Goal: Task Accomplishment & Management: Manage account settings

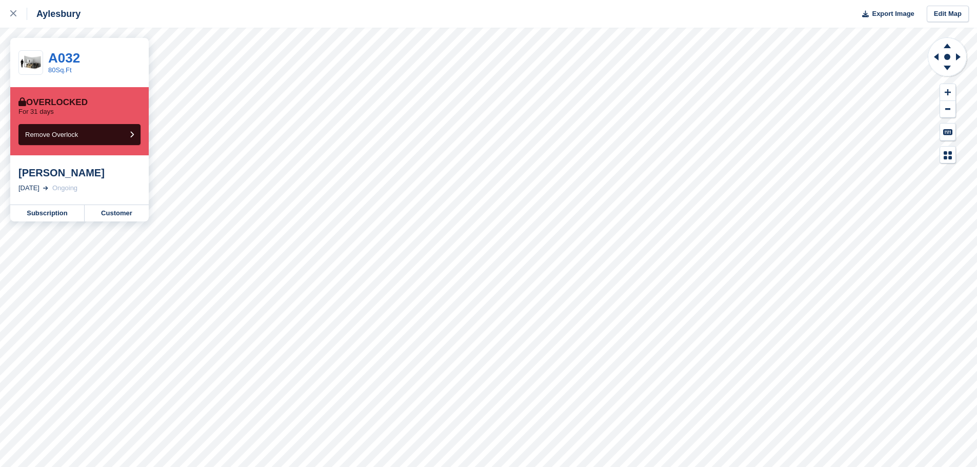
click at [105, 212] on link "Customer" at bounding box center [117, 213] width 64 height 16
click at [103, 210] on link "Customer" at bounding box center [117, 213] width 64 height 16
click at [121, 209] on link "Customer" at bounding box center [117, 213] width 64 height 16
click at [132, 212] on link "Customer" at bounding box center [117, 213] width 64 height 16
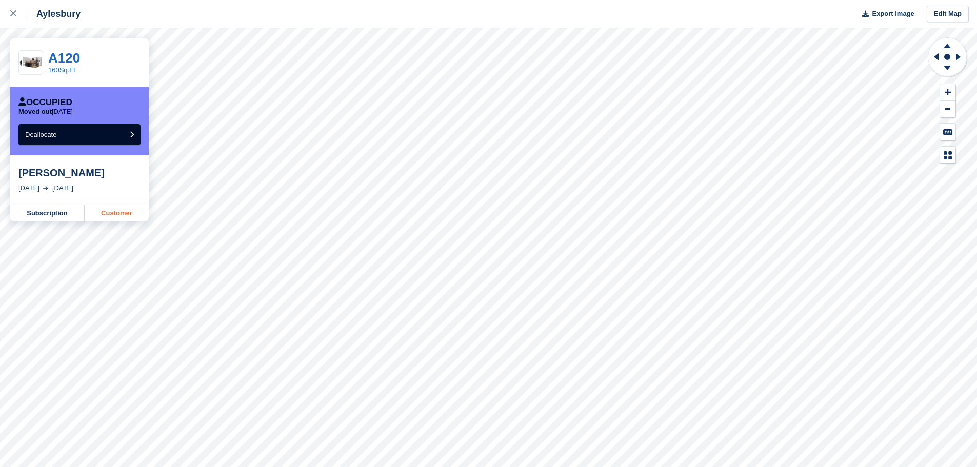
click at [122, 214] on link "Customer" at bounding box center [117, 213] width 64 height 16
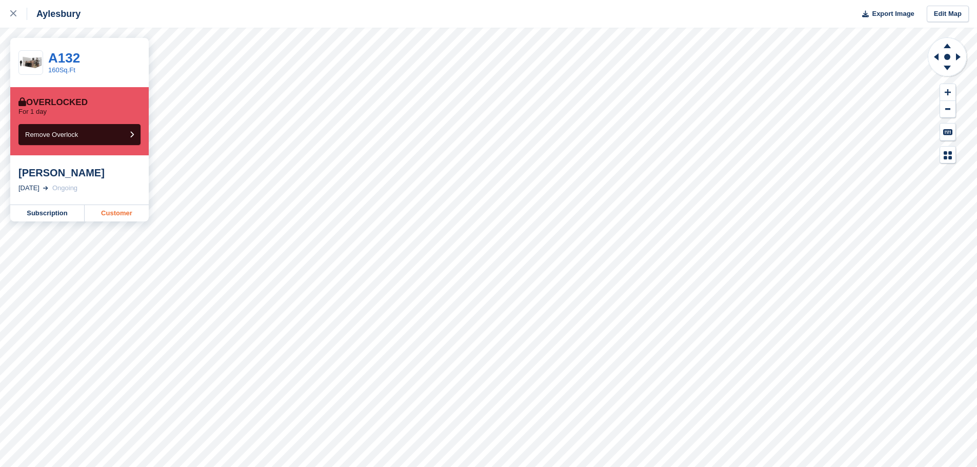
click at [114, 213] on link "Customer" at bounding box center [117, 213] width 64 height 16
click at [121, 215] on link "Customer" at bounding box center [117, 213] width 64 height 16
click at [123, 211] on link "Customer" at bounding box center [117, 213] width 64 height 16
click at [123, 210] on link "Customer" at bounding box center [117, 213] width 64 height 16
click at [125, 210] on link "Customer" at bounding box center [117, 213] width 64 height 16
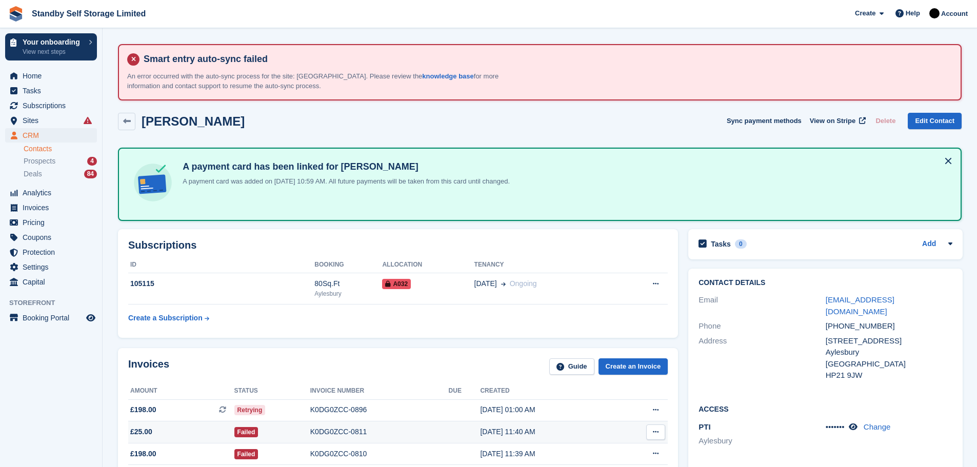
click at [345, 427] on div "K0DG0ZCC-0811" at bounding box center [379, 432] width 139 height 11
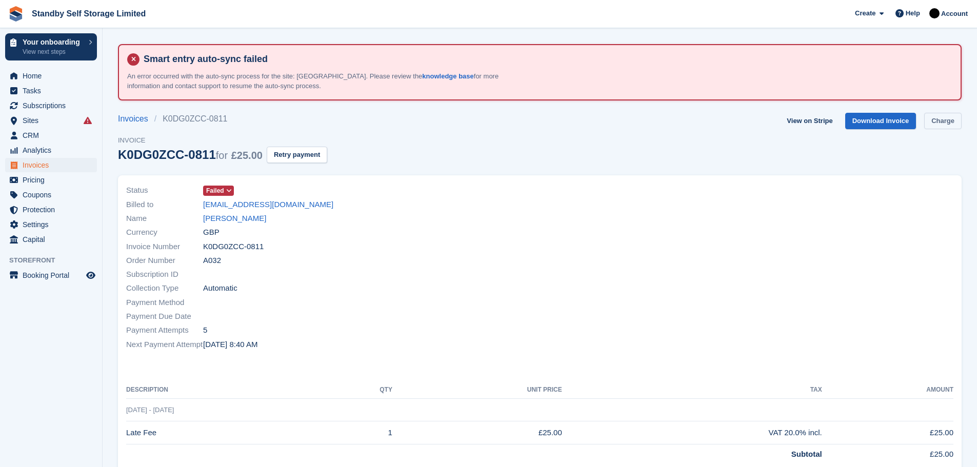
click at [929, 122] on link "Charge" at bounding box center [942, 121] width 37 height 17
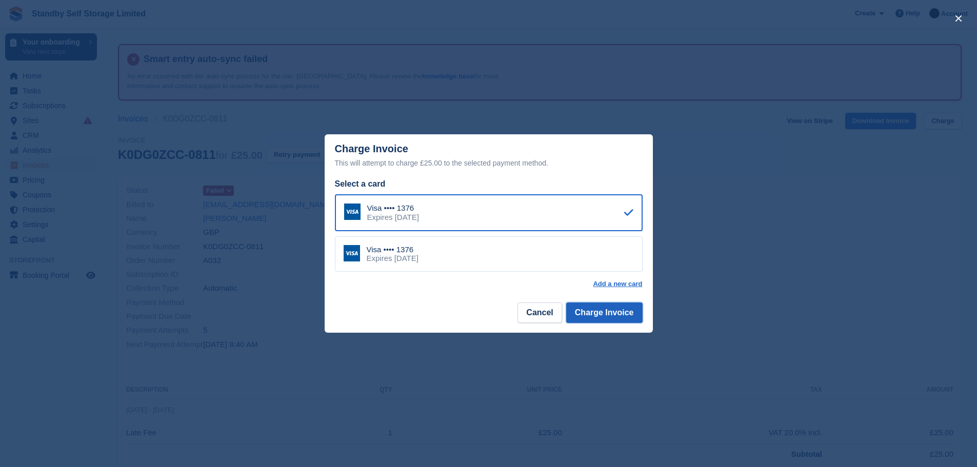
click at [607, 320] on button "Charge Invoice" at bounding box center [604, 313] width 76 height 21
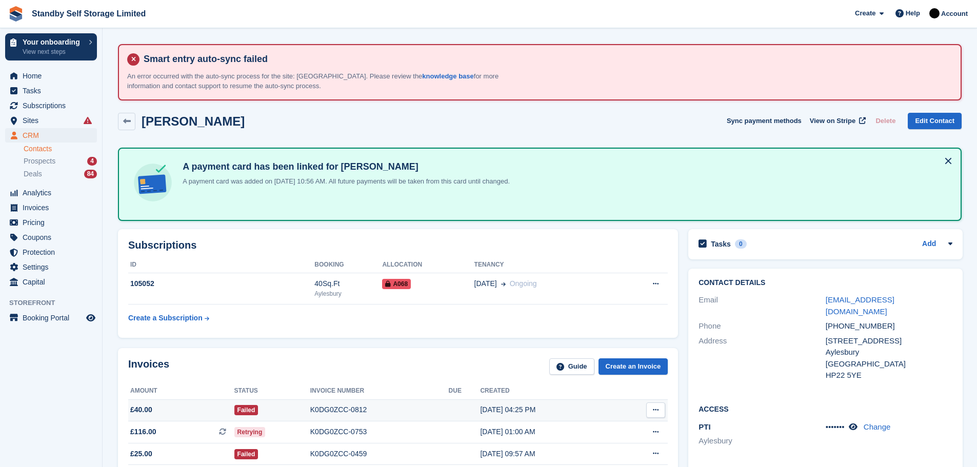
click at [337, 413] on div "K0DG0ZCC-0812" at bounding box center [379, 410] width 139 height 11
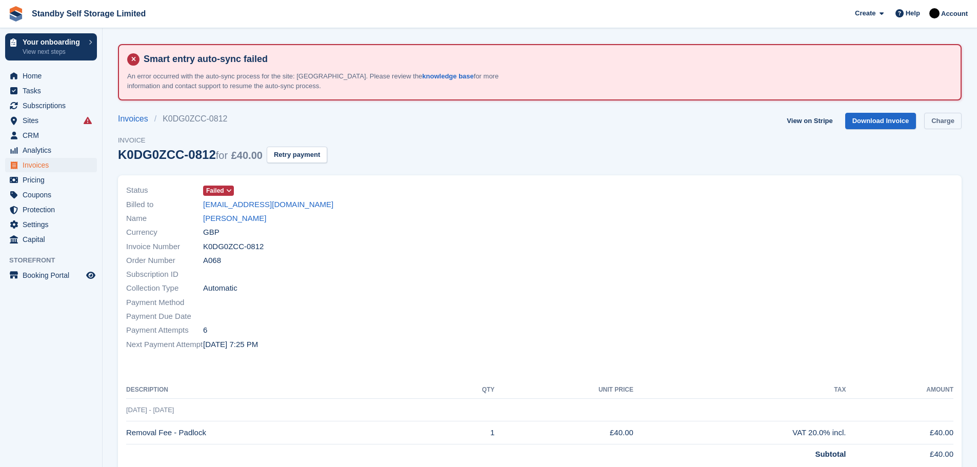
click at [950, 124] on link "Charge" at bounding box center [942, 121] width 37 height 17
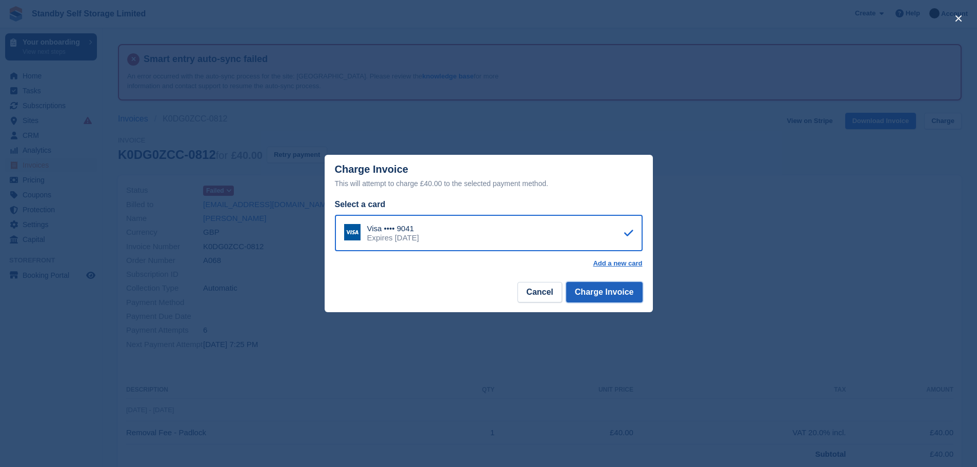
click at [626, 294] on button "Charge Invoice" at bounding box center [604, 292] width 76 height 21
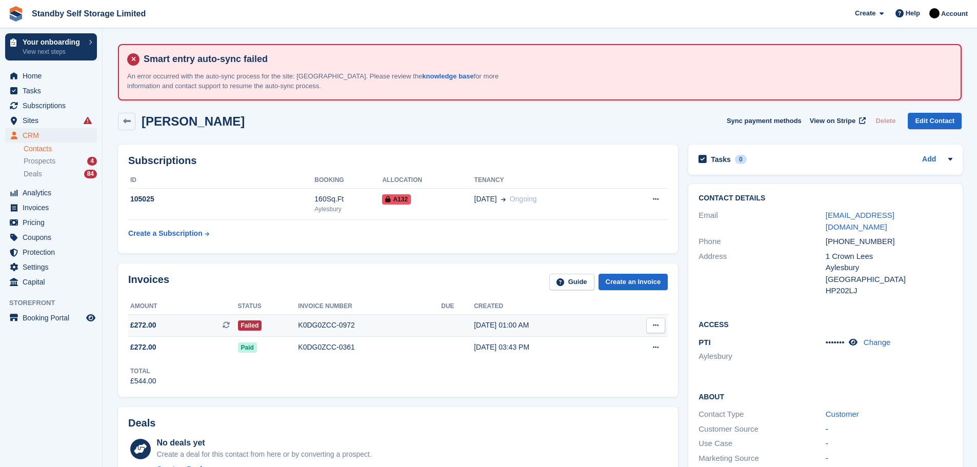
click at [336, 324] on div "K0DG0ZCC-0972" at bounding box center [369, 325] width 143 height 11
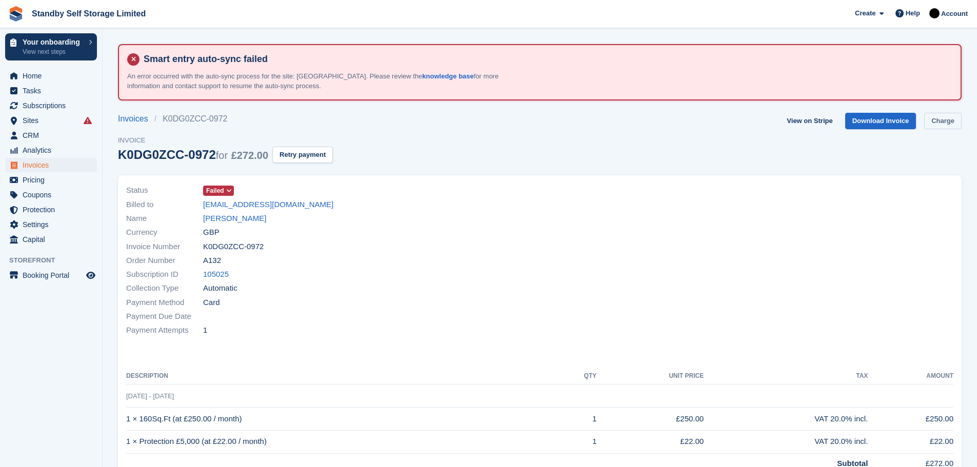
click at [936, 121] on link "Charge" at bounding box center [942, 121] width 37 height 17
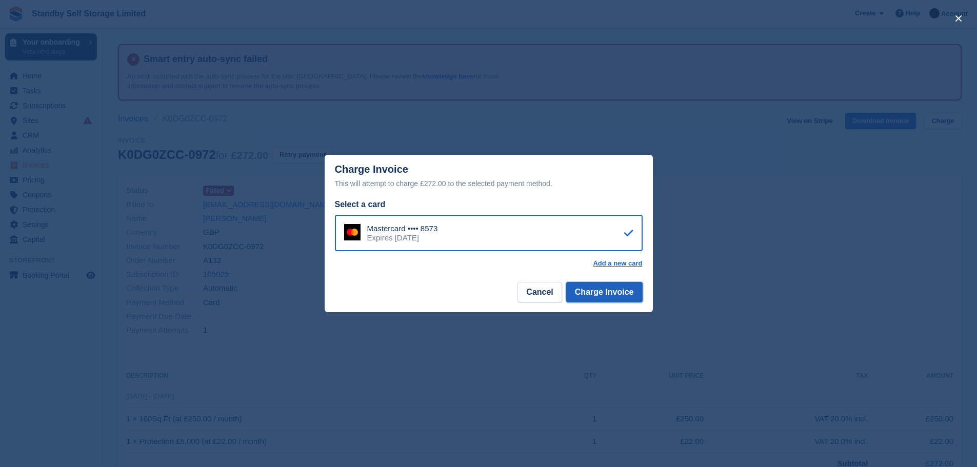
click at [599, 293] on button "Charge Invoice" at bounding box center [604, 292] width 76 height 21
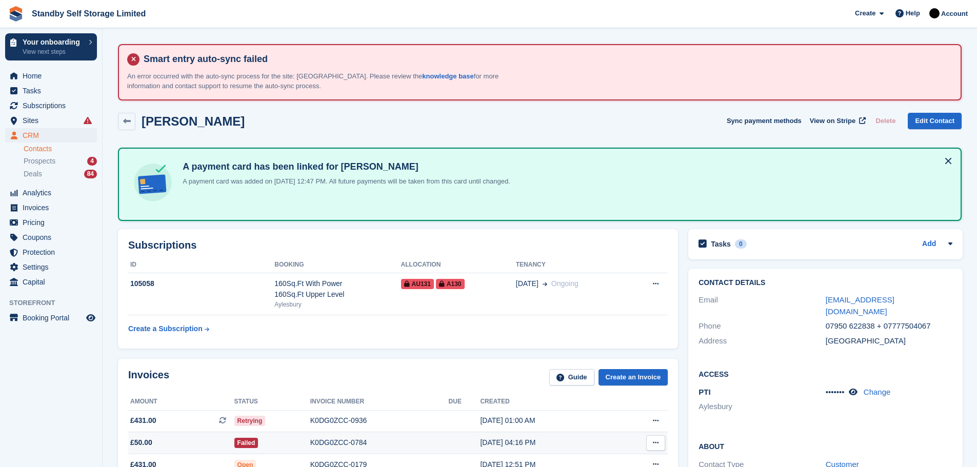
click at [328, 438] on div "K0DG0ZCC-0784" at bounding box center [379, 443] width 139 height 11
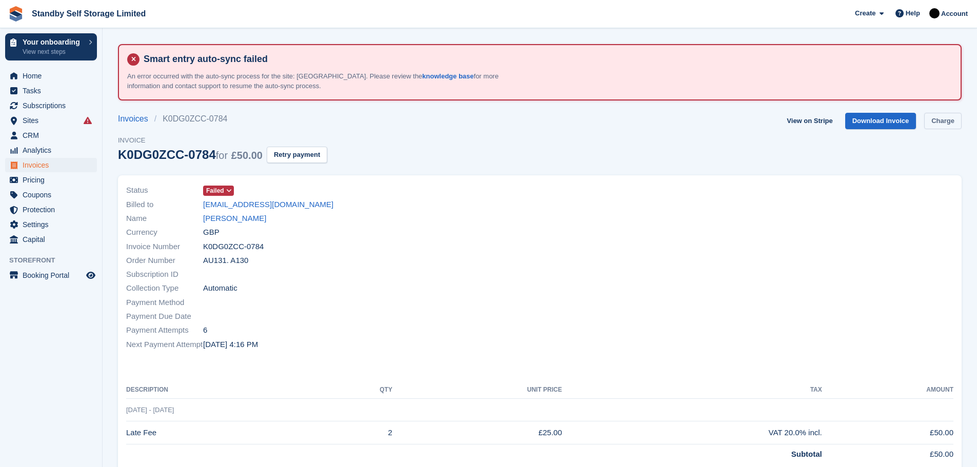
click at [945, 121] on link "Charge" at bounding box center [942, 121] width 37 height 17
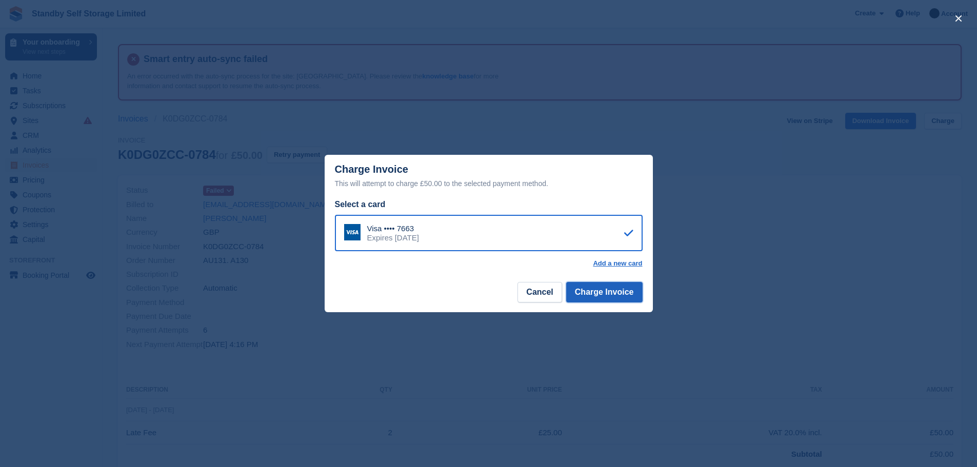
click at [596, 297] on button "Charge Invoice" at bounding box center [604, 292] width 76 height 21
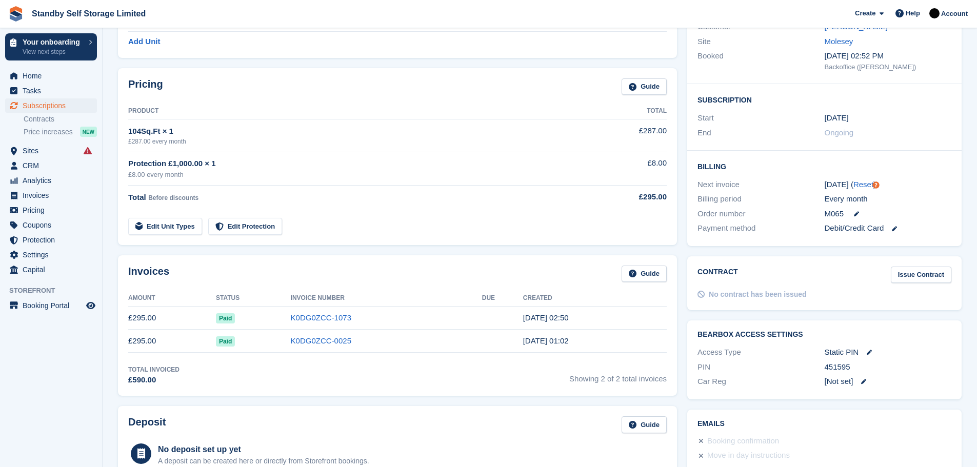
scroll to position [190, 0]
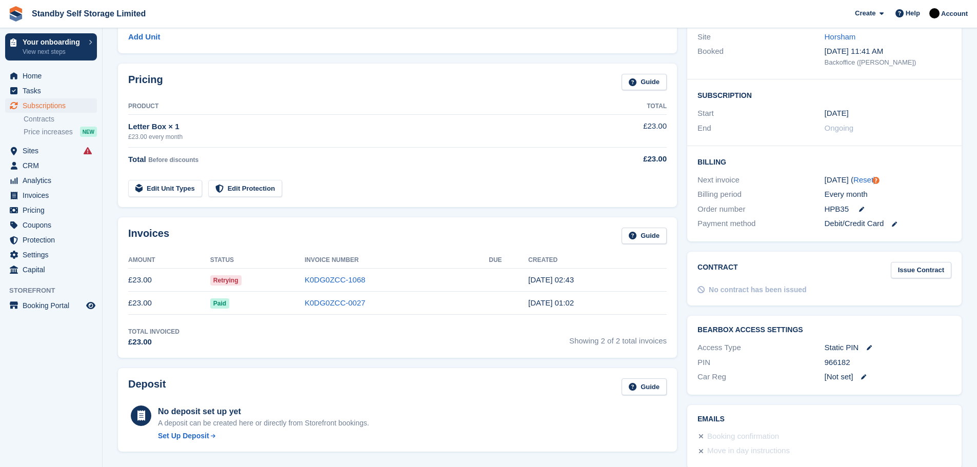
scroll to position [195, 0]
click at [348, 276] on link "K0DG0ZCC-1068" at bounding box center [335, 278] width 61 height 9
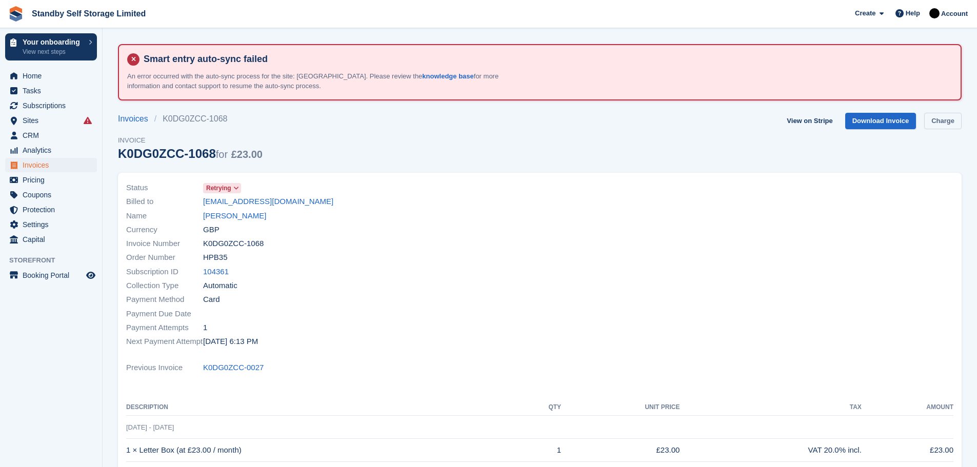
click at [929, 117] on link "Charge" at bounding box center [942, 121] width 37 height 17
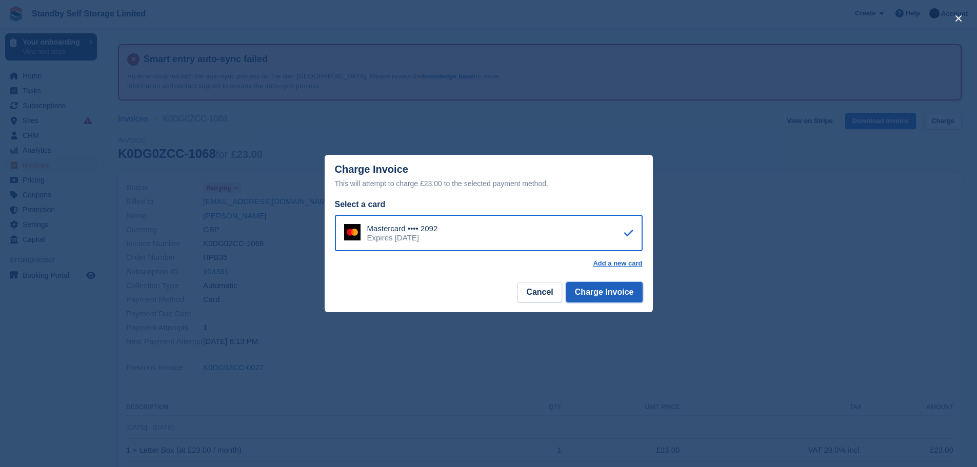
click at [604, 292] on button "Charge Invoice" at bounding box center [604, 292] width 76 height 21
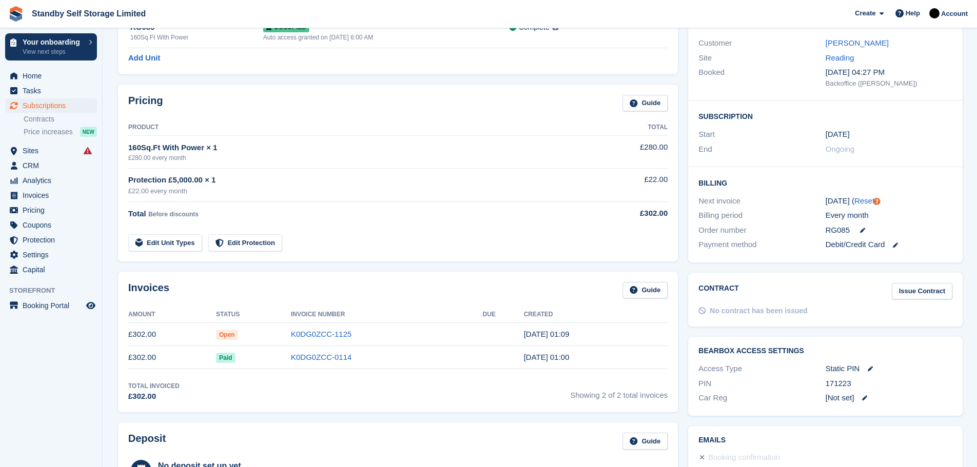
scroll to position [196, 0]
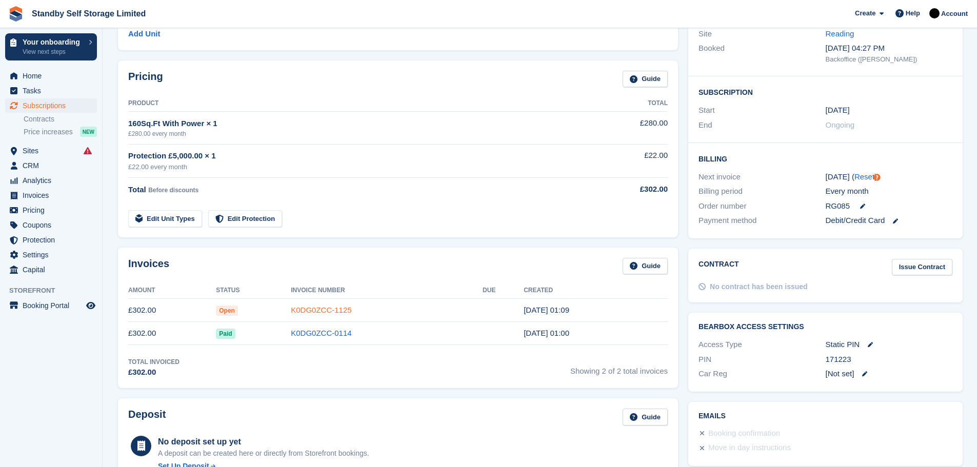
click at [315, 308] on link "K0DG0ZCC-1125" at bounding box center [321, 310] width 61 height 9
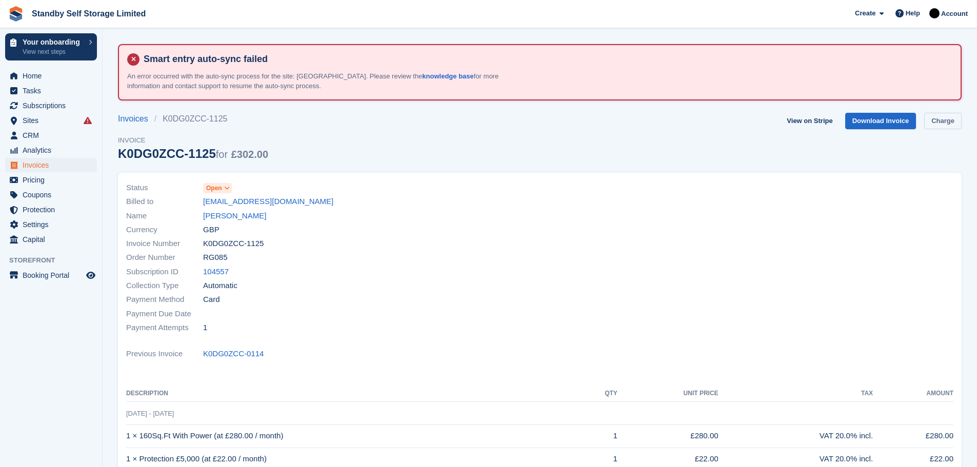
click at [942, 121] on link "Charge" at bounding box center [942, 121] width 37 height 17
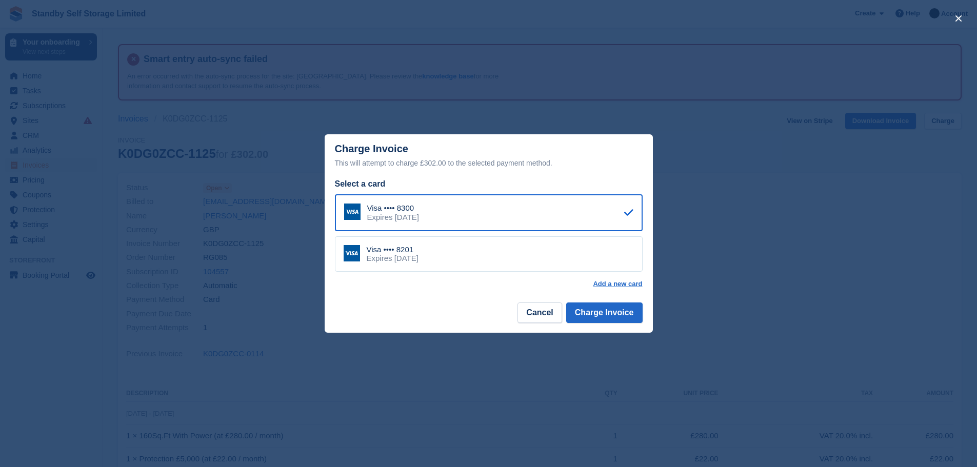
click at [465, 260] on div "Visa •••• 8201 Expires [DATE]" at bounding box center [489, 254] width 308 height 36
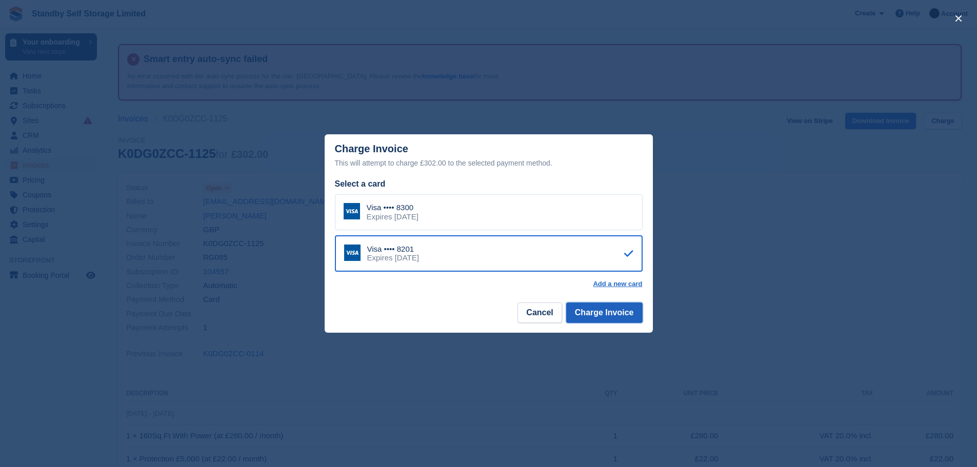
click at [584, 313] on button "Charge Invoice" at bounding box center [604, 313] width 76 height 21
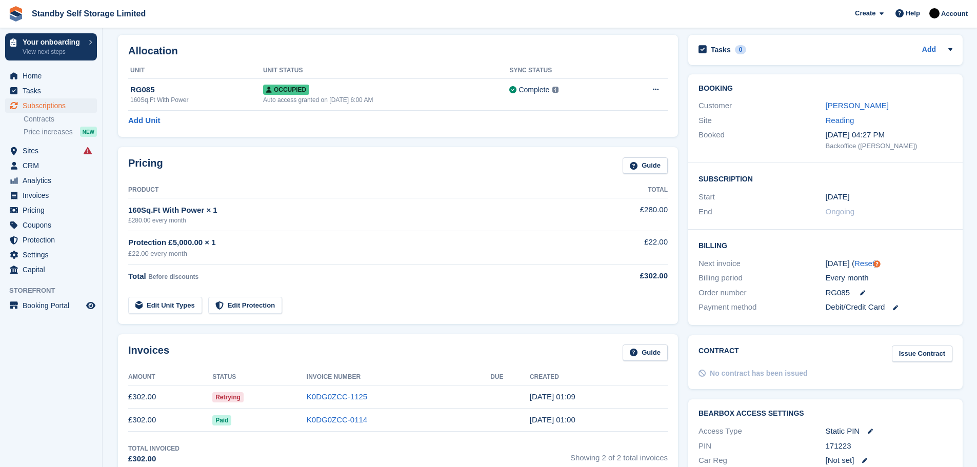
scroll to position [151, 0]
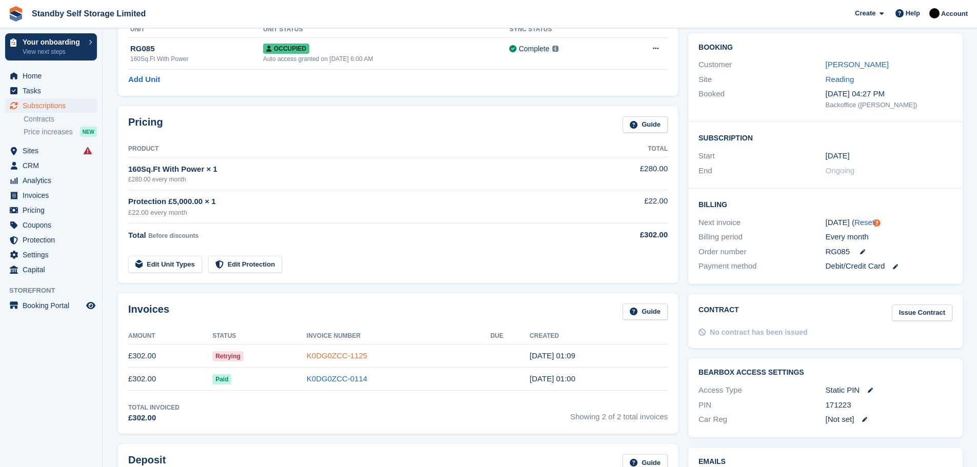
click at [330, 357] on link "K0DG0ZCC-1125" at bounding box center [337, 355] width 61 height 9
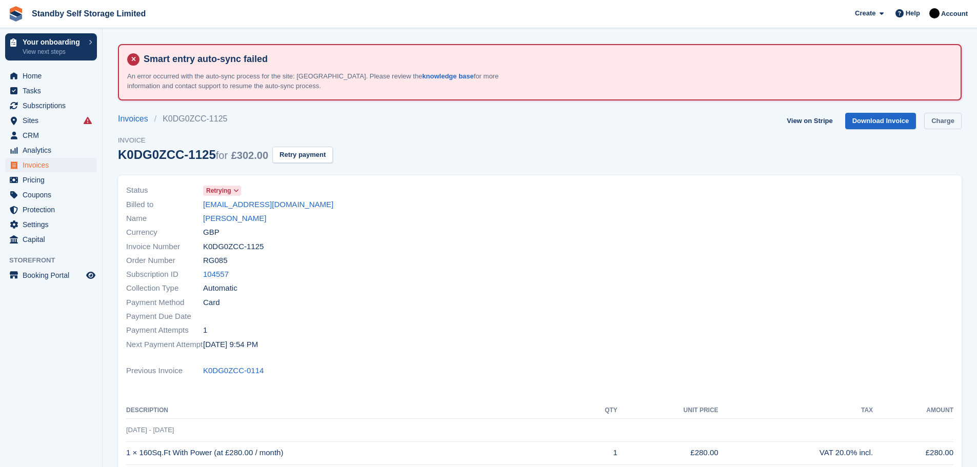
click at [933, 117] on link "Charge" at bounding box center [942, 121] width 37 height 17
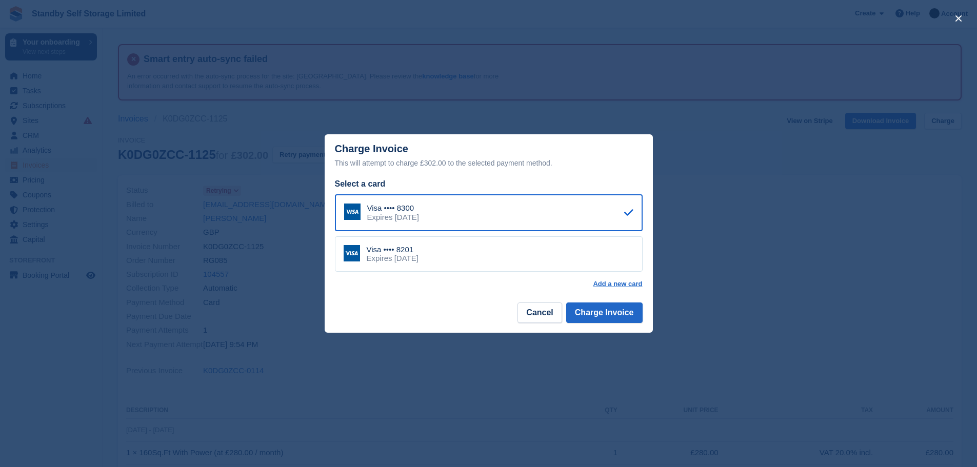
click at [551, 212] on div "Visa •••• 8300 Expires September 2030" at bounding box center [489, 212] width 308 height 37
click at [609, 313] on button "Charge Invoice" at bounding box center [604, 313] width 76 height 21
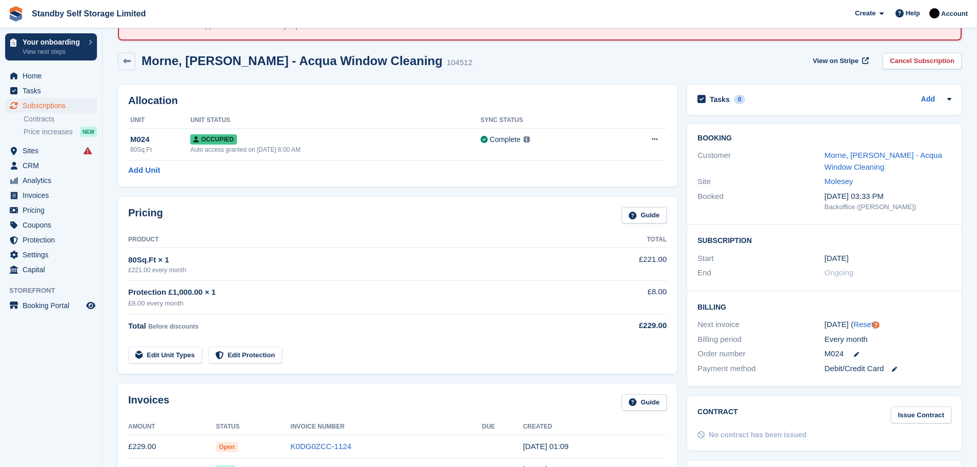
scroll to position [72, 0]
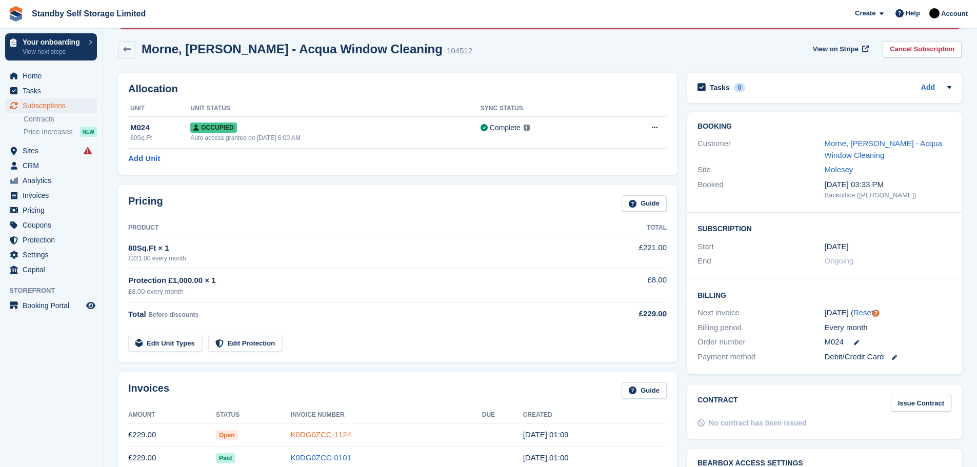
click at [327, 431] on link "K0DG0ZCC-1124" at bounding box center [321, 434] width 61 height 9
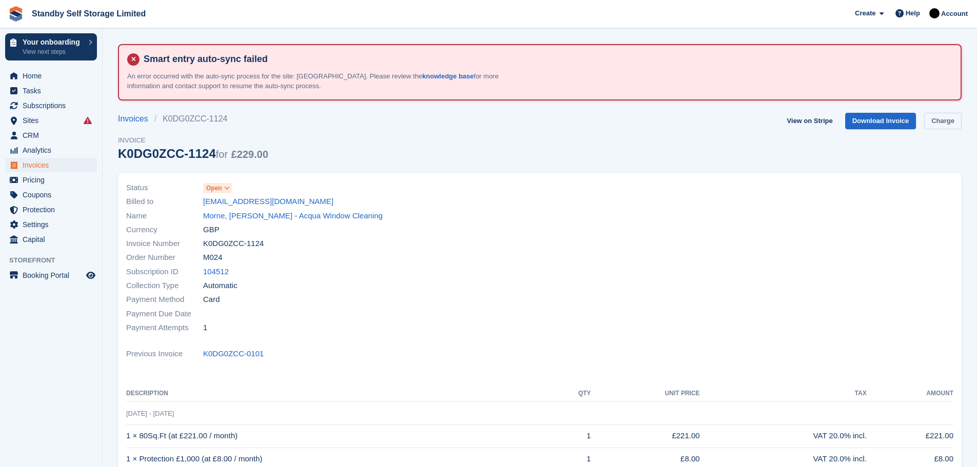
click at [932, 122] on link "Charge" at bounding box center [942, 121] width 37 height 17
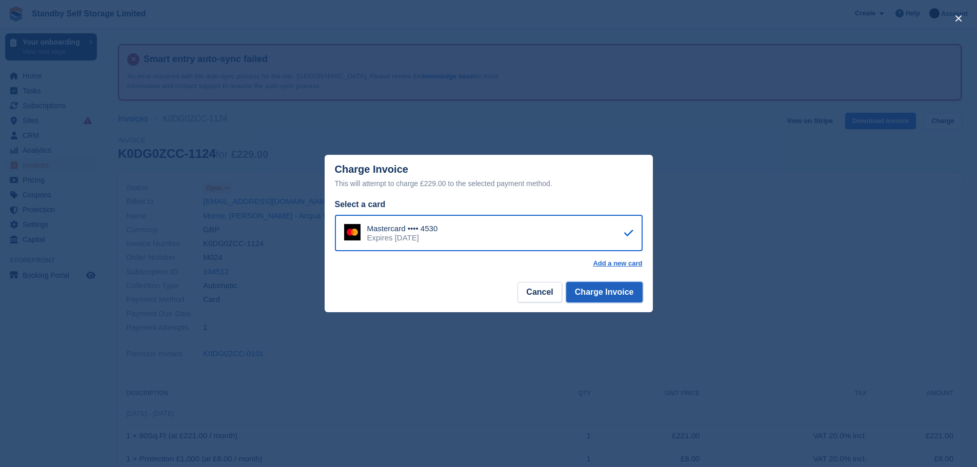
click at [596, 298] on button "Charge Invoice" at bounding box center [604, 292] width 76 height 21
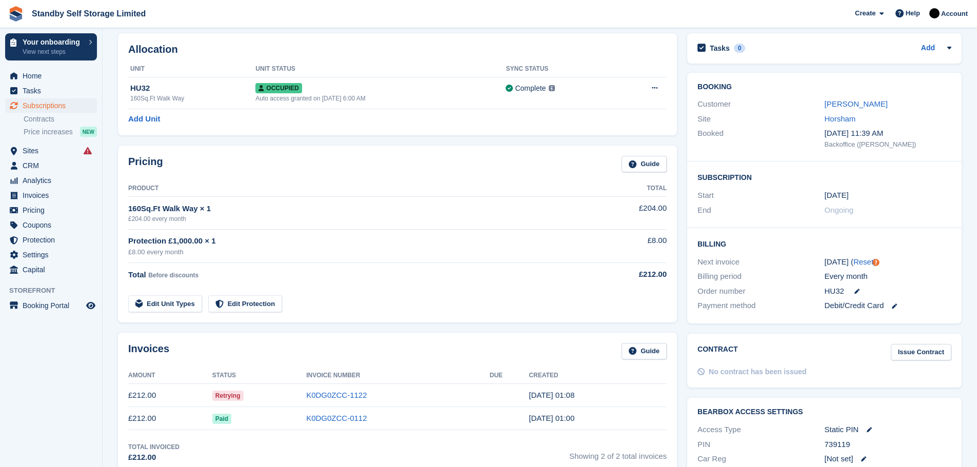
scroll to position [148, 0]
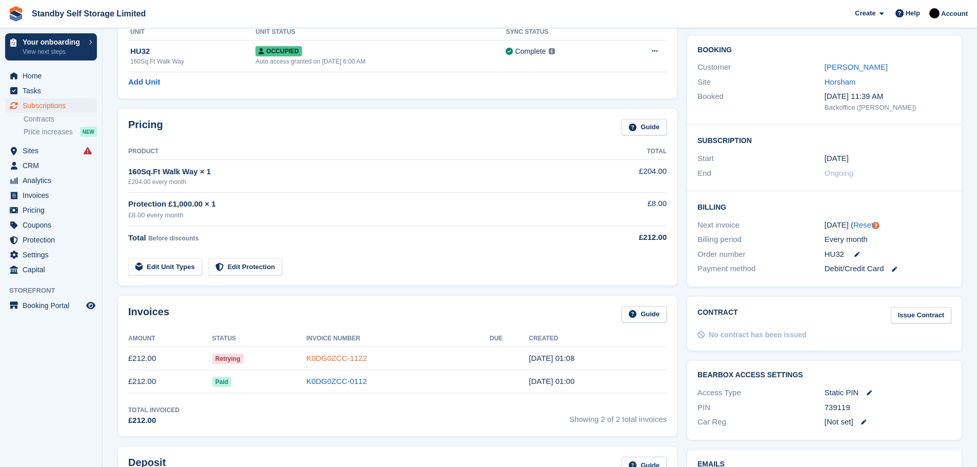
click at [332, 357] on link "K0DG0ZCC-1122" at bounding box center [336, 358] width 61 height 9
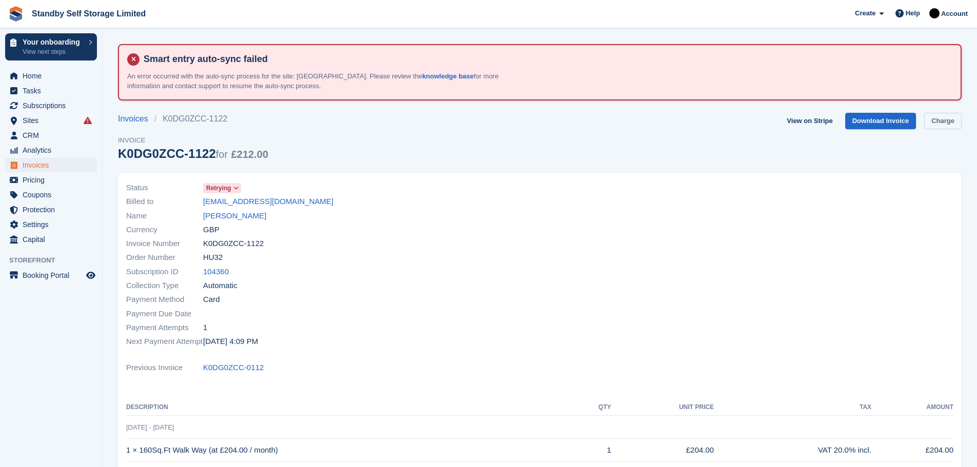
click at [948, 122] on link "Charge" at bounding box center [942, 121] width 37 height 17
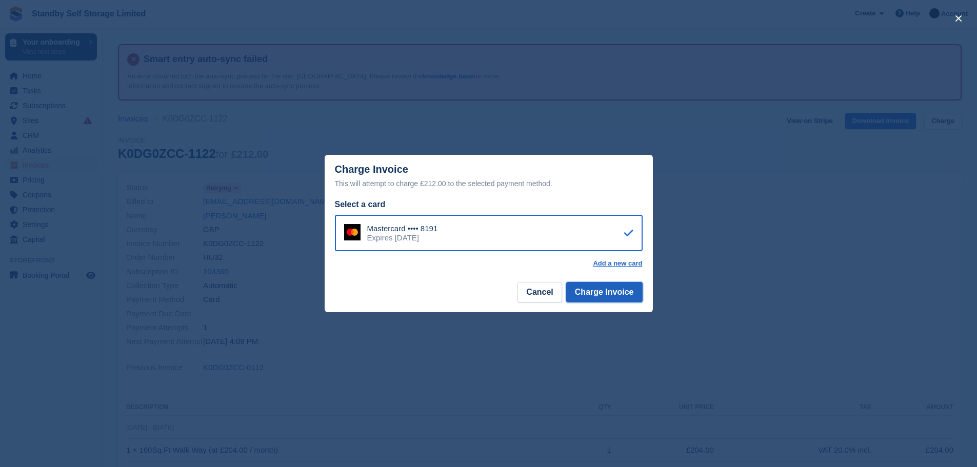
click at [604, 292] on button "Charge Invoice" at bounding box center [604, 292] width 76 height 21
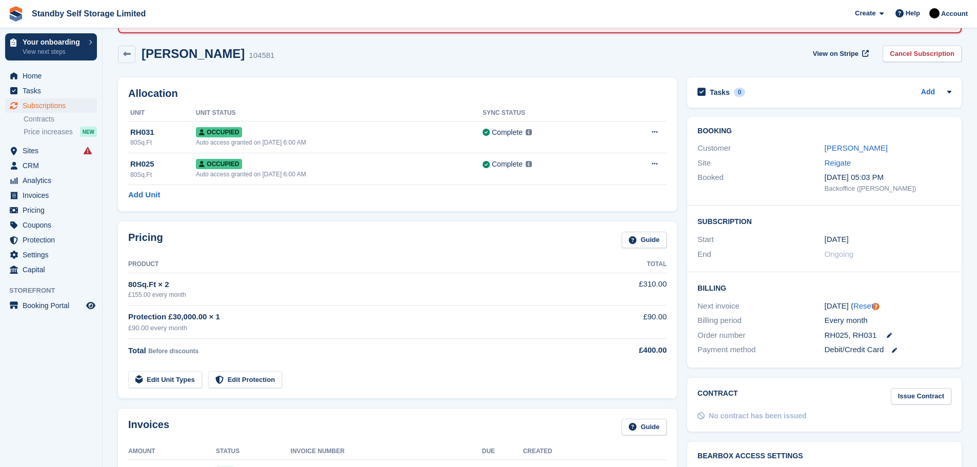
scroll to position [97, 0]
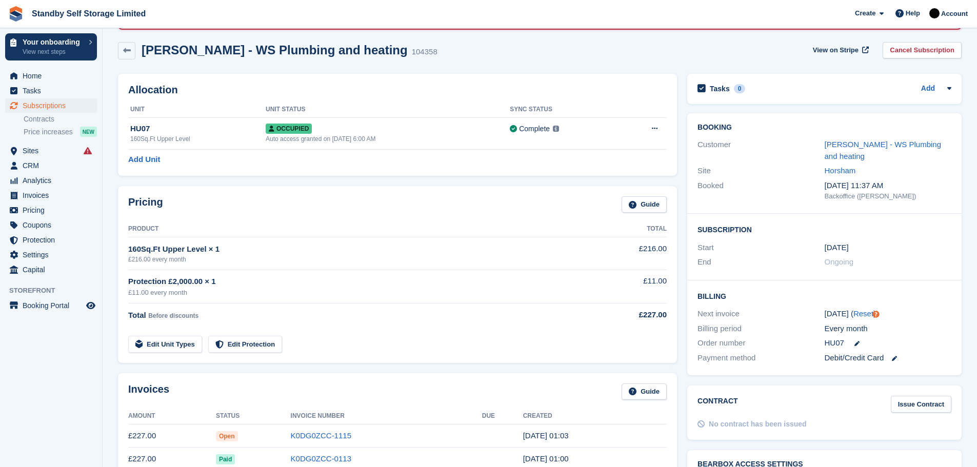
scroll to position [91, 0]
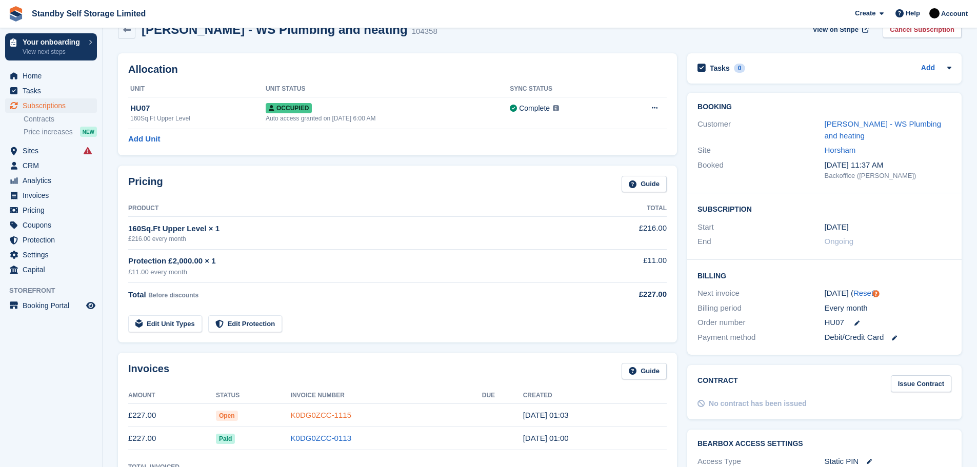
click at [310, 416] on link "K0DG0ZCC-1115" at bounding box center [321, 415] width 61 height 9
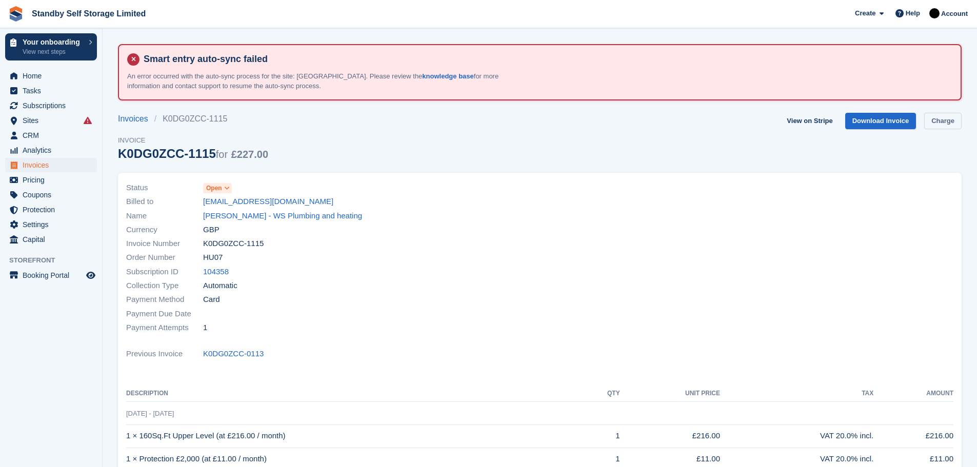
click at [932, 117] on link "Charge" at bounding box center [942, 121] width 37 height 17
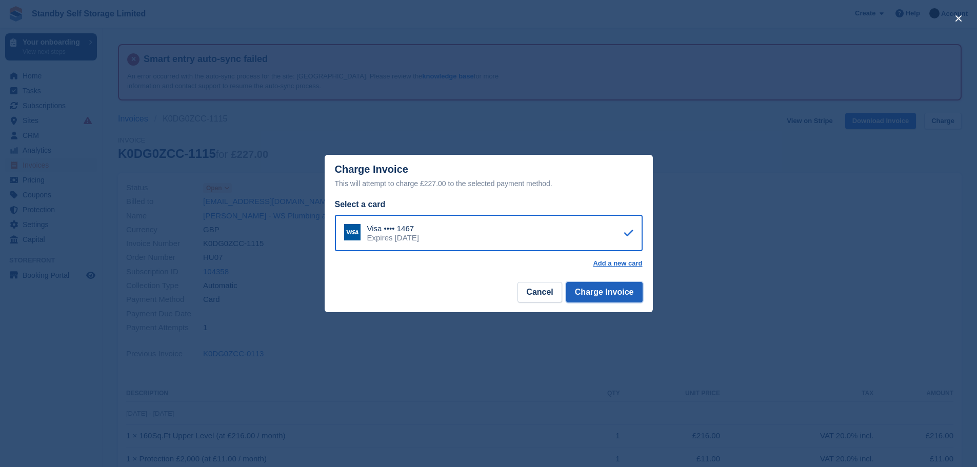
click at [590, 298] on button "Charge Invoice" at bounding box center [604, 292] width 76 height 21
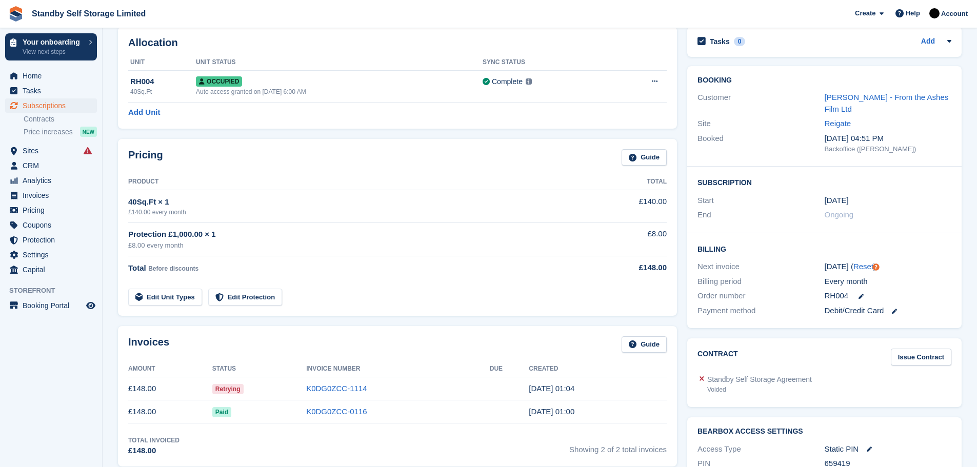
scroll to position [191, 0]
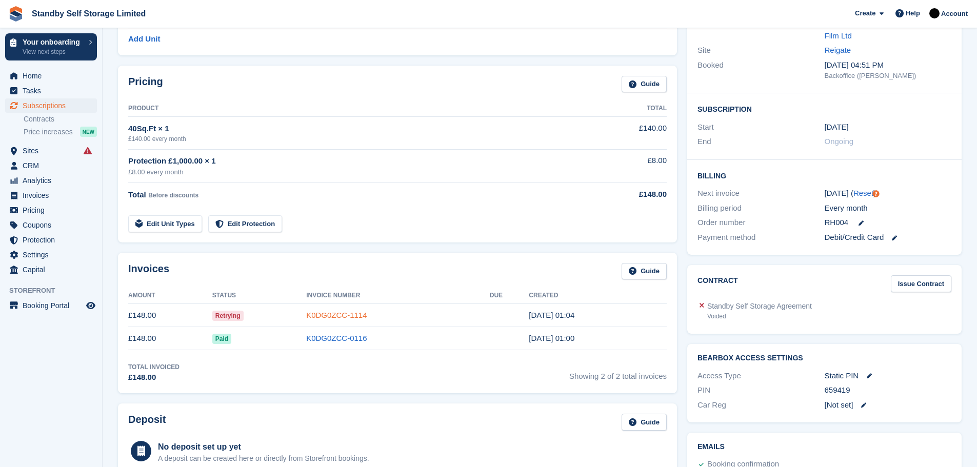
click at [351, 316] on link "K0DG0ZCC-1114" at bounding box center [336, 315] width 61 height 9
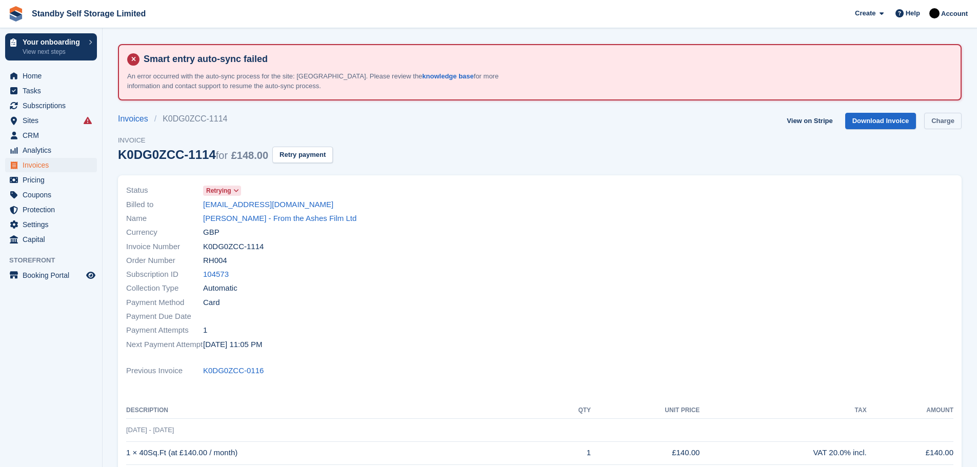
click at [930, 117] on link "Charge" at bounding box center [942, 121] width 37 height 17
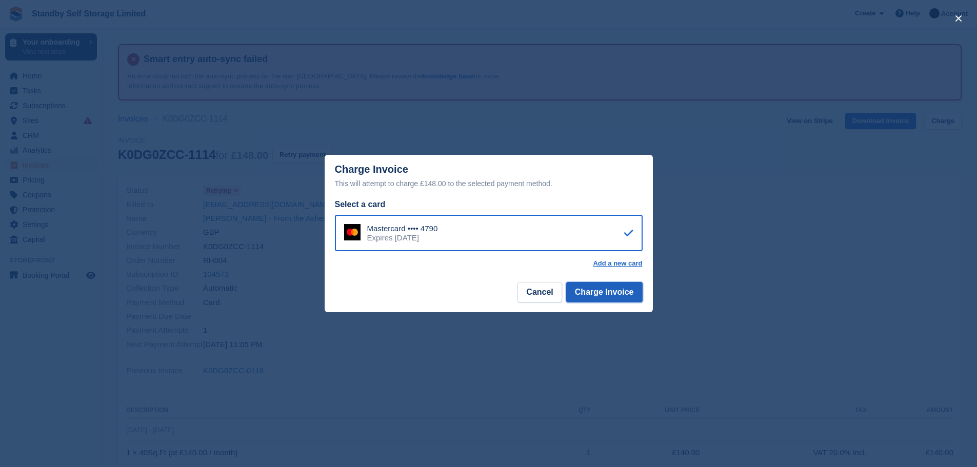
click at [617, 288] on button "Charge Invoice" at bounding box center [604, 292] width 76 height 21
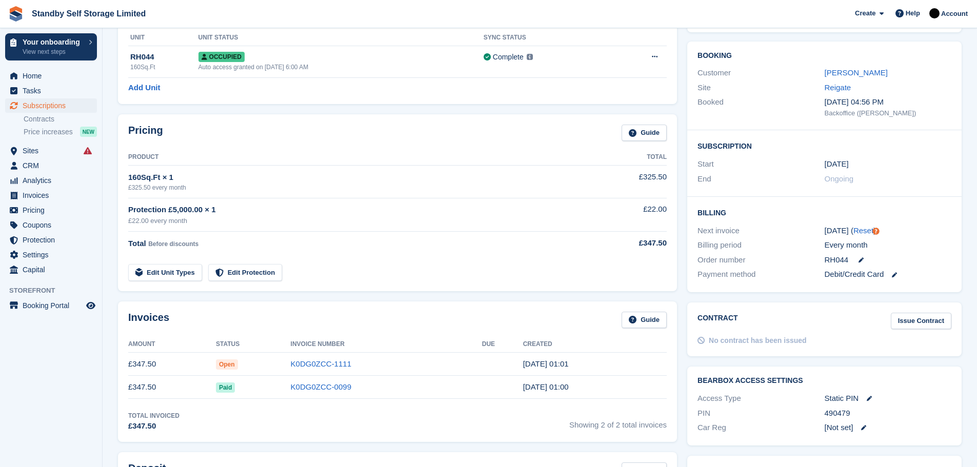
scroll to position [249, 0]
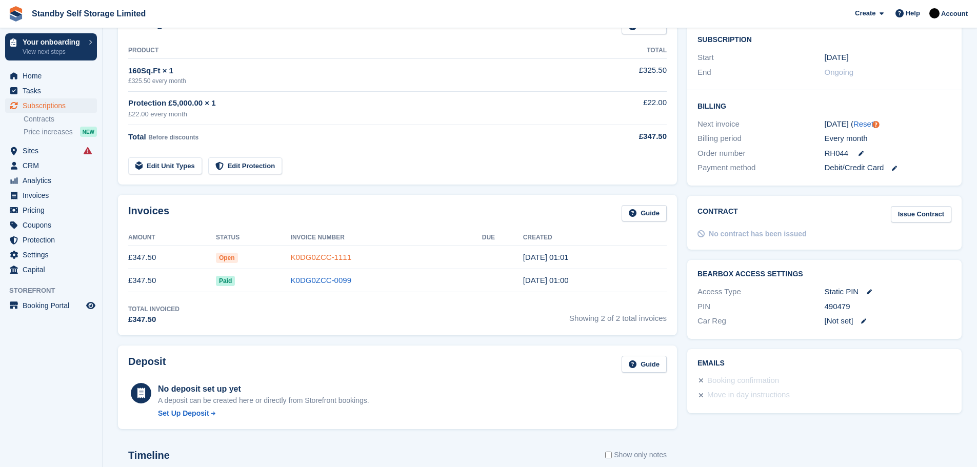
click at [330, 259] on link "K0DG0ZCC-1111" at bounding box center [321, 257] width 61 height 9
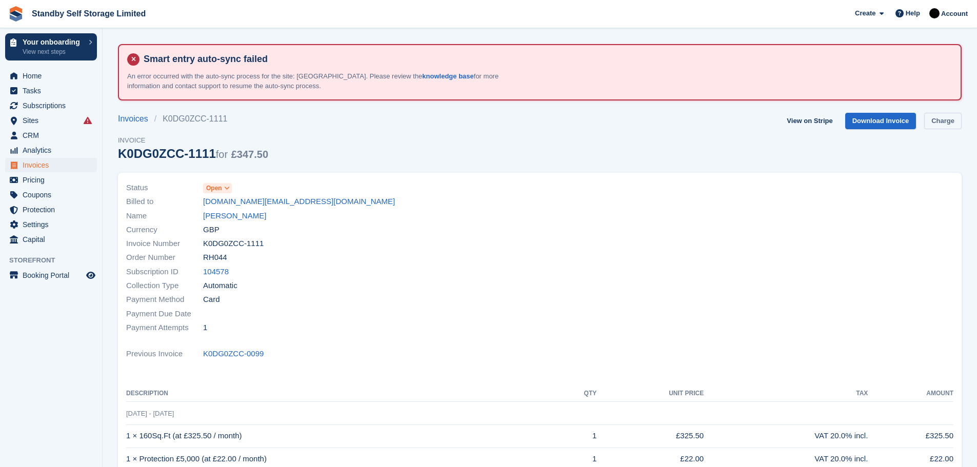
click at [953, 121] on link "Charge" at bounding box center [942, 121] width 37 height 17
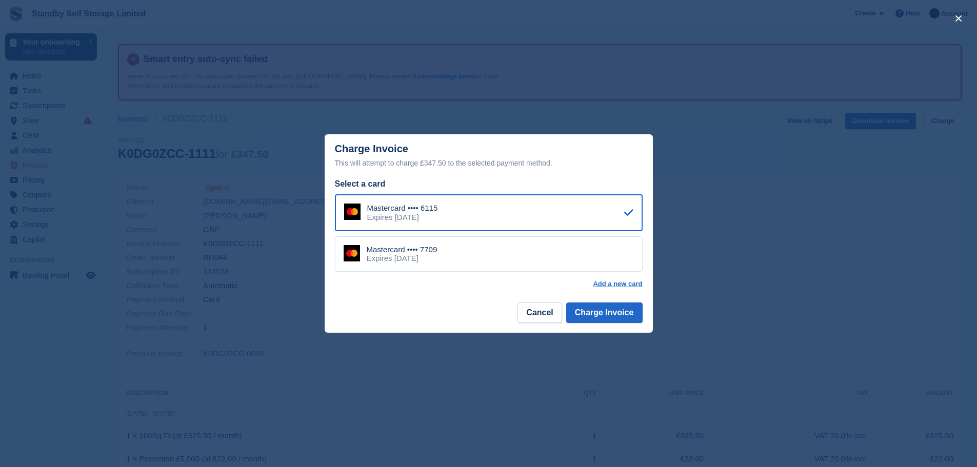
click at [522, 256] on div "Mastercard •••• 7709 Expires February 2028" at bounding box center [489, 254] width 308 height 36
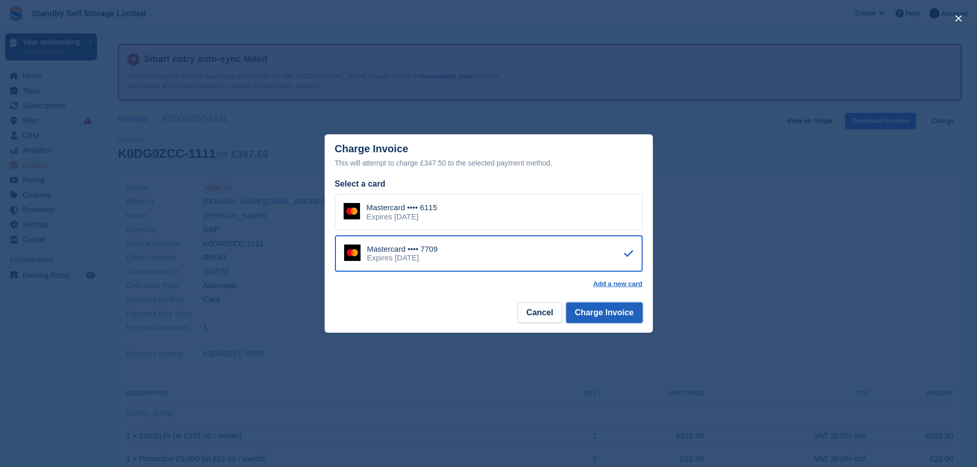
click at [587, 309] on button "Charge Invoice" at bounding box center [604, 313] width 76 height 21
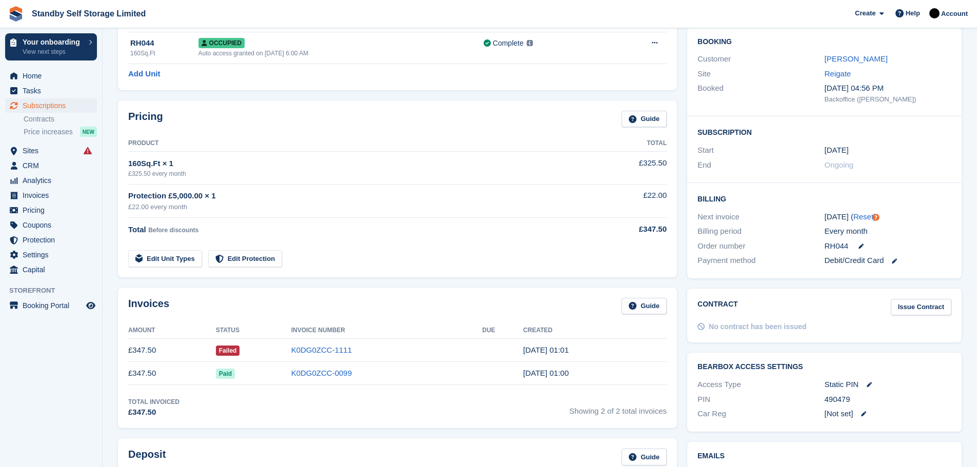
scroll to position [157, 0]
click at [336, 350] on link "K0DG0ZCC-1111" at bounding box center [321, 349] width 61 height 9
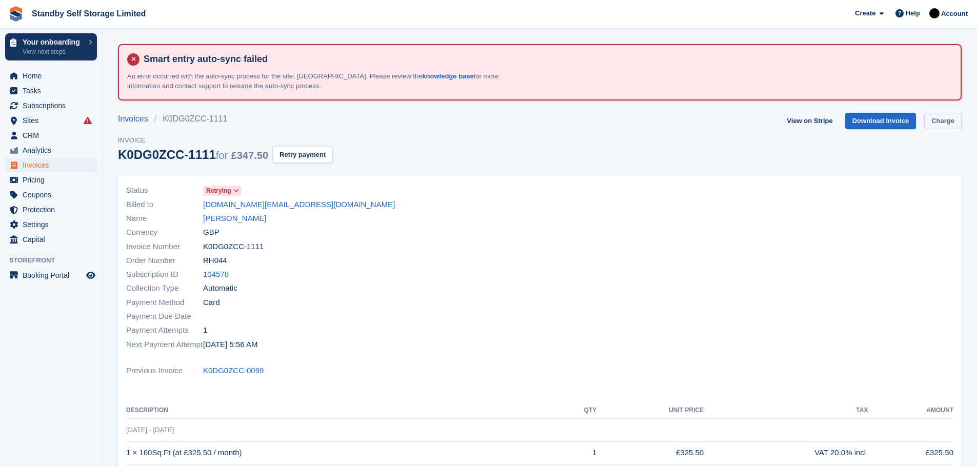
click at [944, 123] on link "Charge" at bounding box center [942, 121] width 37 height 17
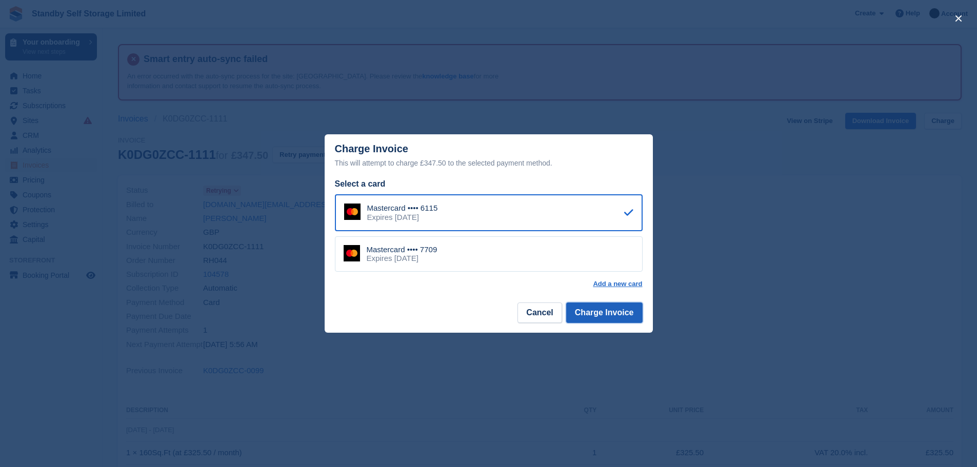
click at [589, 312] on button "Charge Invoice" at bounding box center [604, 313] width 76 height 21
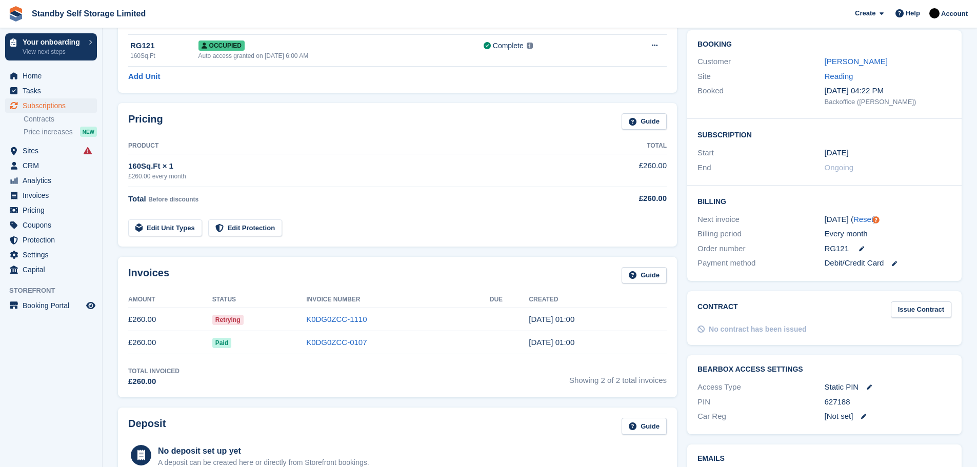
scroll to position [201, 0]
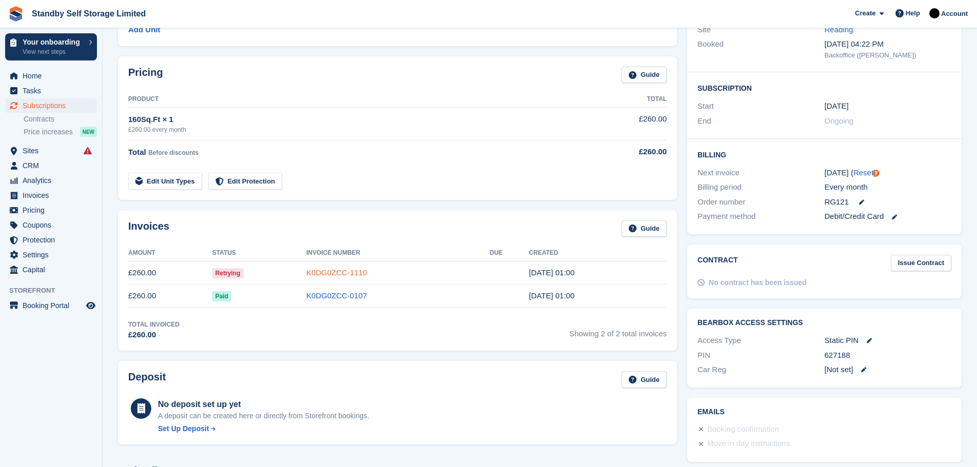
click at [342, 270] on link "K0DG0ZCC-1110" at bounding box center [336, 272] width 61 height 9
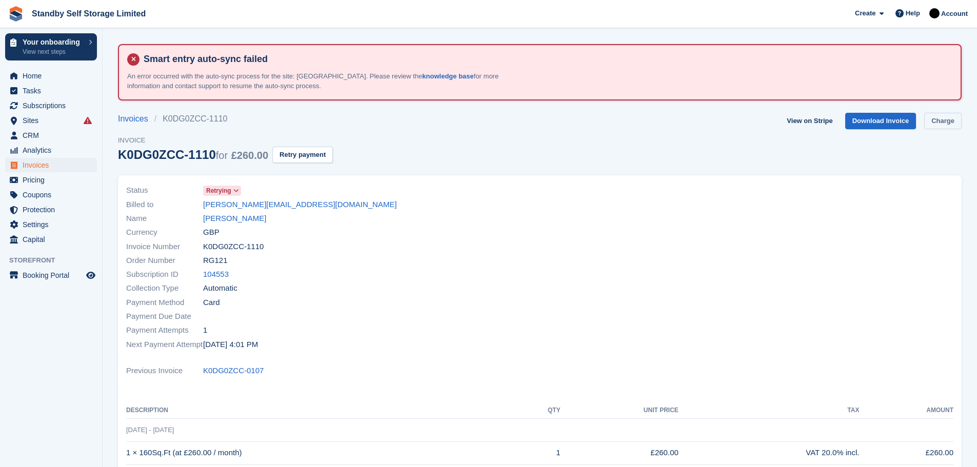
click at [947, 119] on link "Charge" at bounding box center [942, 121] width 37 height 17
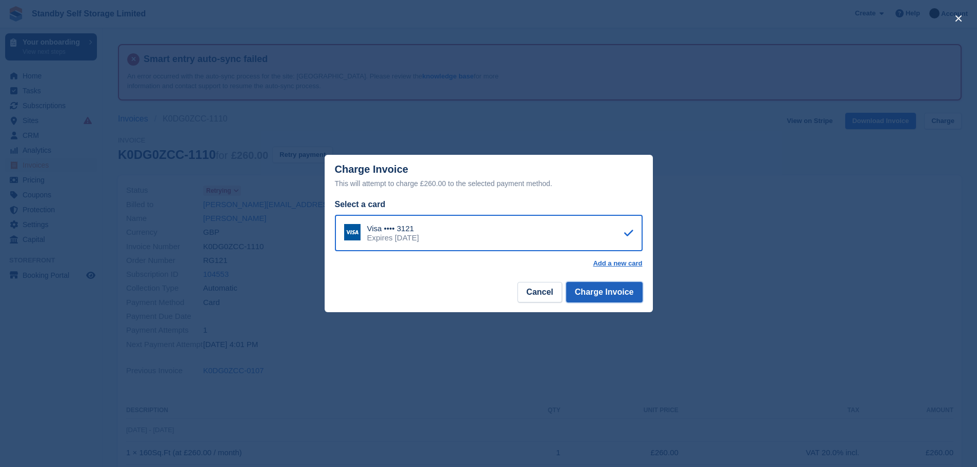
click at [591, 298] on button "Charge Invoice" at bounding box center [604, 292] width 76 height 21
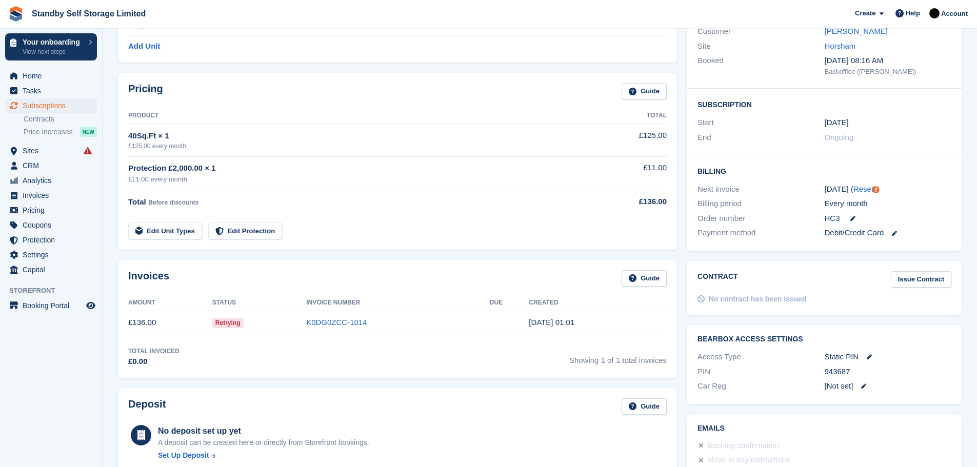
scroll to position [194, 0]
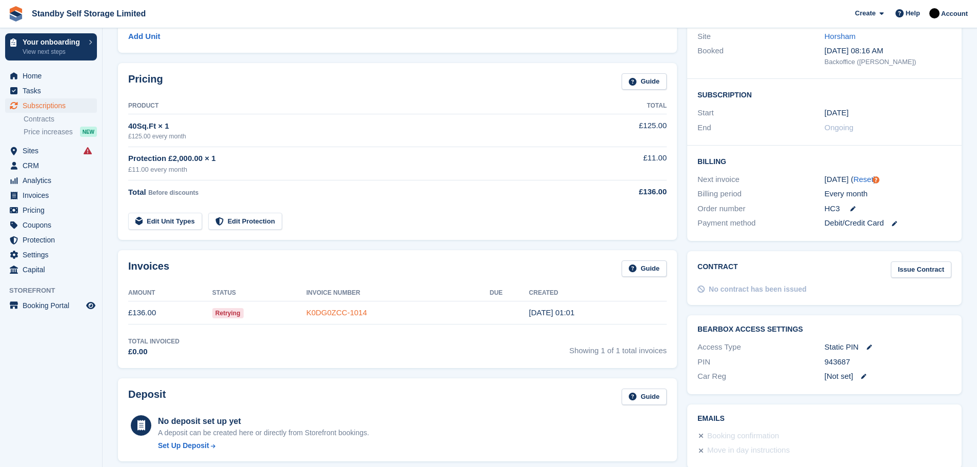
click at [329, 311] on link "K0DG0ZCC-1014" at bounding box center [336, 312] width 61 height 9
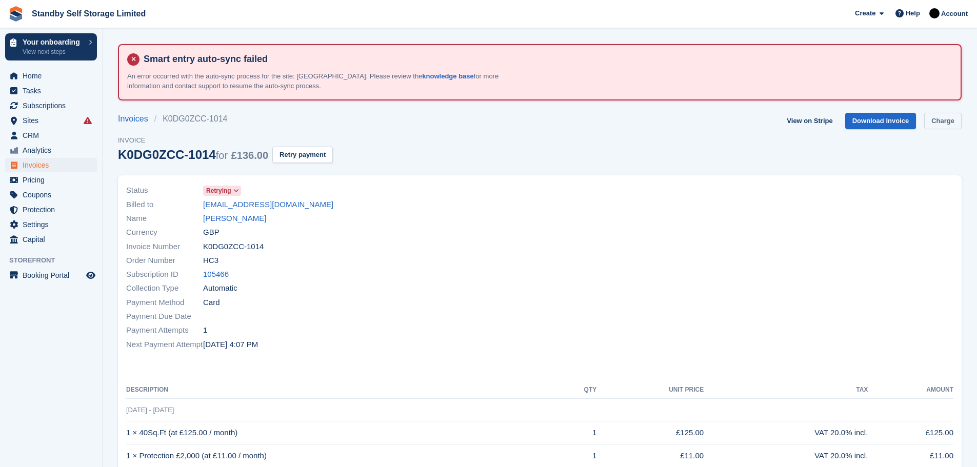
click at [953, 119] on link "Charge" at bounding box center [942, 121] width 37 height 17
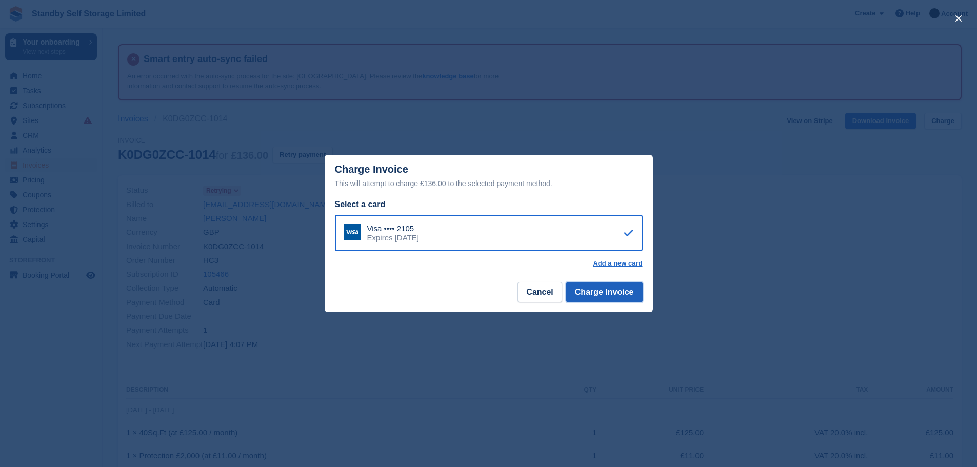
click at [602, 293] on button "Charge Invoice" at bounding box center [604, 292] width 76 height 21
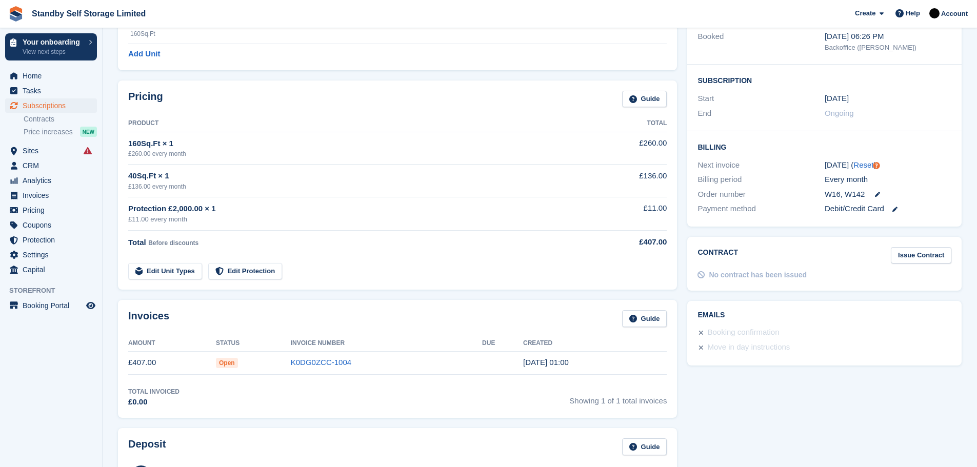
scroll to position [212, 0]
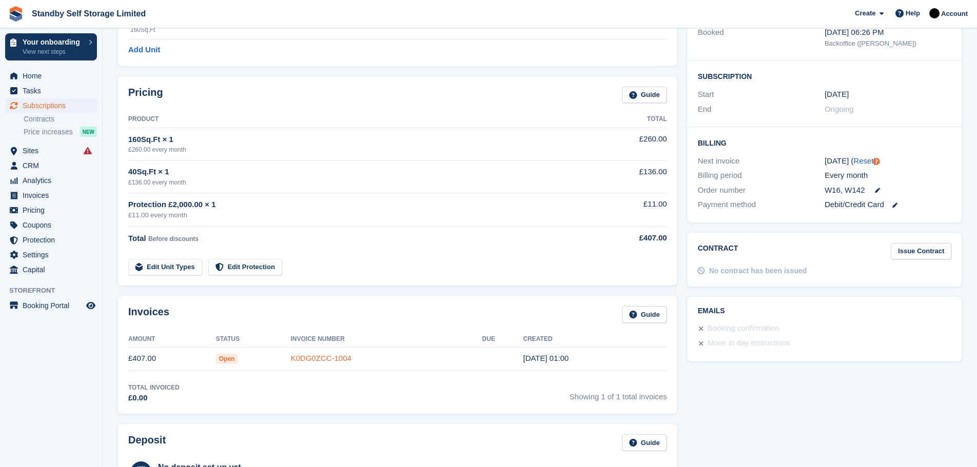
click at [333, 357] on link "K0DG0ZCC-1004" at bounding box center [321, 358] width 61 height 9
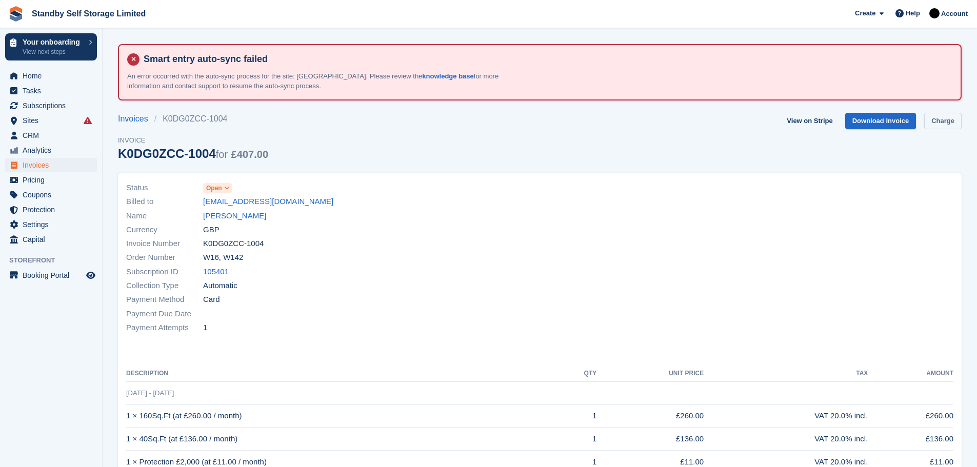
click at [949, 120] on link "Charge" at bounding box center [942, 121] width 37 height 17
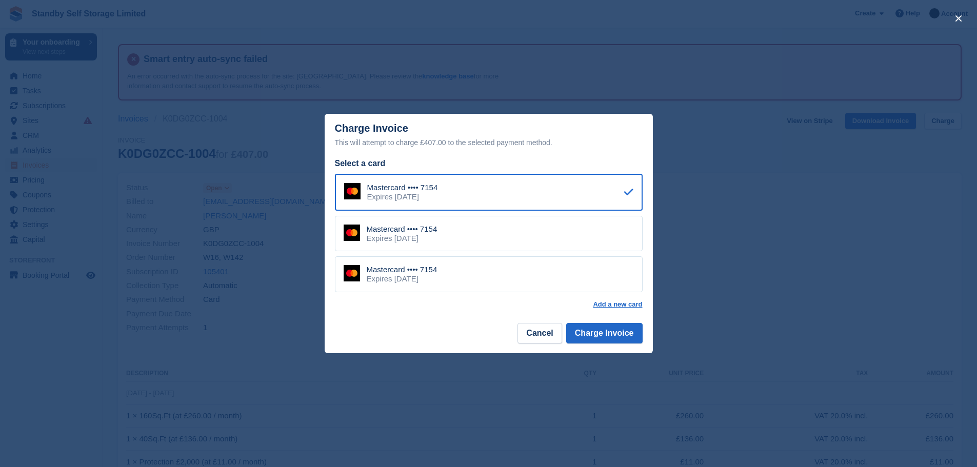
click at [465, 234] on div "Mastercard •••• 7154 Expires [DATE]" at bounding box center [489, 234] width 308 height 36
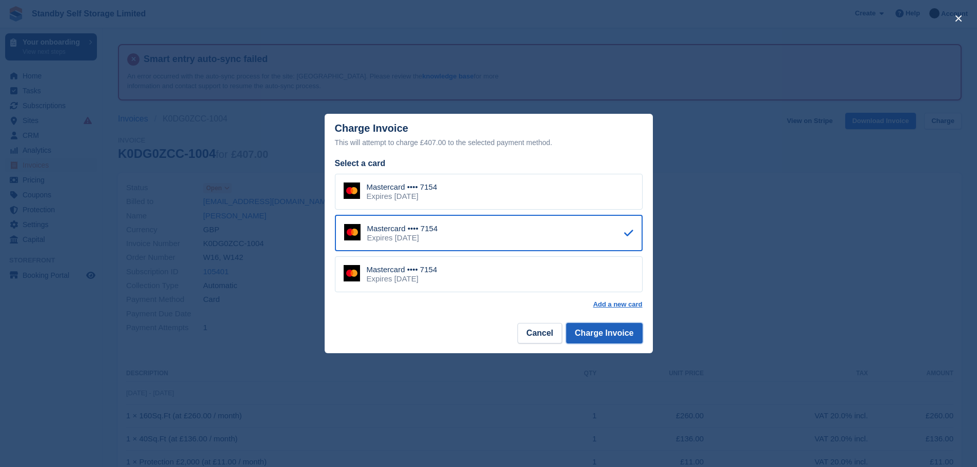
click at [603, 337] on button "Charge Invoice" at bounding box center [604, 333] width 76 height 21
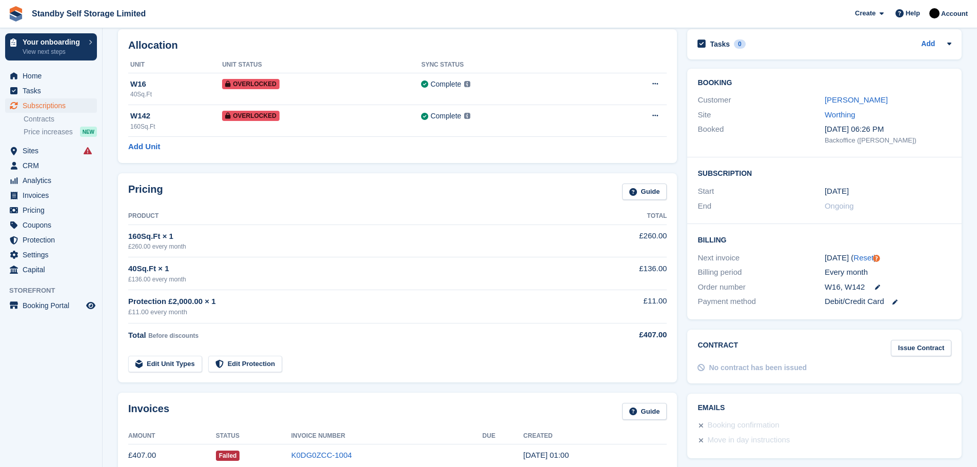
scroll to position [130, 0]
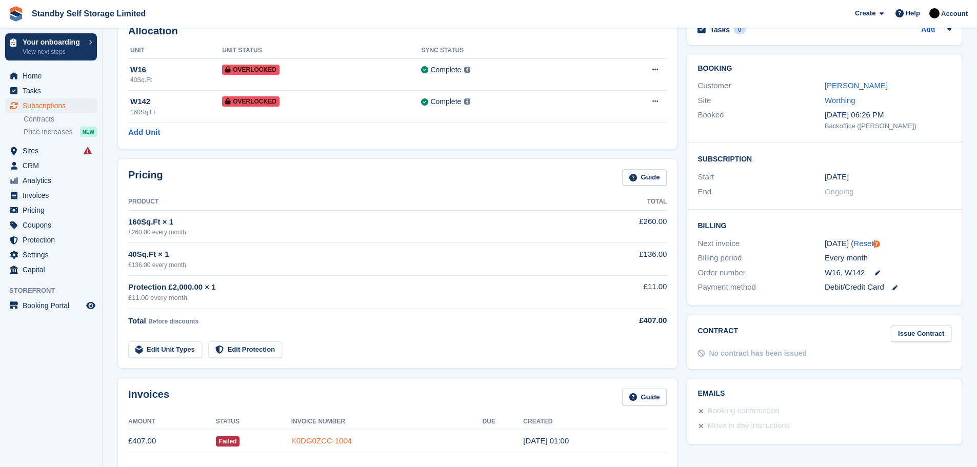
click at [320, 439] on link "K0DG0ZCC-1004" at bounding box center [321, 441] width 61 height 9
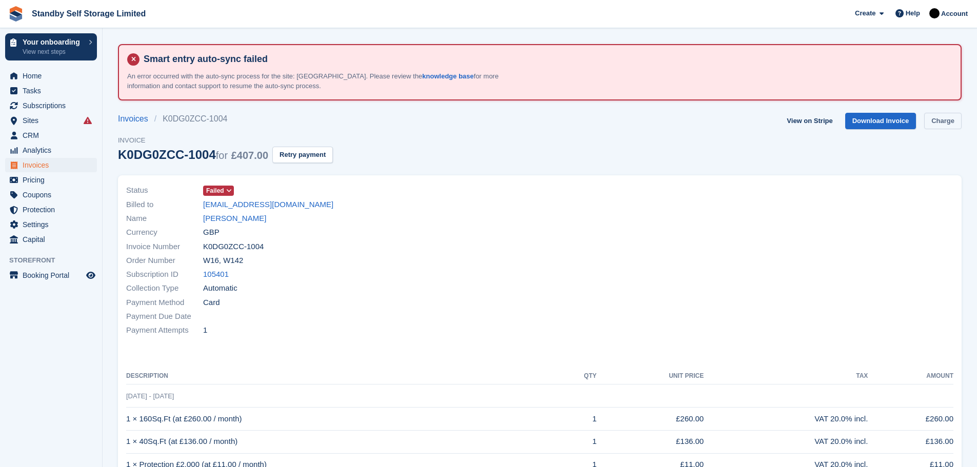
click at [932, 116] on link "Charge" at bounding box center [942, 121] width 37 height 17
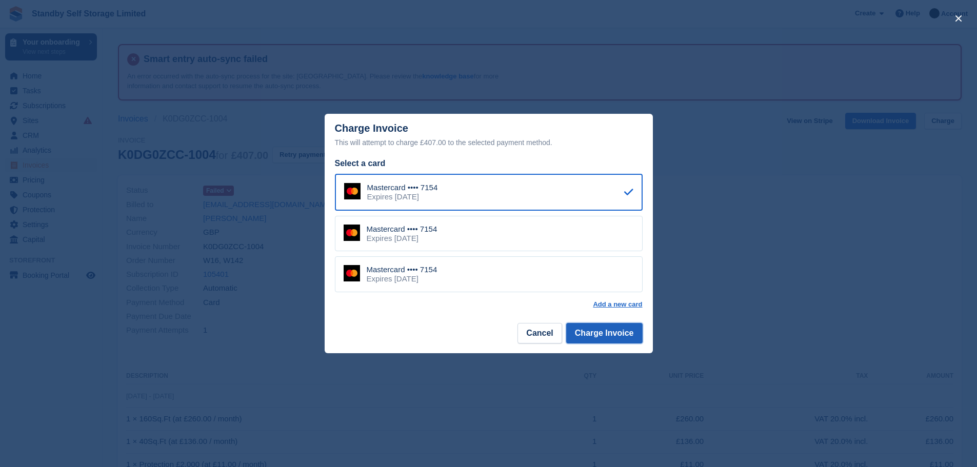
click at [595, 334] on button "Charge Invoice" at bounding box center [604, 333] width 76 height 21
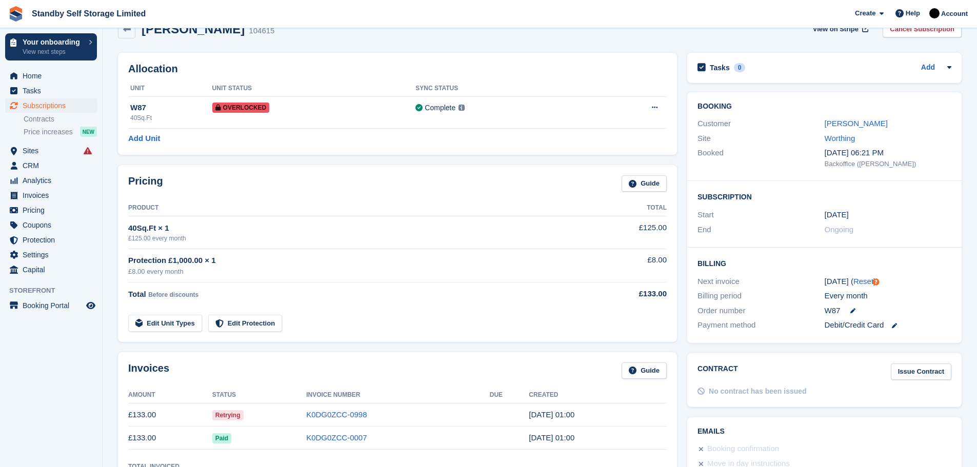
scroll to position [94, 0]
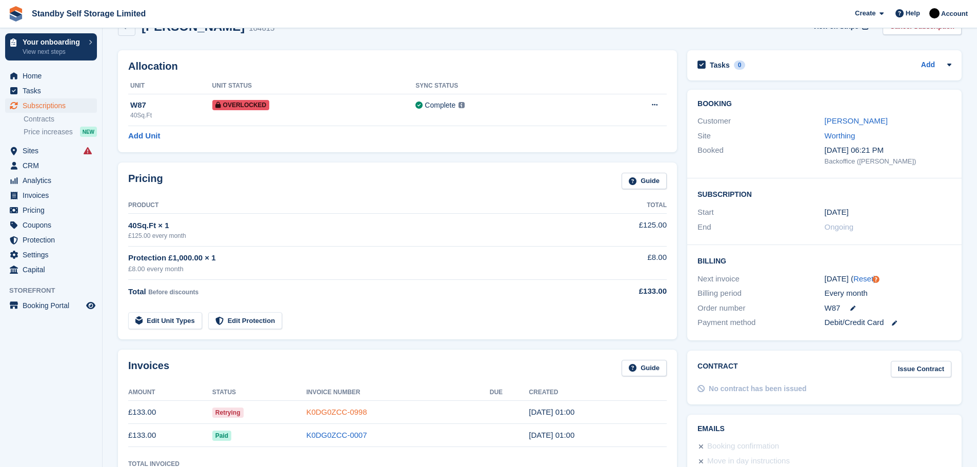
click at [334, 413] on link "K0DG0ZCC-0998" at bounding box center [336, 412] width 61 height 9
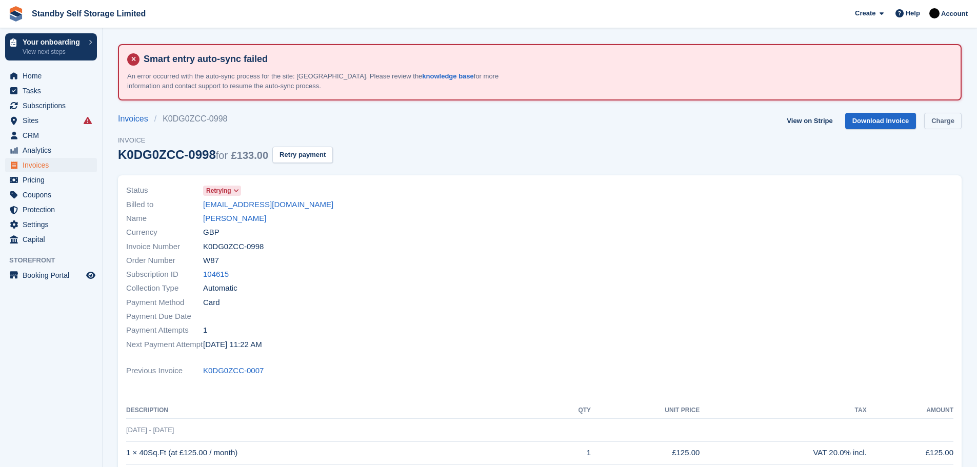
click at [951, 123] on link "Charge" at bounding box center [942, 121] width 37 height 17
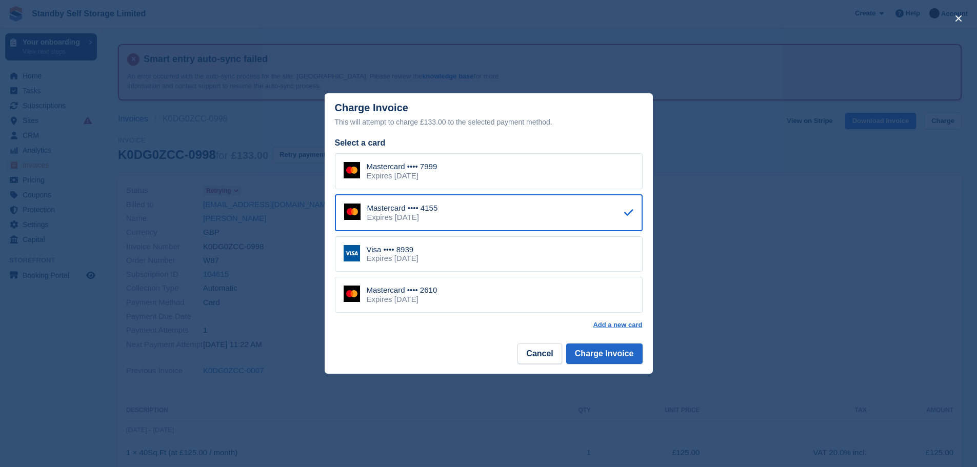
click at [506, 175] on div "Mastercard •••• 7999 Expires [DATE]" at bounding box center [489, 171] width 308 height 36
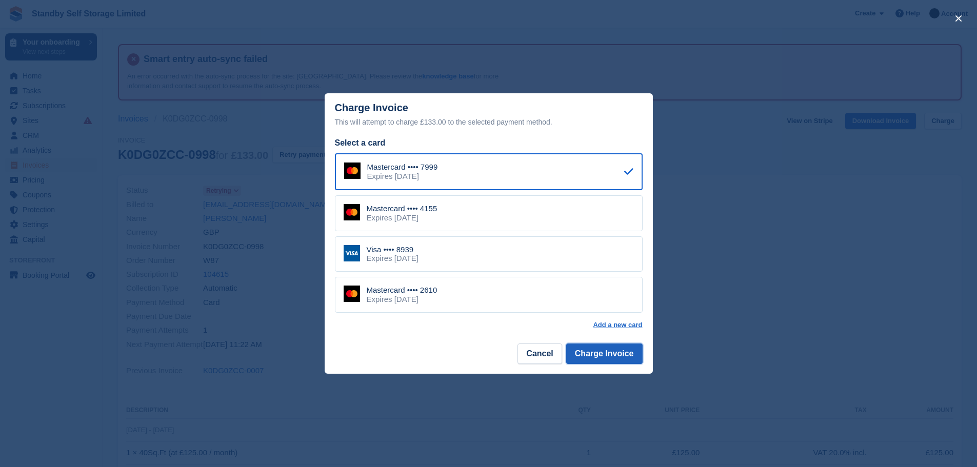
click at [607, 352] on button "Charge Invoice" at bounding box center [604, 354] width 76 height 21
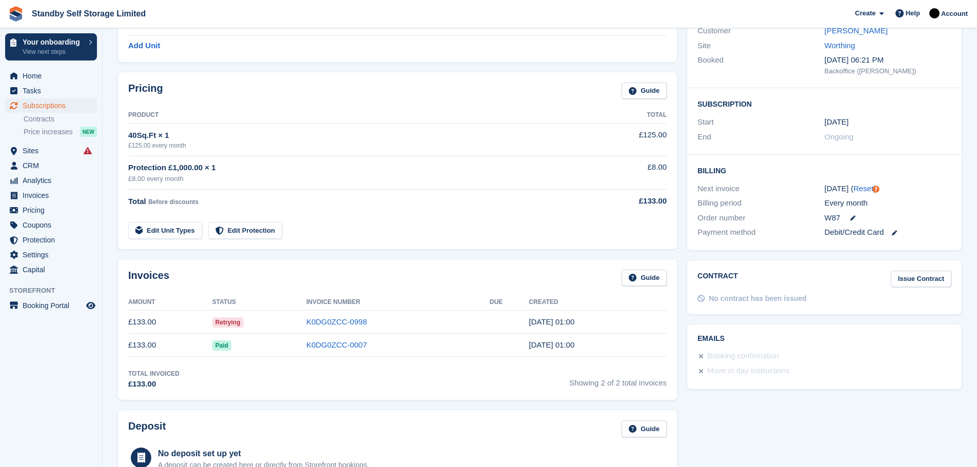
scroll to position [186, 0]
click at [330, 323] on link "K0DG0ZCC-0998" at bounding box center [336, 320] width 61 height 9
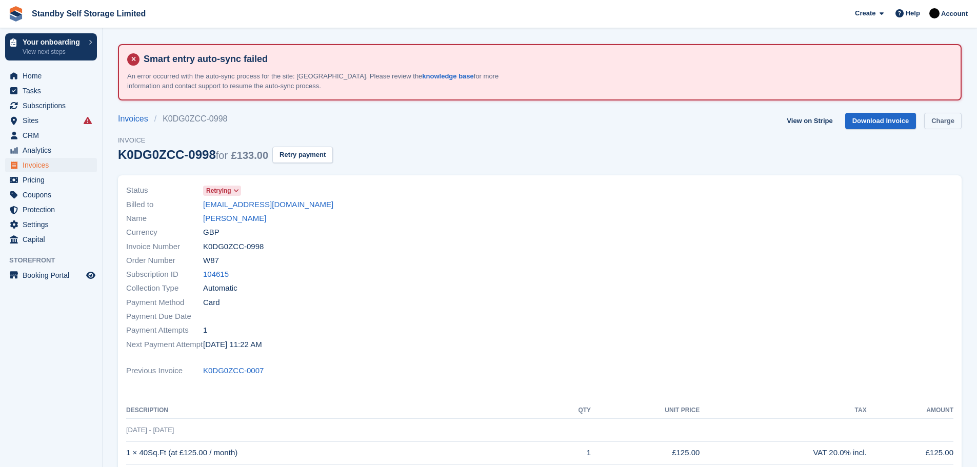
click at [944, 123] on link "Charge" at bounding box center [942, 121] width 37 height 17
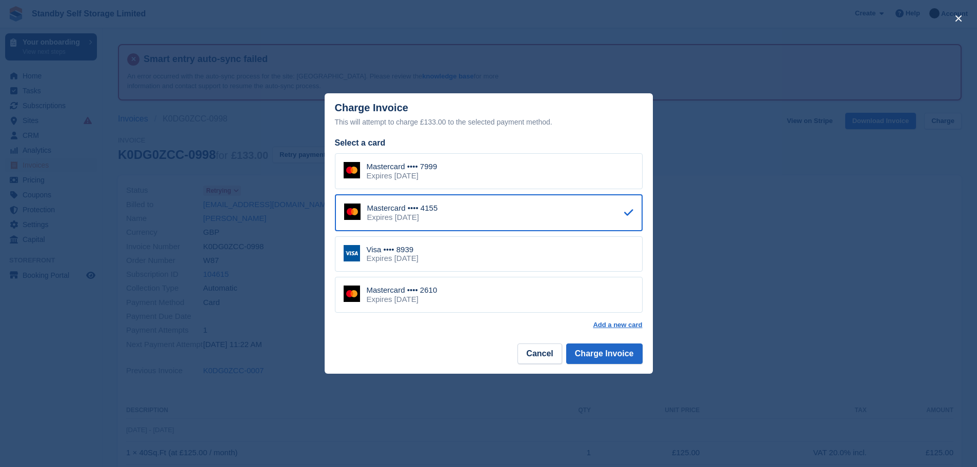
click at [449, 251] on div "Visa •••• 8939 Expires [DATE]" at bounding box center [489, 254] width 308 height 36
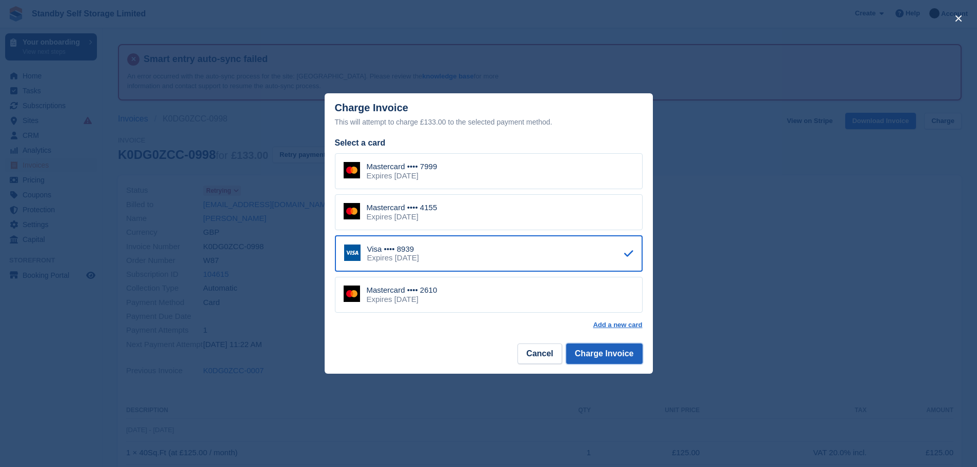
click at [591, 354] on button "Charge Invoice" at bounding box center [604, 354] width 76 height 21
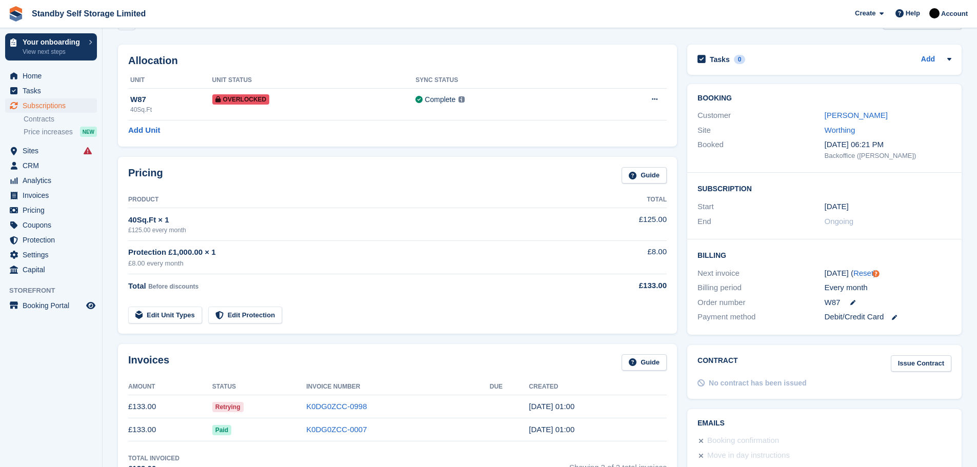
scroll to position [103, 0]
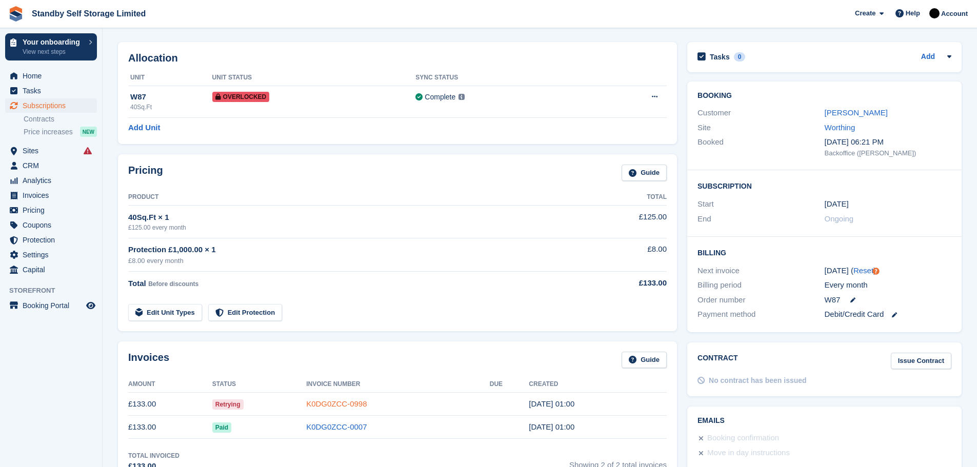
click at [346, 400] on link "K0DG0ZCC-0998" at bounding box center [336, 404] width 61 height 9
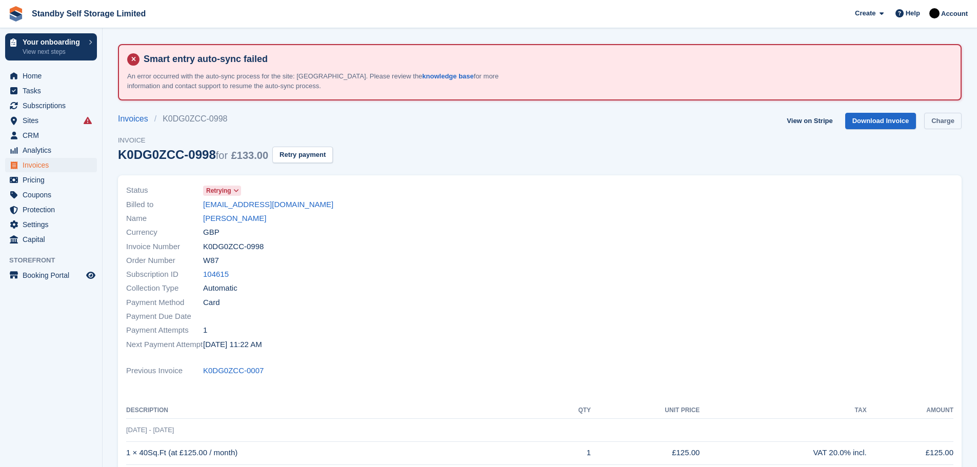
click at [939, 122] on link "Charge" at bounding box center [942, 121] width 37 height 17
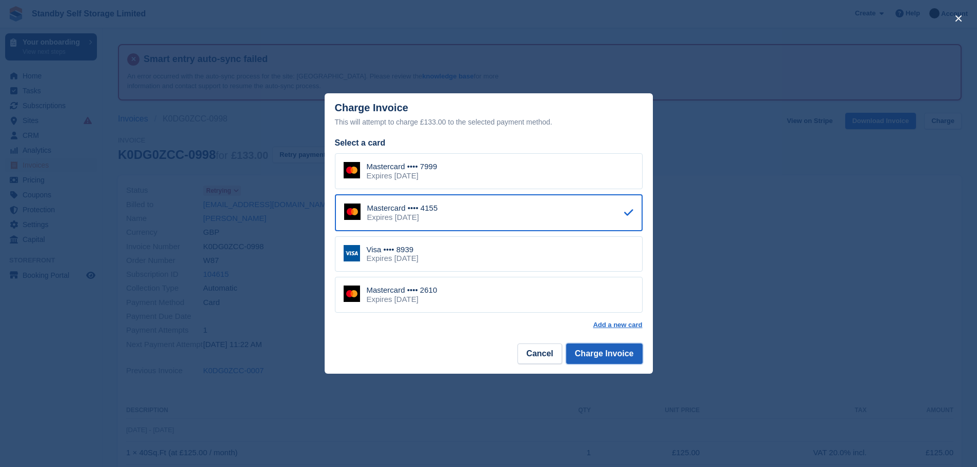
click at [601, 359] on button "Charge Invoice" at bounding box center [604, 354] width 76 height 21
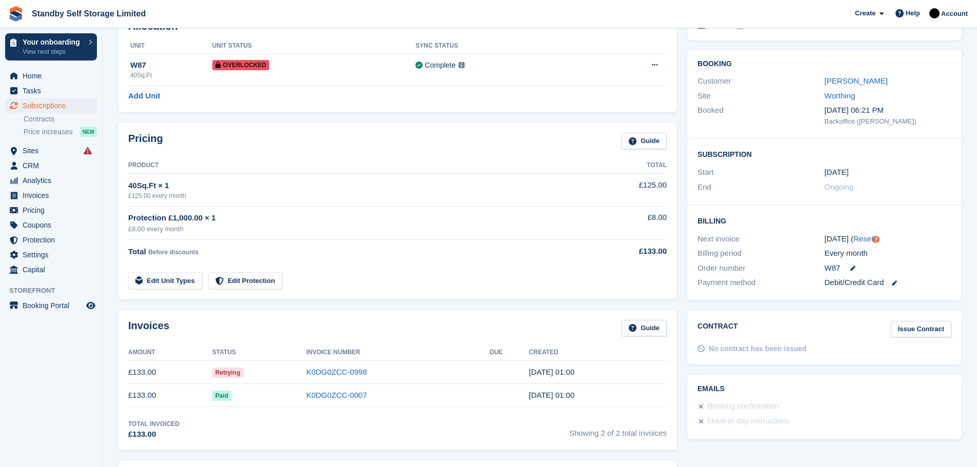
scroll to position [142, 0]
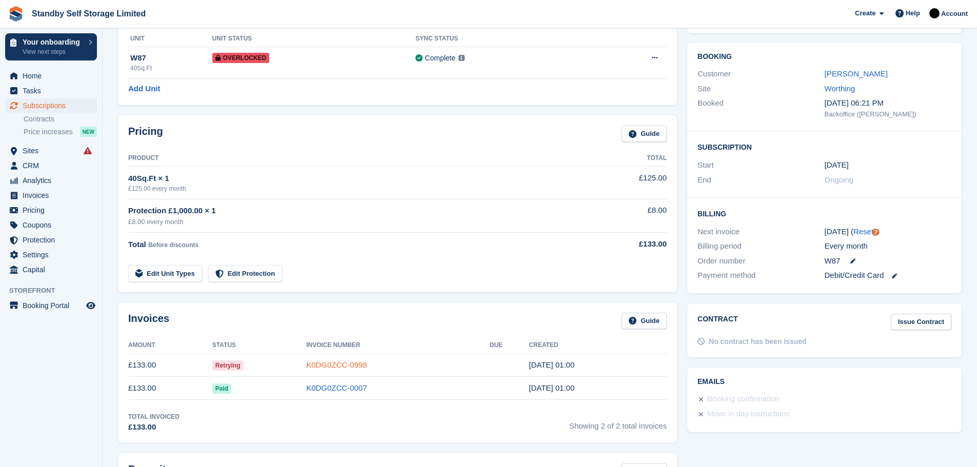
click at [356, 361] on link "K0DG0ZCC-0998" at bounding box center [336, 365] width 61 height 9
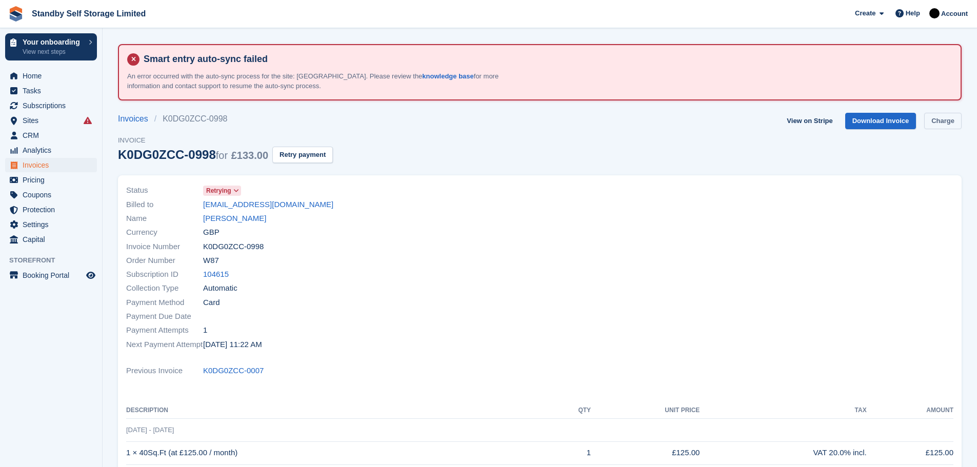
click at [939, 121] on link "Charge" at bounding box center [942, 121] width 37 height 17
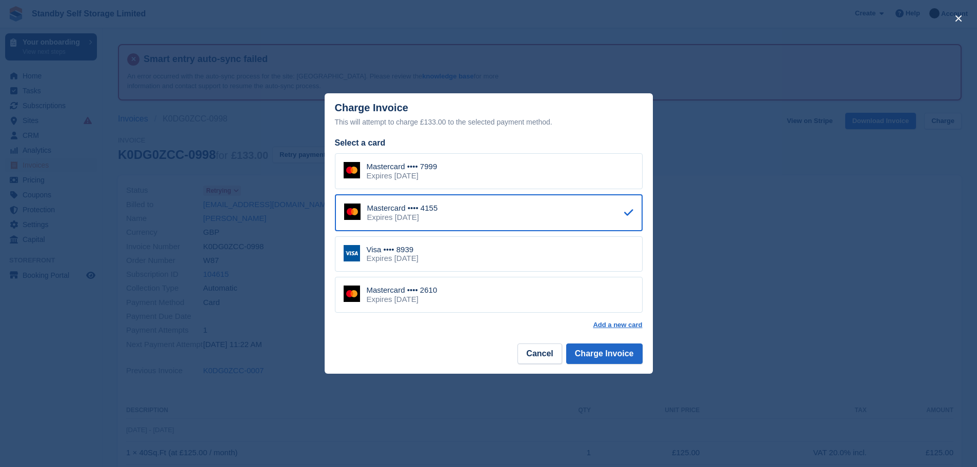
click at [467, 292] on div "Mastercard •••• 2610 Expires September 2027" at bounding box center [489, 295] width 308 height 36
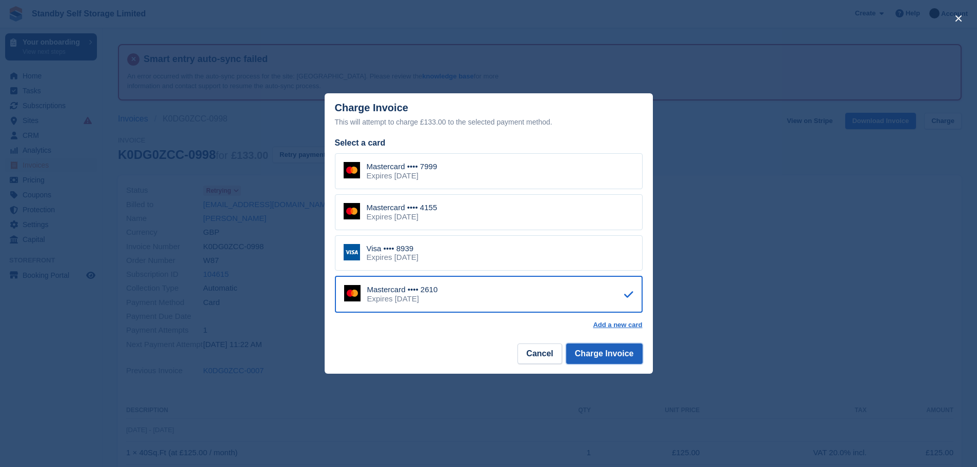
click at [612, 357] on button "Charge Invoice" at bounding box center [604, 354] width 76 height 21
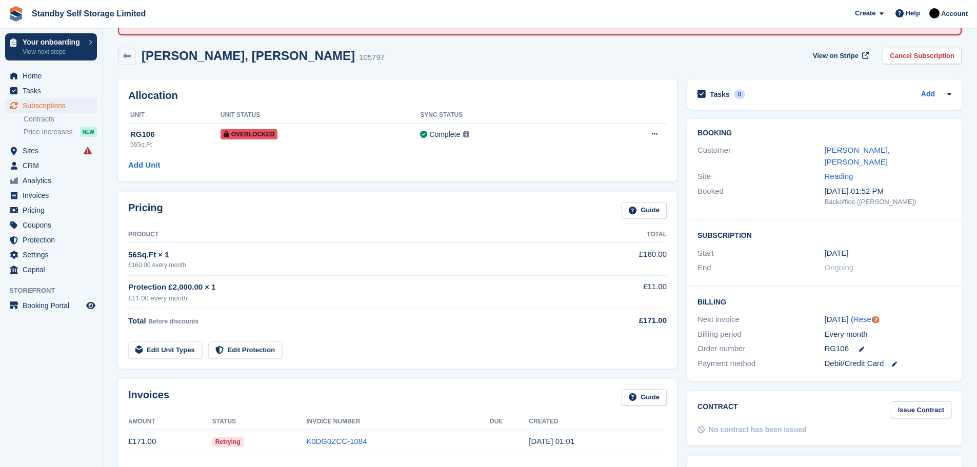
scroll to position [119, 0]
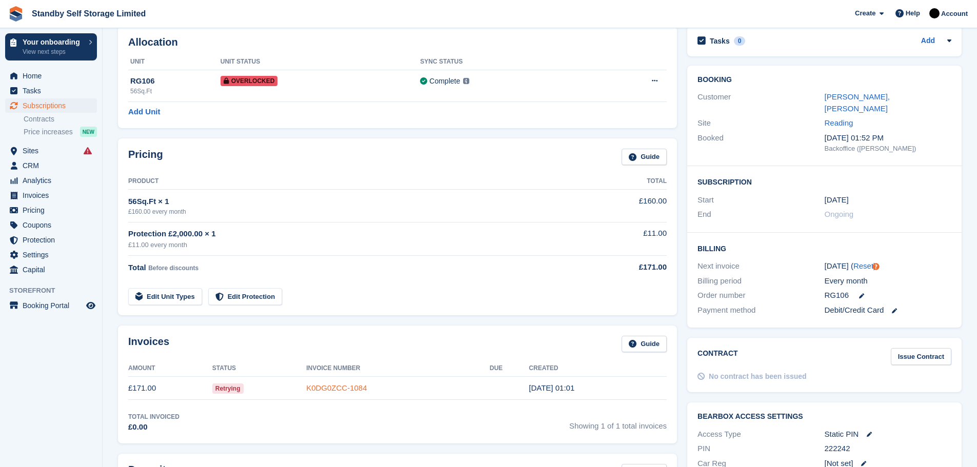
click at [338, 385] on link "K0DG0ZCC-1084" at bounding box center [336, 388] width 61 height 9
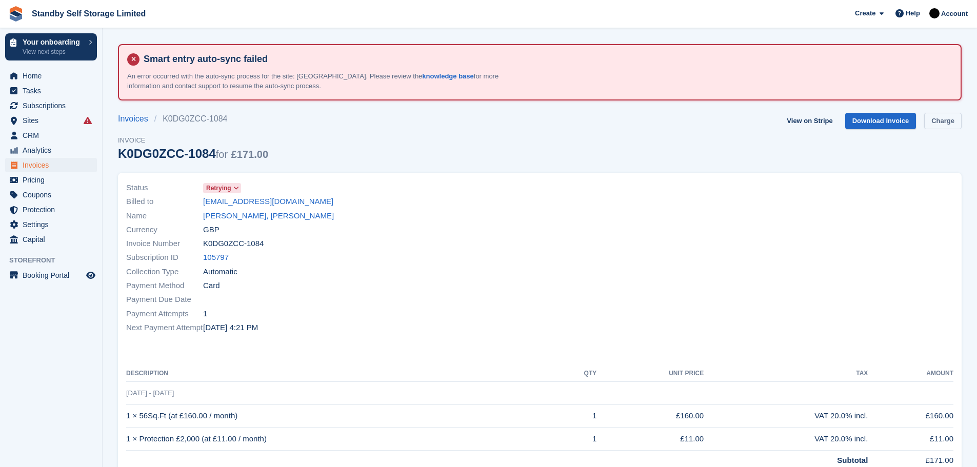
click at [940, 124] on link "Charge" at bounding box center [942, 121] width 37 height 17
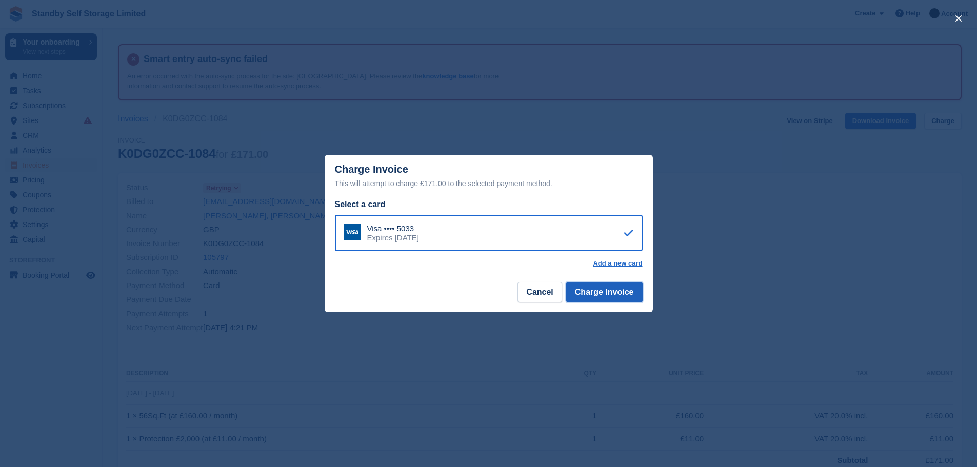
click at [614, 297] on button "Charge Invoice" at bounding box center [604, 292] width 76 height 21
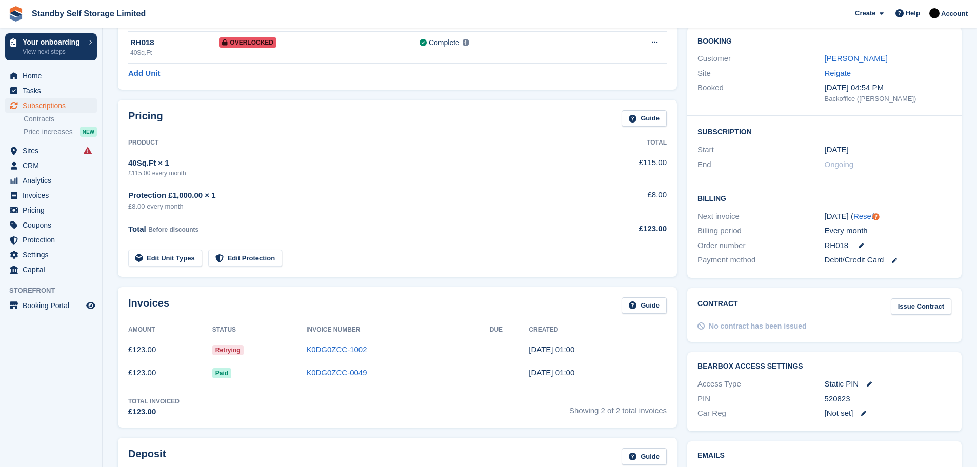
scroll to position [232, 0]
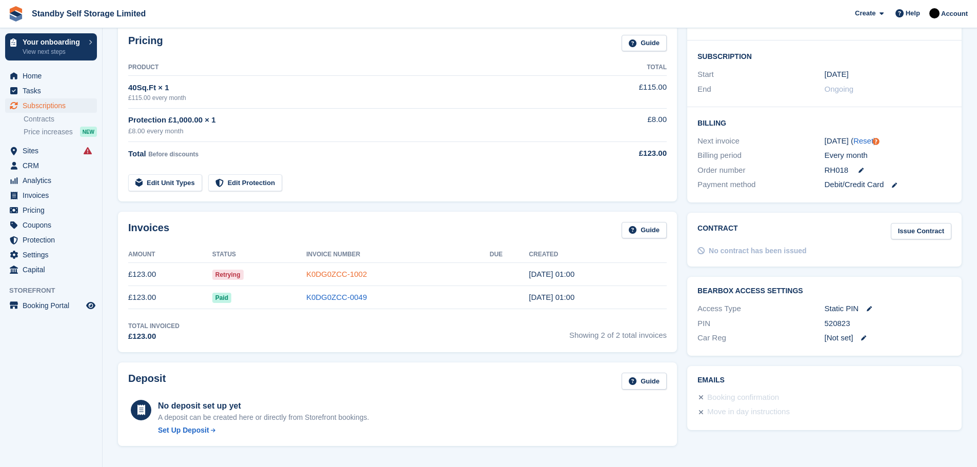
click at [351, 272] on link "K0DG0ZCC-1002" at bounding box center [336, 274] width 61 height 9
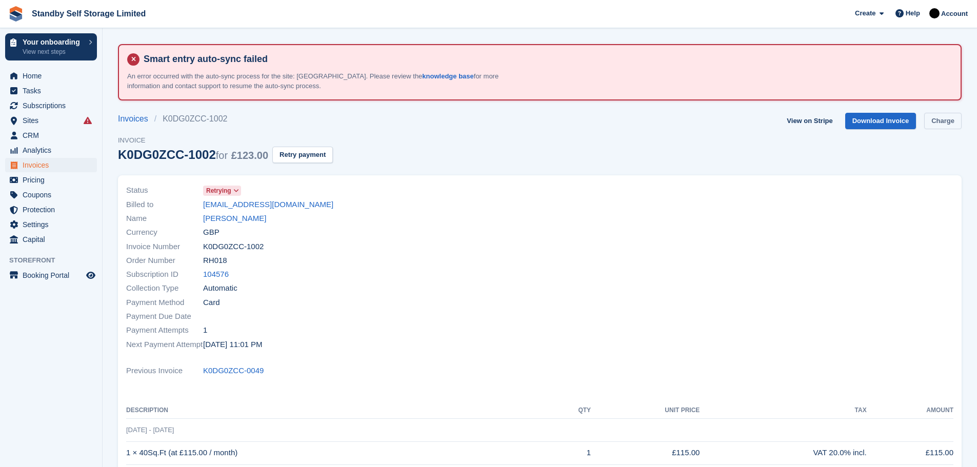
click at [948, 120] on link "Charge" at bounding box center [942, 121] width 37 height 17
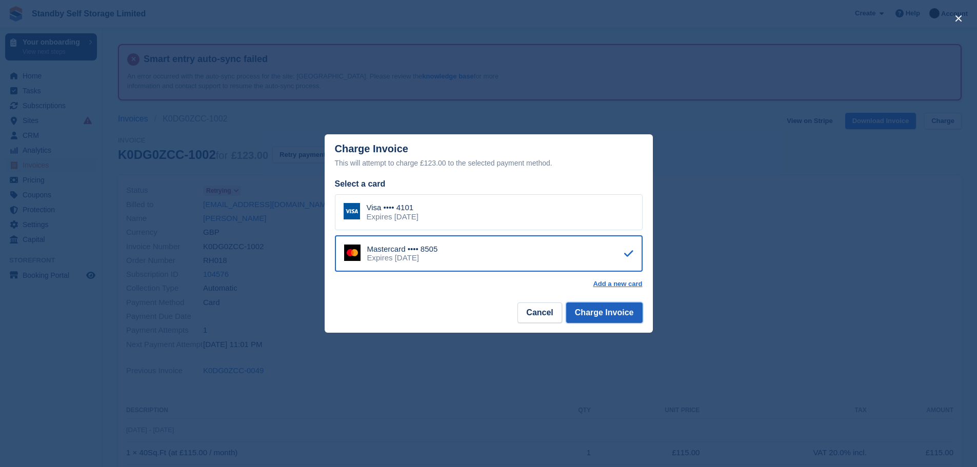
click at [593, 312] on button "Charge Invoice" at bounding box center [604, 313] width 76 height 21
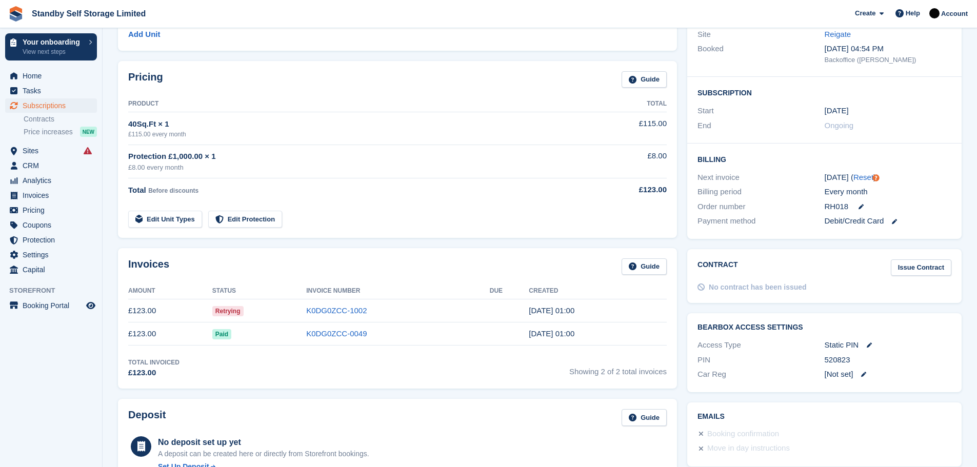
scroll to position [215, 0]
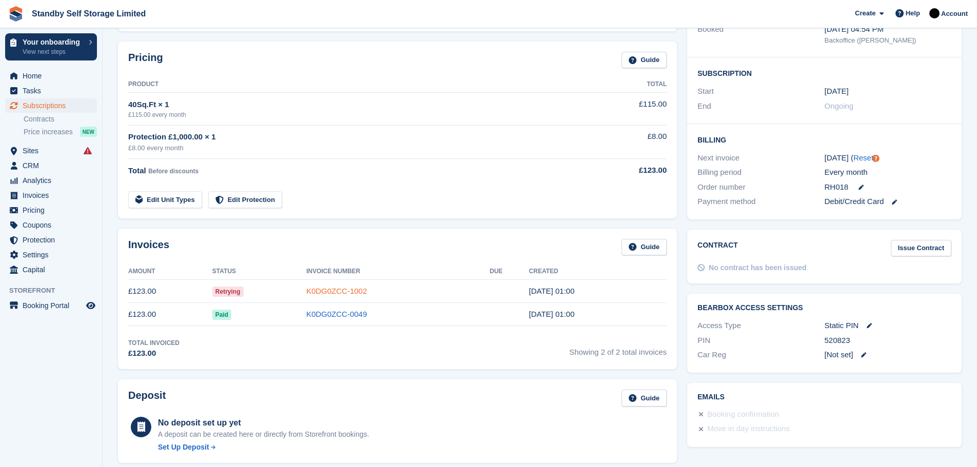
click at [351, 287] on link "K0DG0ZCC-1002" at bounding box center [336, 291] width 61 height 9
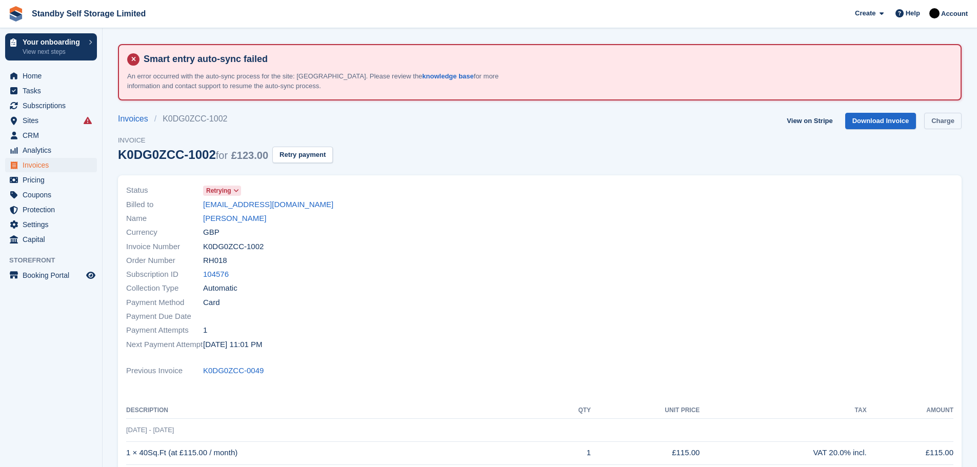
click at [953, 119] on link "Charge" at bounding box center [942, 121] width 37 height 17
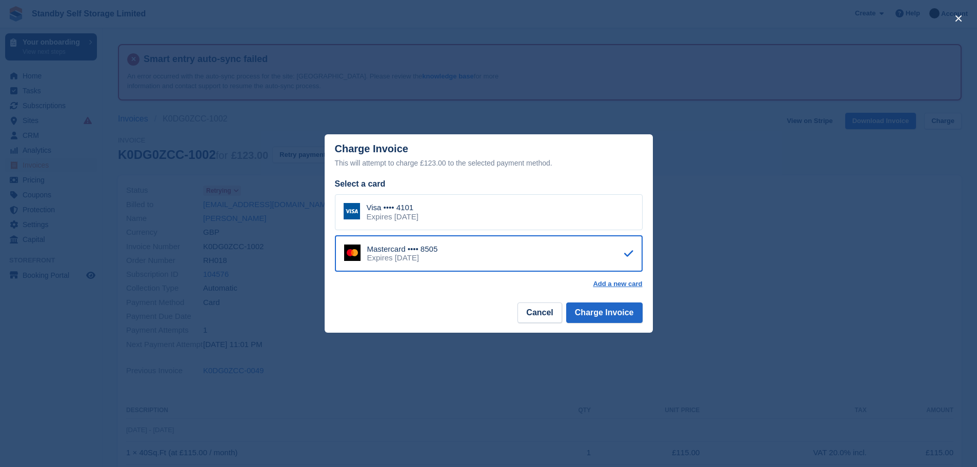
click at [510, 215] on div "Visa •••• 4101 Expires [DATE]" at bounding box center [489, 212] width 308 height 36
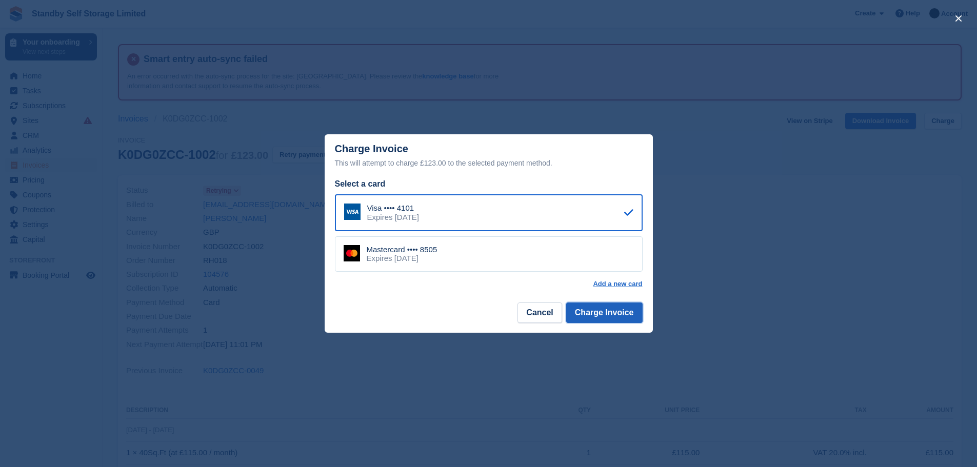
click at [607, 315] on button "Charge Invoice" at bounding box center [604, 313] width 76 height 21
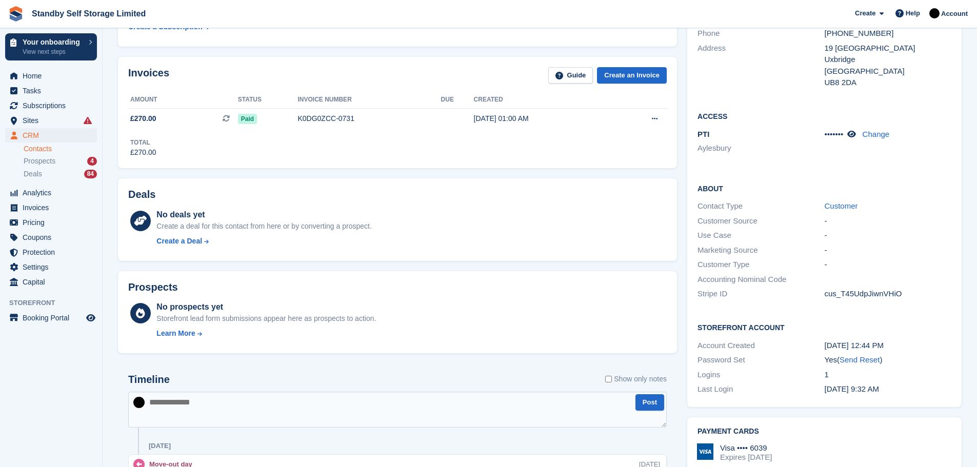
scroll to position [387, 0]
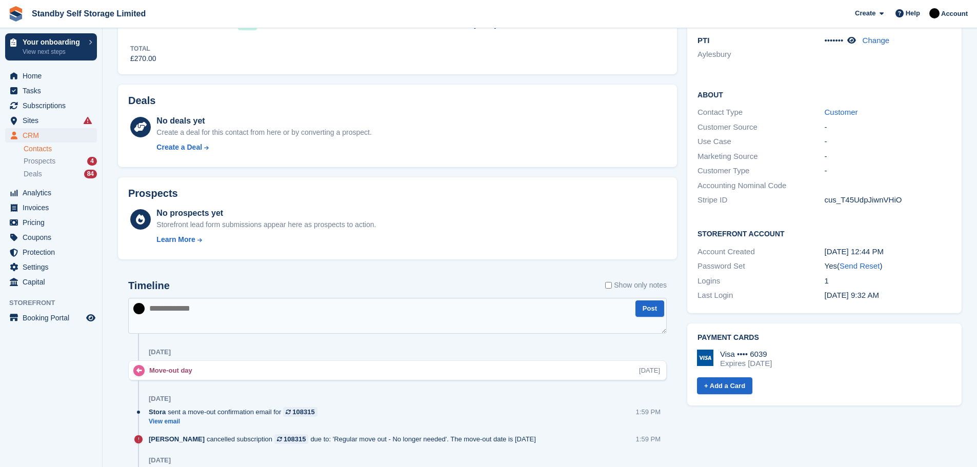
click at [183, 317] on textarea at bounding box center [397, 316] width 539 height 36
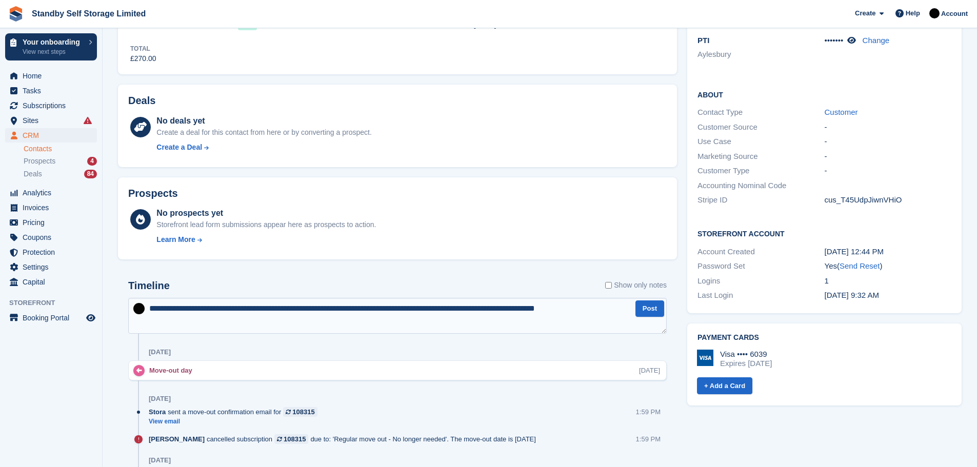
click at [590, 305] on textarea "**********" at bounding box center [397, 316] width 539 height 36
click at [591, 306] on textarea "**********" at bounding box center [397, 316] width 539 height 36
click at [623, 309] on textarea "**********" at bounding box center [397, 316] width 539 height 36
type textarea "**********"
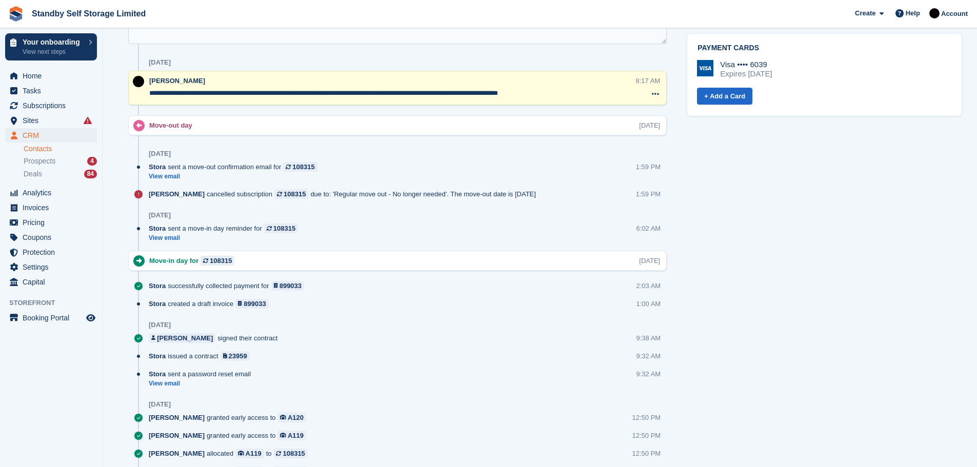
scroll to position [618, 0]
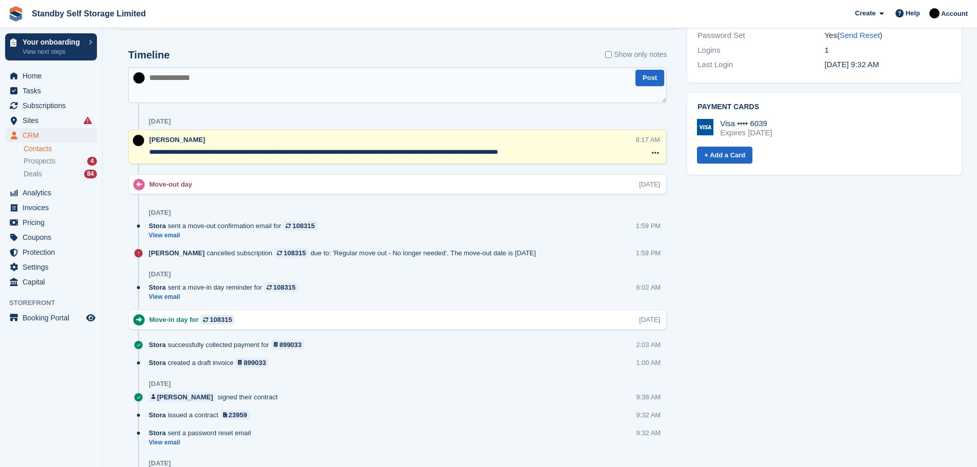
click at [582, 152] on textarea "**********" at bounding box center [392, 152] width 487 height 10
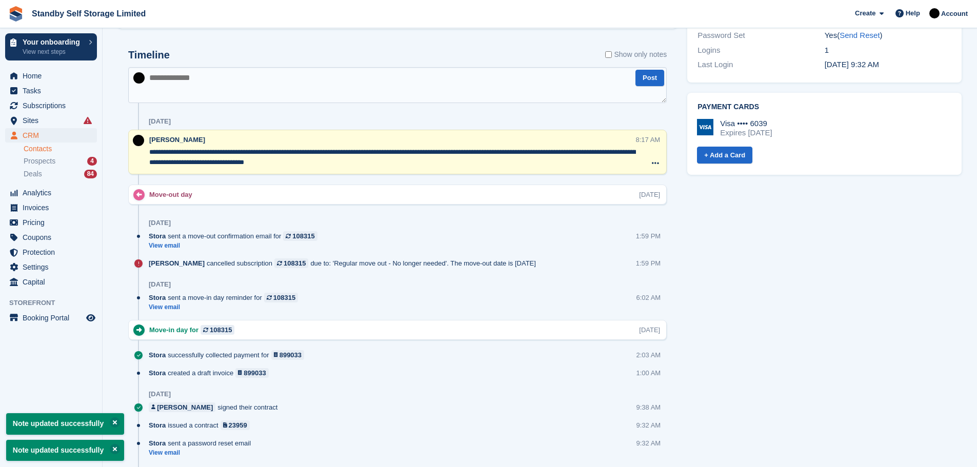
click at [555, 151] on textarea "**********" at bounding box center [392, 157] width 487 height 21
click at [574, 152] on textarea "**********" at bounding box center [392, 157] width 487 height 21
click at [600, 150] on textarea "**********" at bounding box center [392, 157] width 487 height 21
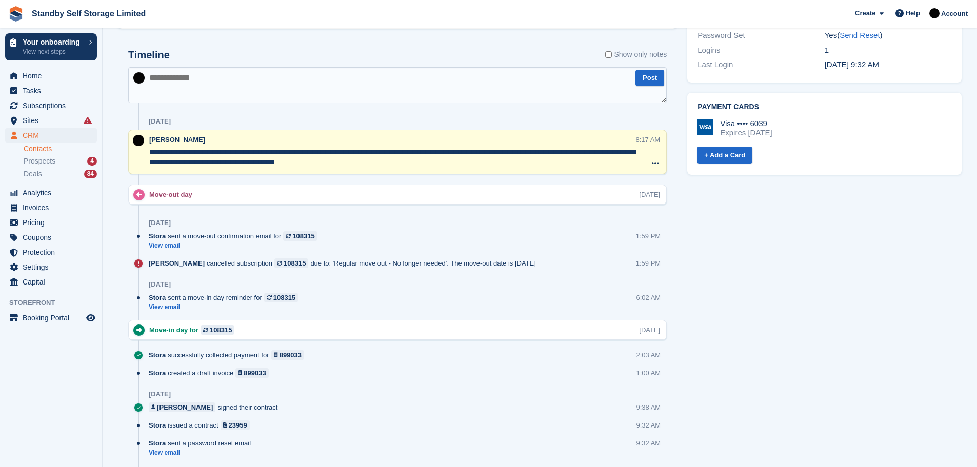
click at [278, 160] on textarea "**********" at bounding box center [392, 157] width 487 height 21
click at [397, 161] on textarea "**********" at bounding box center [392, 157] width 487 height 21
type textarea "**********"
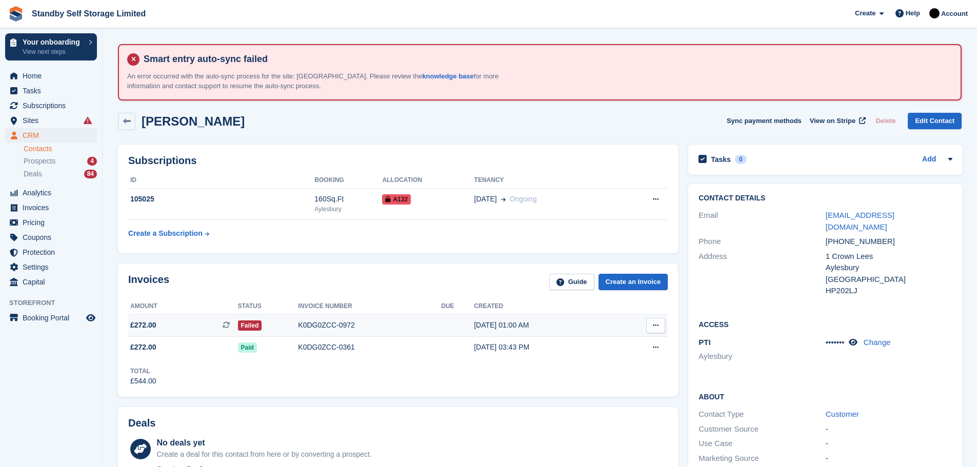
click at [309, 326] on div "K0DG0ZCC-0972" at bounding box center [369, 325] width 143 height 11
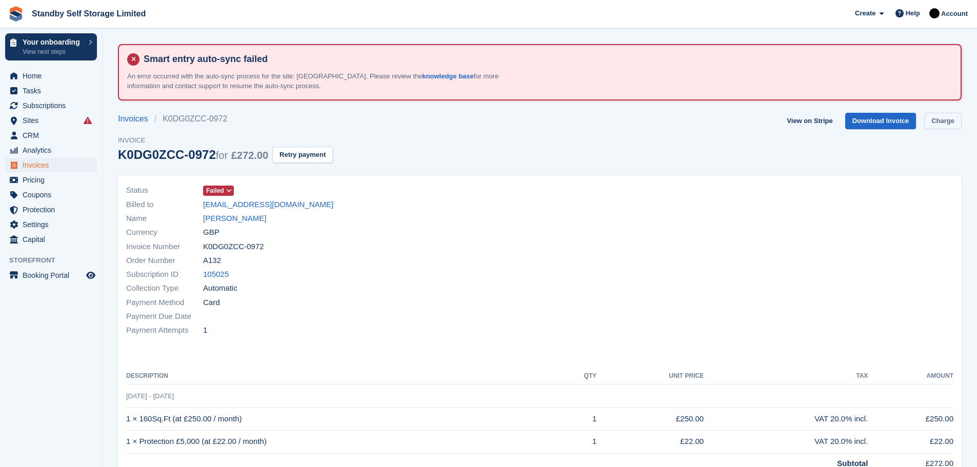
click at [939, 116] on link "Charge" at bounding box center [942, 121] width 37 height 17
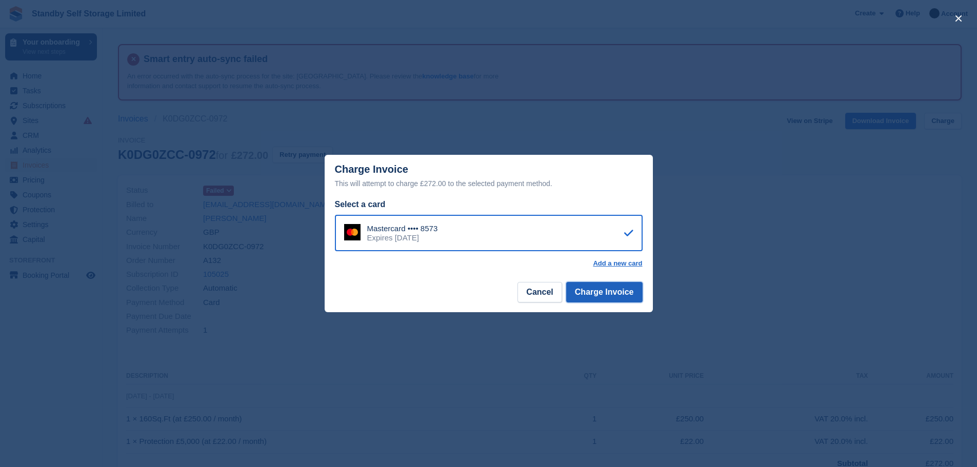
click at [606, 295] on button "Charge Invoice" at bounding box center [604, 292] width 76 height 21
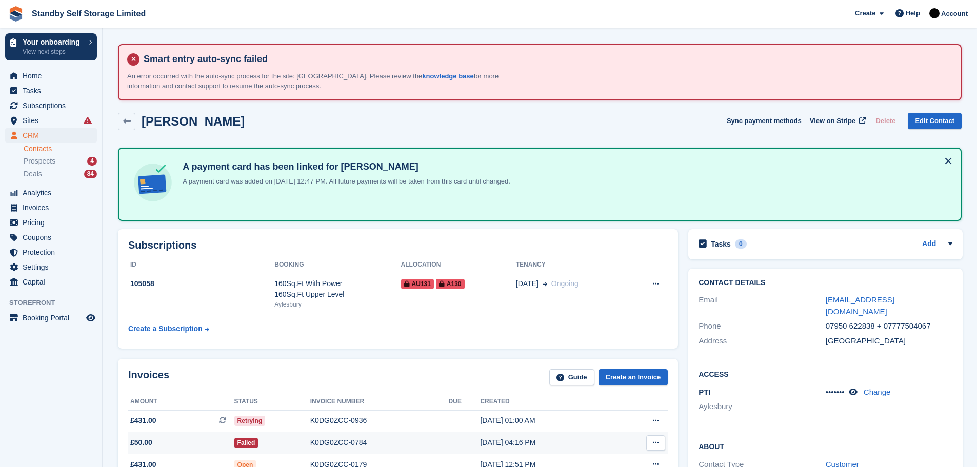
click at [342, 438] on div "K0DG0ZCC-0784" at bounding box center [379, 443] width 139 height 11
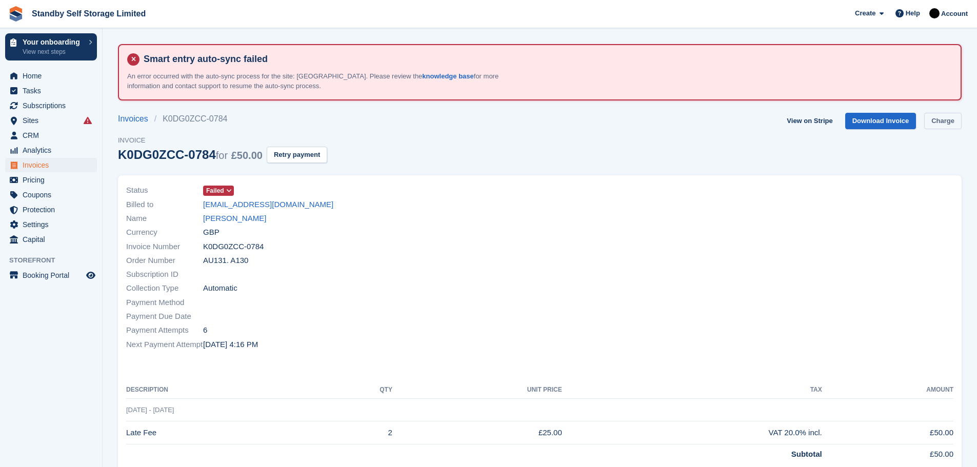
click at [934, 118] on link "Charge" at bounding box center [942, 121] width 37 height 17
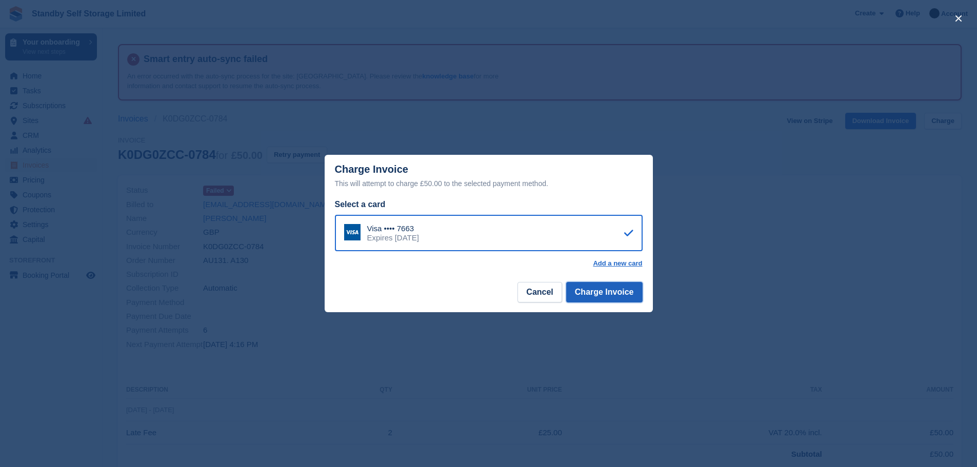
click at [592, 299] on button "Charge Invoice" at bounding box center [604, 292] width 76 height 21
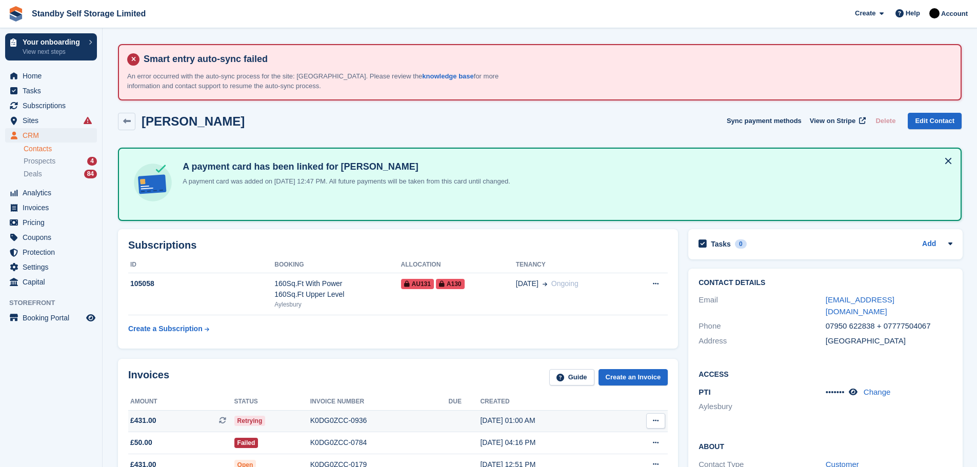
click at [335, 421] on div "K0DG0ZCC-0936" at bounding box center [379, 421] width 139 height 11
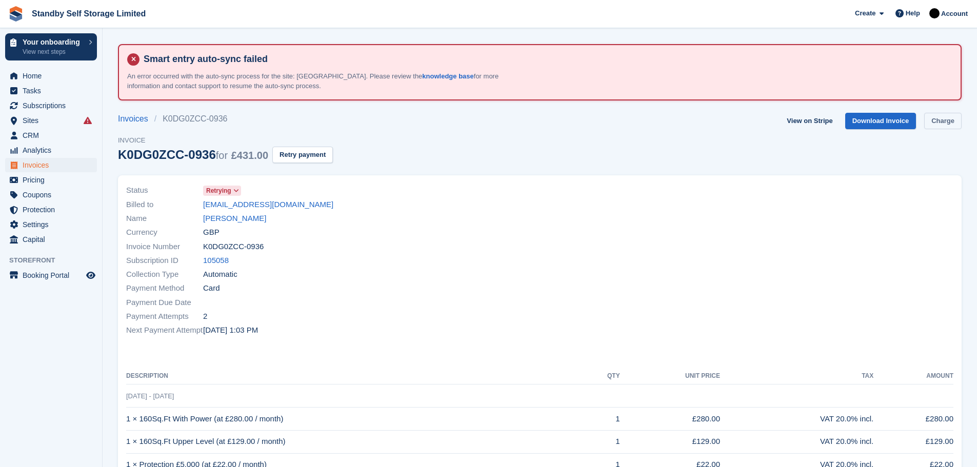
click at [941, 121] on link "Charge" at bounding box center [942, 121] width 37 height 17
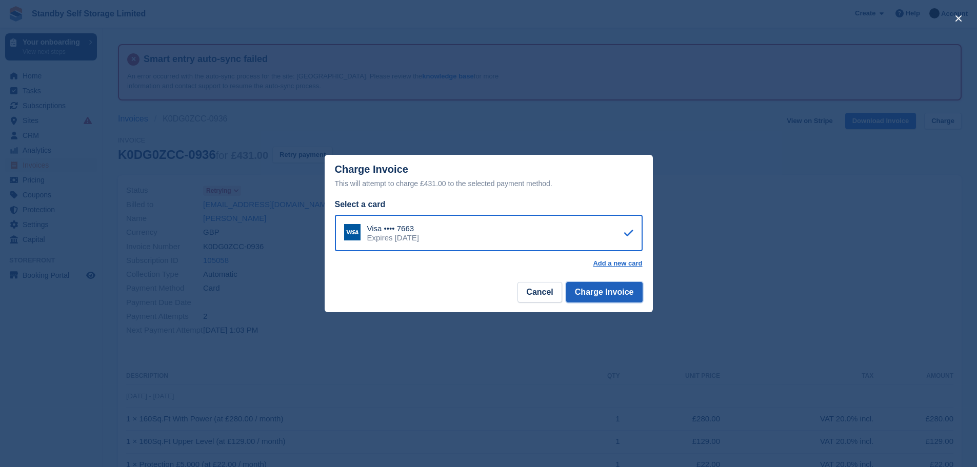
click at [598, 301] on button "Charge Invoice" at bounding box center [604, 292] width 76 height 21
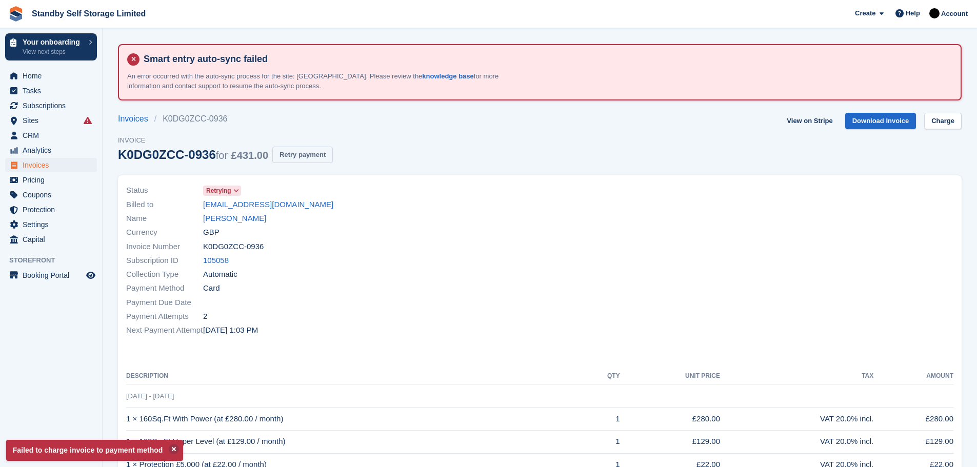
click at [297, 155] on button "Retry payment" at bounding box center [302, 155] width 61 height 17
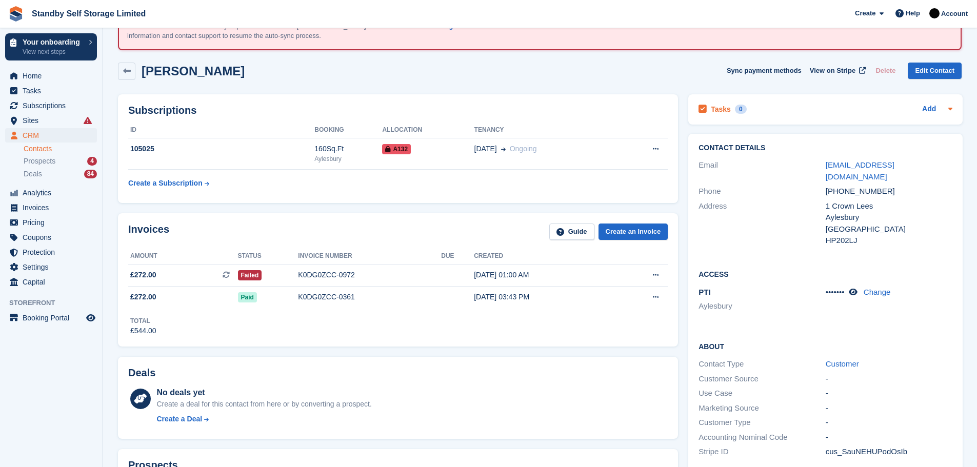
scroll to position [49, 0]
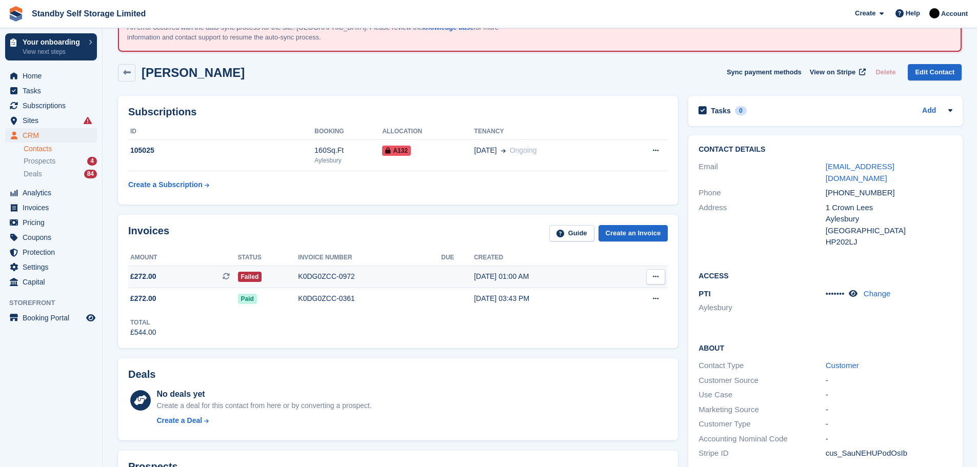
click at [324, 269] on td "K0DG0ZCC-0972" at bounding box center [369, 277] width 143 height 22
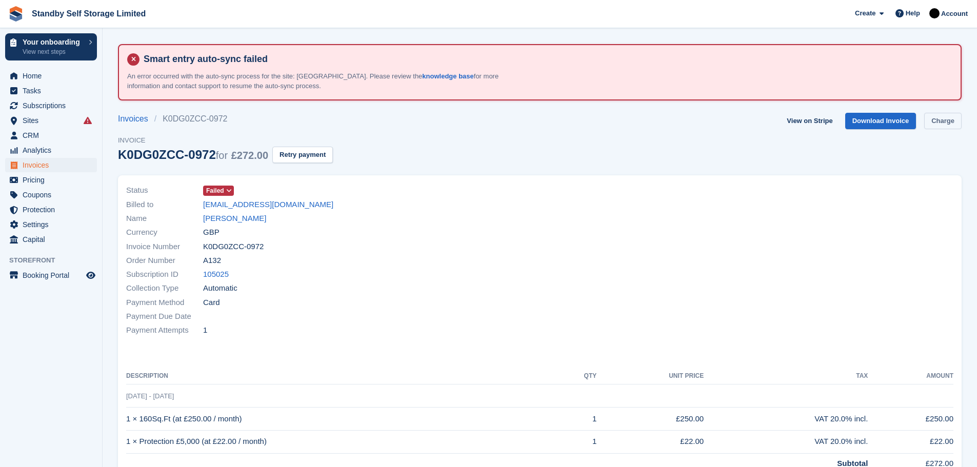
click at [928, 116] on link "Charge" at bounding box center [942, 121] width 37 height 17
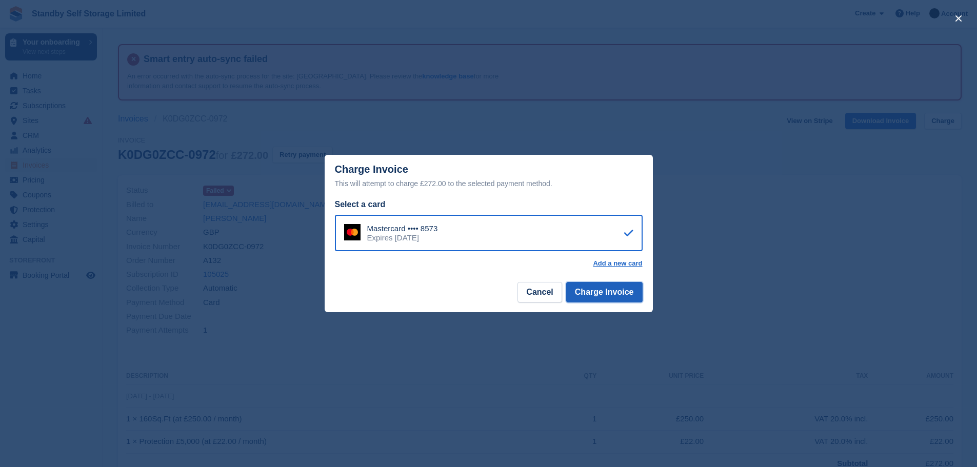
click at [604, 293] on button "Charge Invoice" at bounding box center [604, 292] width 76 height 21
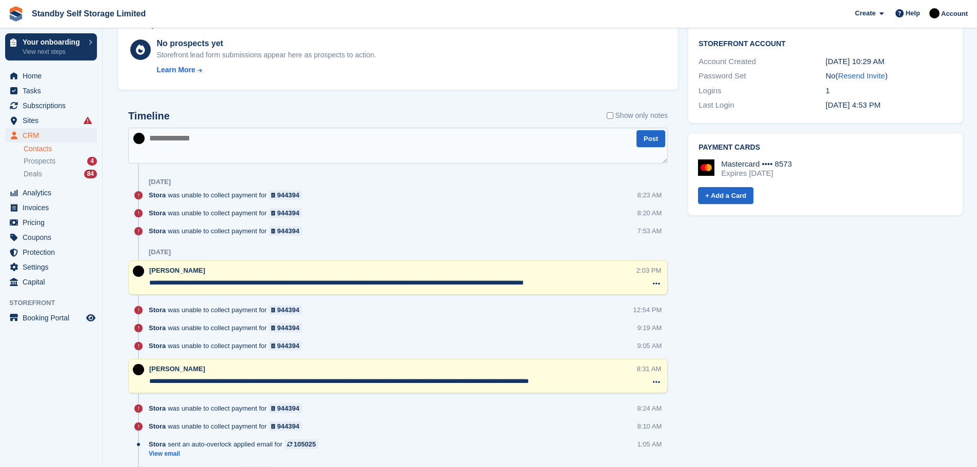
scroll to position [602, 0]
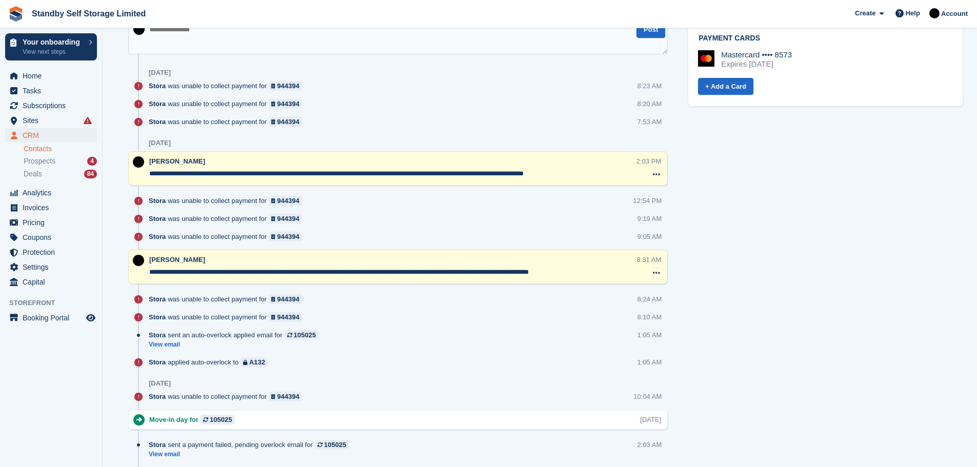
drag, startPoint x: 149, startPoint y: 172, endPoint x: 581, endPoint y: 176, distance: 431.5
click at [581, 176] on textarea "**********" at bounding box center [392, 174] width 487 height 10
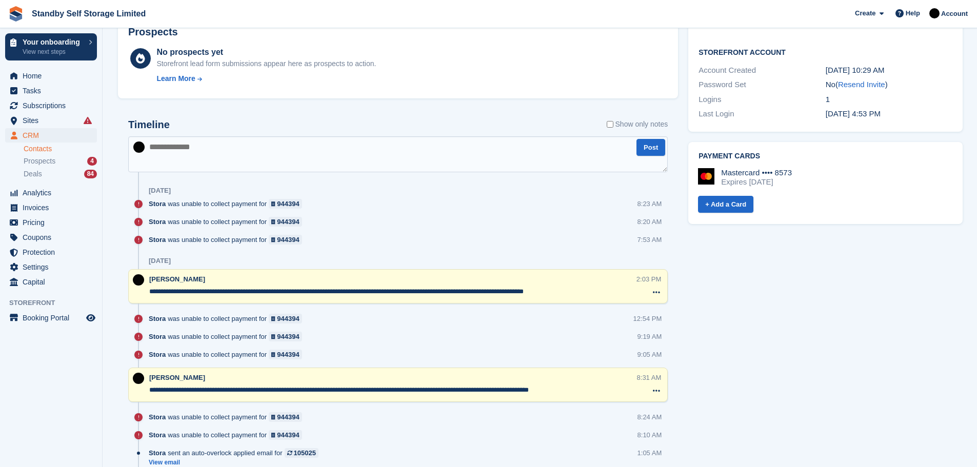
scroll to position [482, 0]
click at [208, 155] on textarea at bounding box center [398, 156] width 540 height 36
paste textarea "**********"
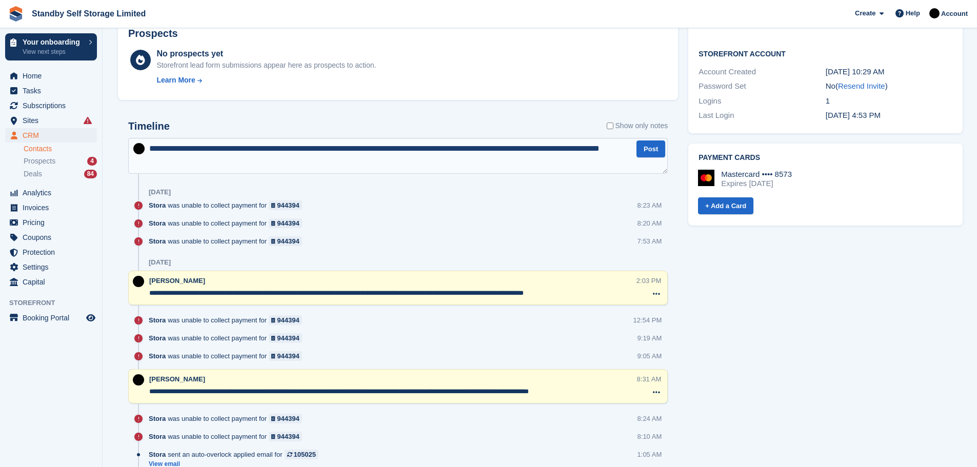
click at [310, 147] on textarea "**********" at bounding box center [398, 156] width 540 height 36
click at [323, 145] on textarea "**********" at bounding box center [398, 156] width 540 height 36
type textarea "**********"
click at [234, 165] on textarea "**********" at bounding box center [398, 156] width 540 height 36
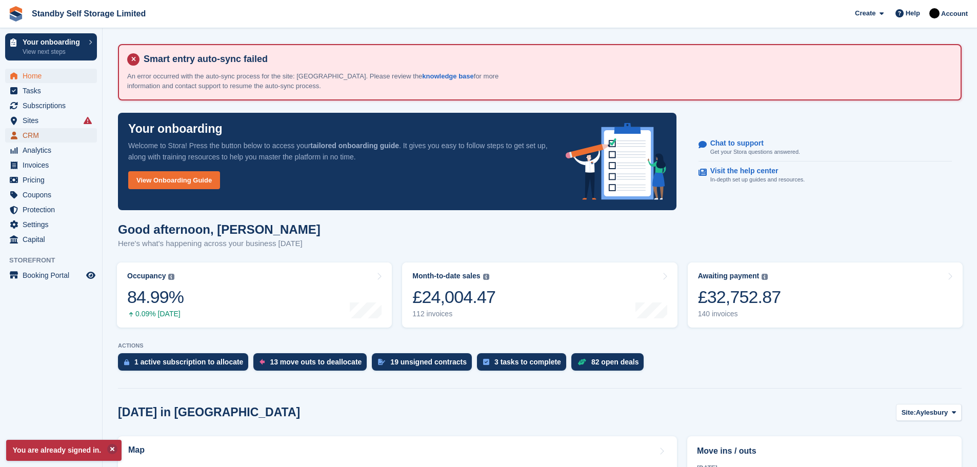
click at [29, 137] on span "CRM" at bounding box center [54, 135] width 62 height 14
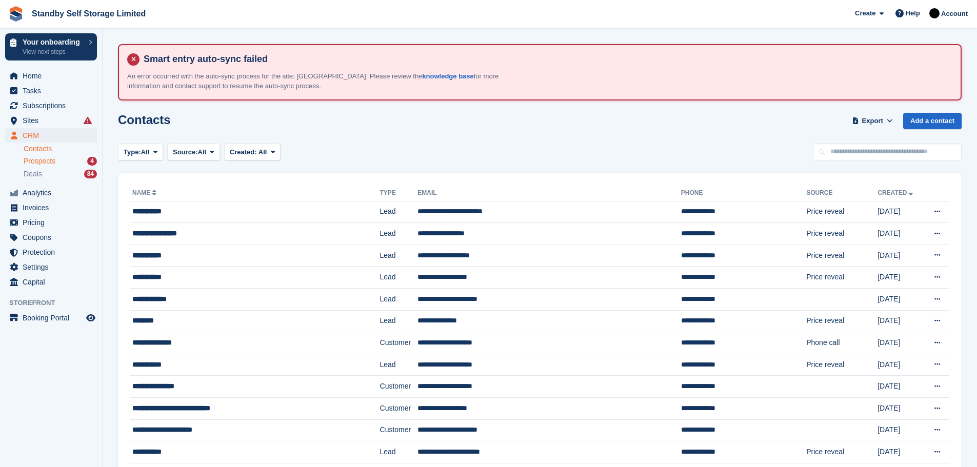
click at [87, 161] on div "Prospects 4" at bounding box center [60, 161] width 73 height 10
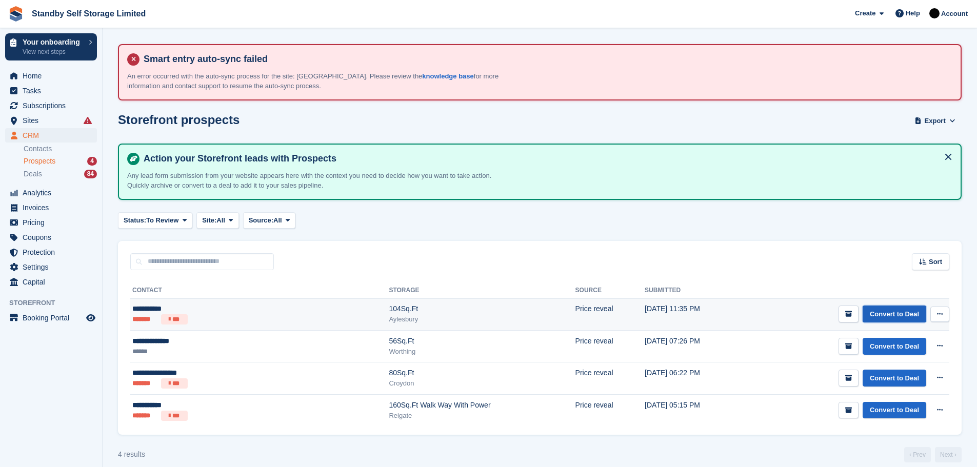
click at [890, 314] on link "Convert to Deal" at bounding box center [895, 314] width 64 height 17
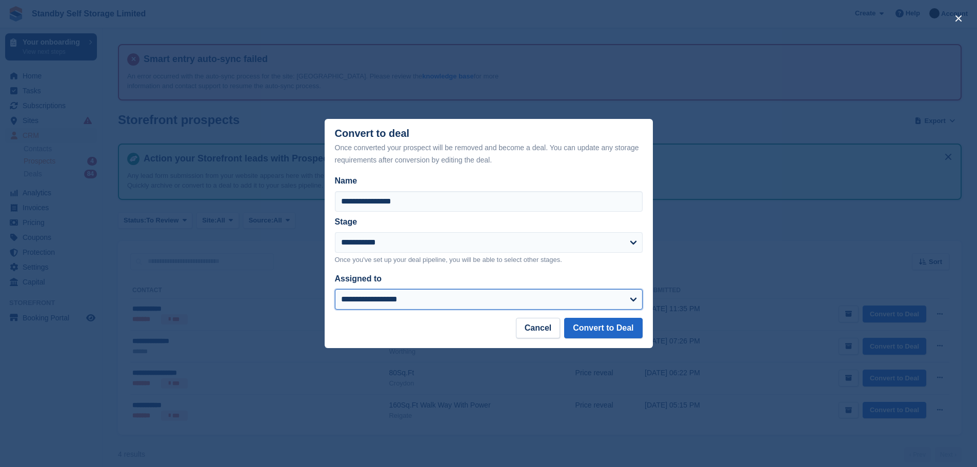
click at [636, 299] on select "**********" at bounding box center [489, 299] width 308 height 21
select select "****"
click at [335, 290] on select "**********" at bounding box center [489, 299] width 308 height 21
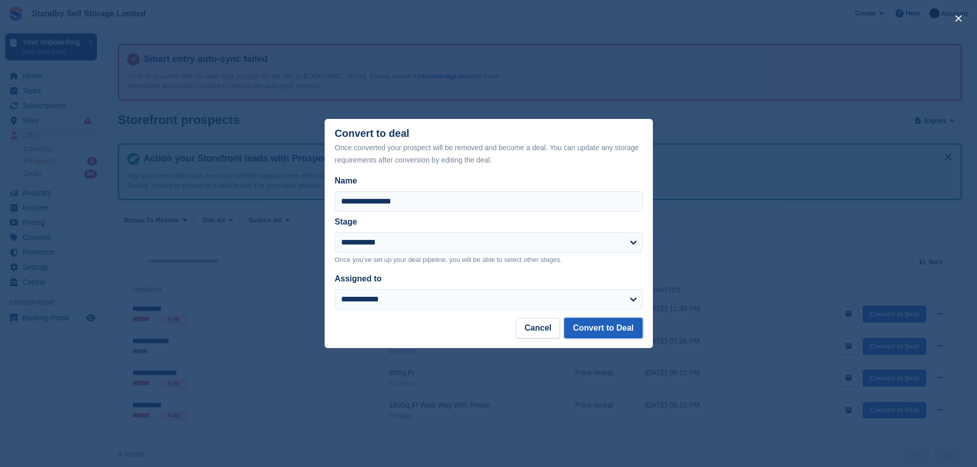
click at [601, 327] on button "Convert to Deal" at bounding box center [603, 328] width 78 height 21
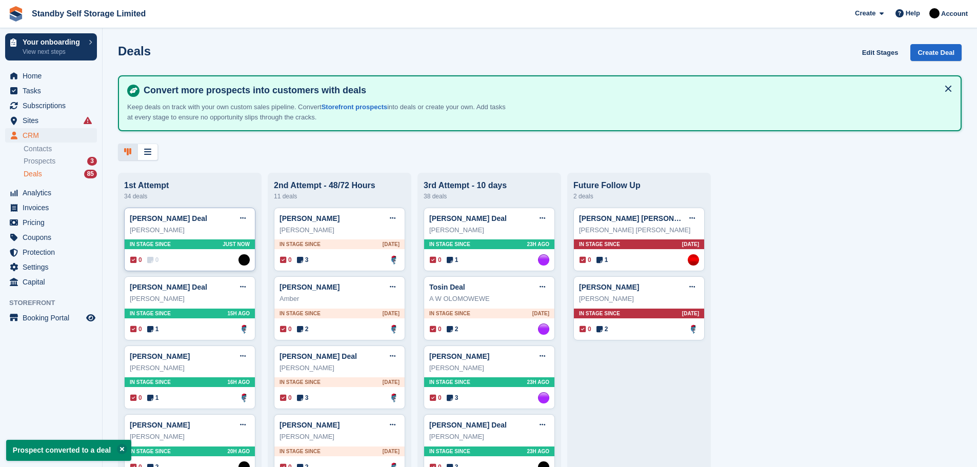
click at [173, 245] on div "In stage since Just now" at bounding box center [190, 245] width 130 height 10
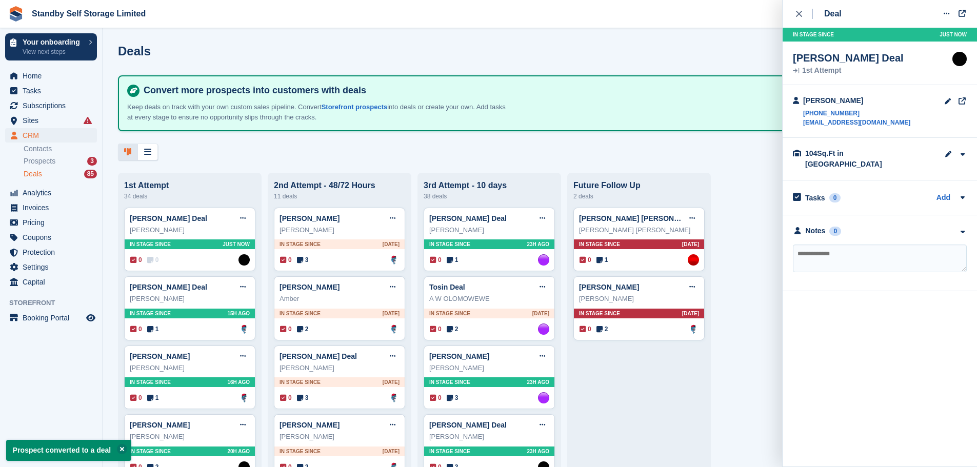
click at [809, 245] on textarea at bounding box center [880, 259] width 174 height 28
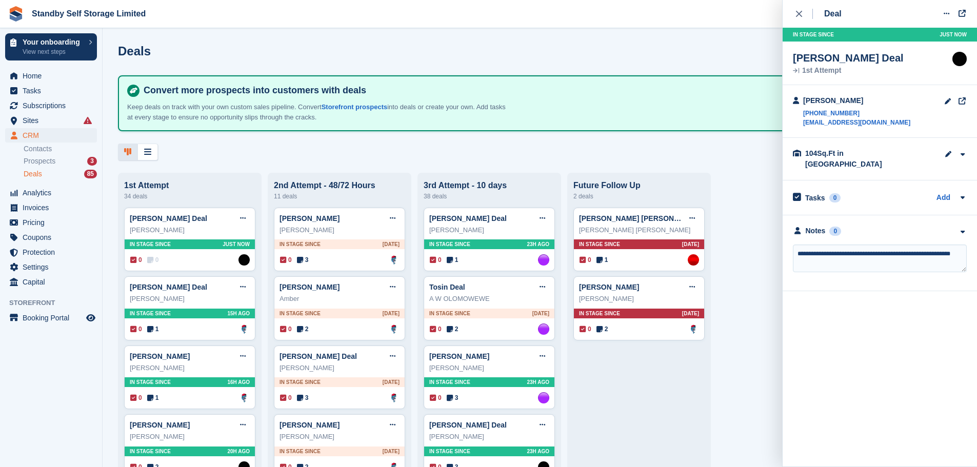
type textarea "**********"
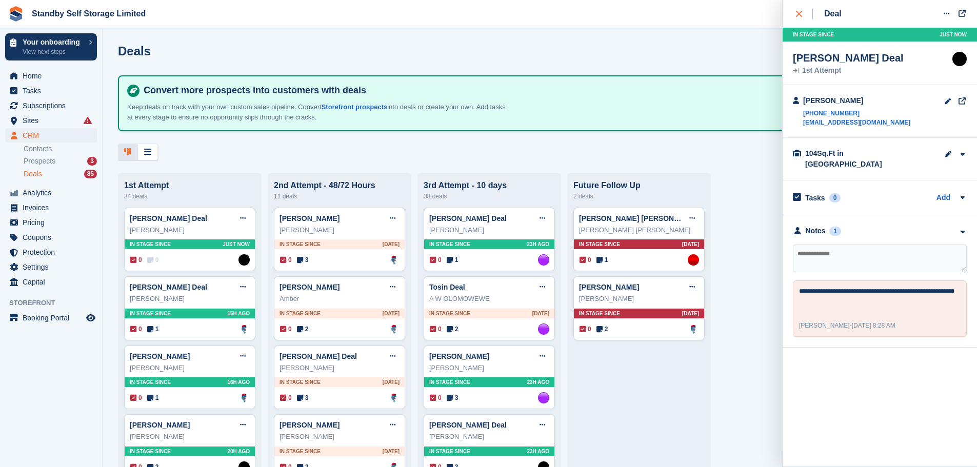
click at [794, 13] on button "close" at bounding box center [804, 14] width 23 height 28
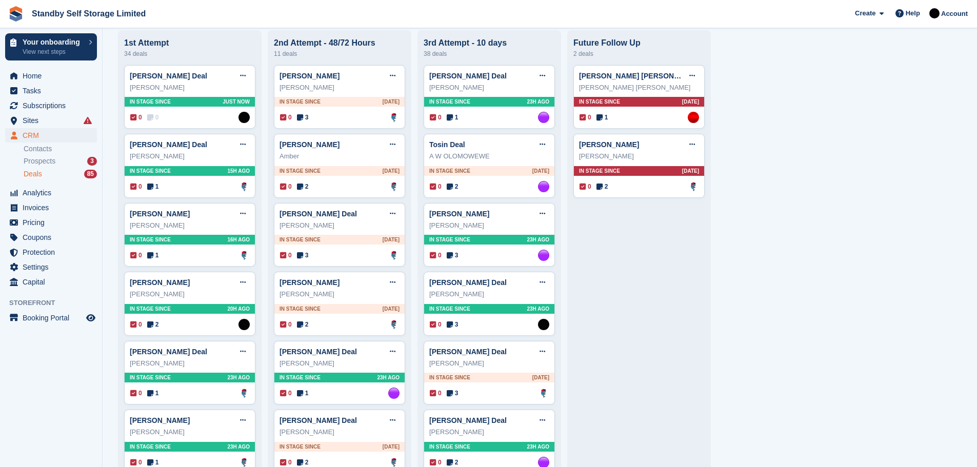
scroll to position [182, 0]
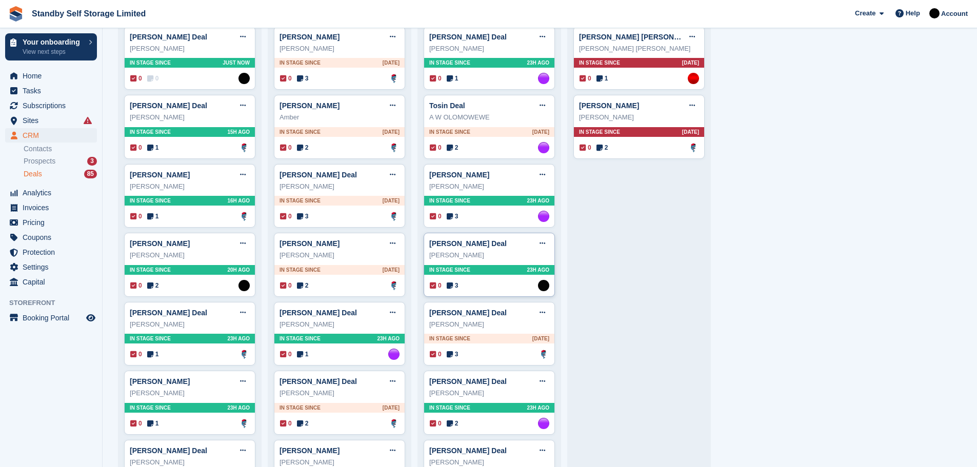
click at [487, 273] on div "In stage since 23H AGO" at bounding box center [489, 270] width 130 height 10
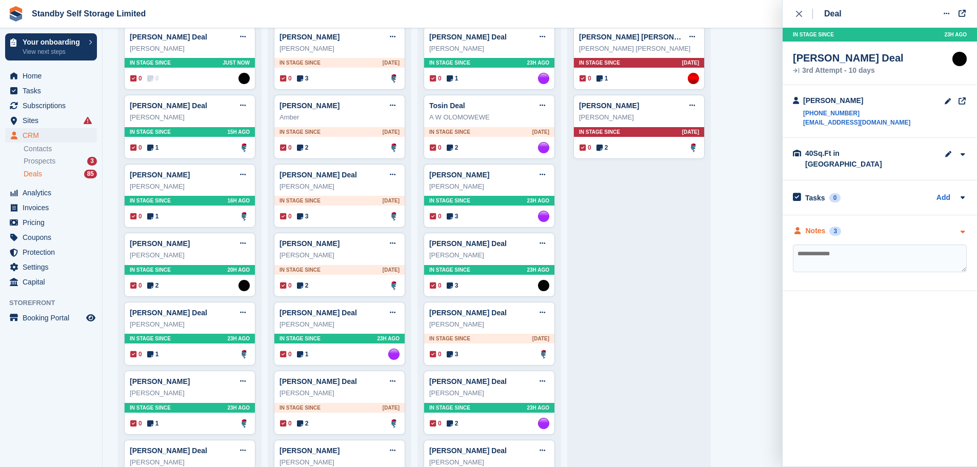
click at [834, 227] on div "3" at bounding box center [836, 231] width 12 height 9
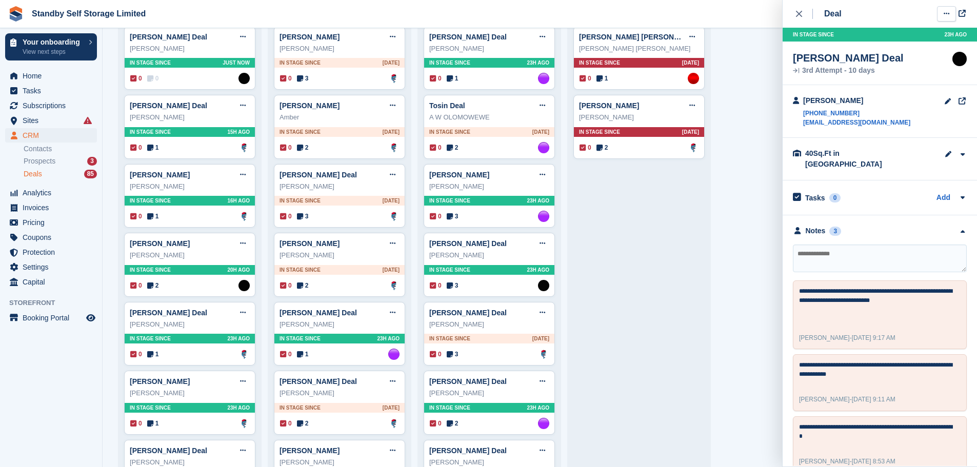
click at [946, 12] on icon at bounding box center [947, 13] width 6 height 7
click at [898, 68] on p "Mark as lost" at bounding box center [906, 69] width 89 height 13
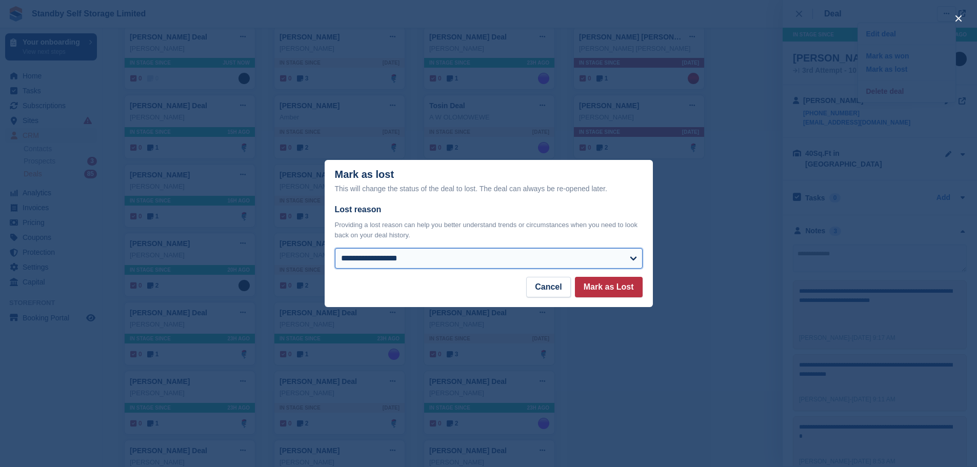
click at [634, 261] on select "**********" at bounding box center [489, 258] width 308 height 21
select select "**********"
click at [335, 249] on select "**********" at bounding box center [489, 258] width 308 height 21
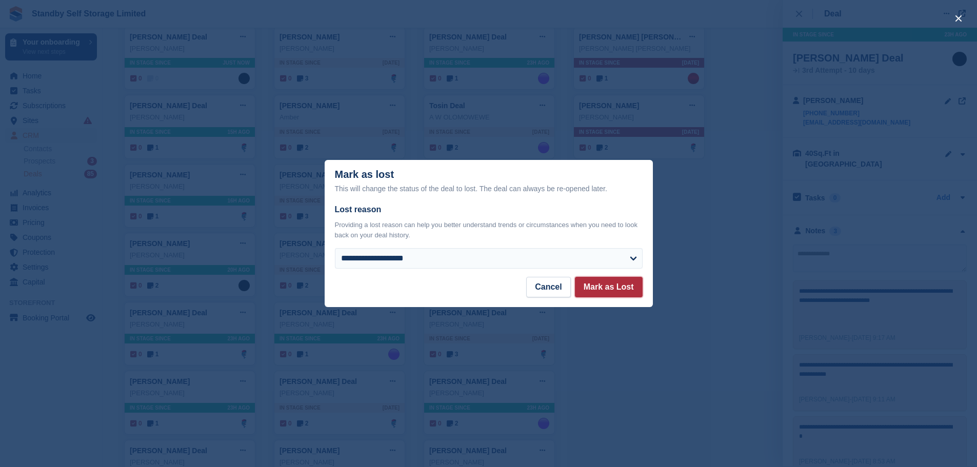
click at [620, 286] on button "Mark as Lost" at bounding box center [609, 287] width 68 height 21
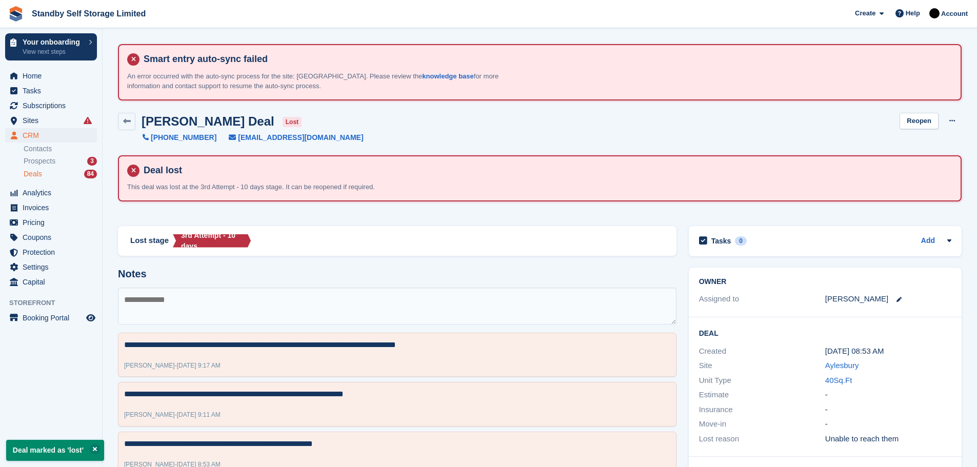
click at [25, 175] on span "Deals" at bounding box center [33, 174] width 18 height 10
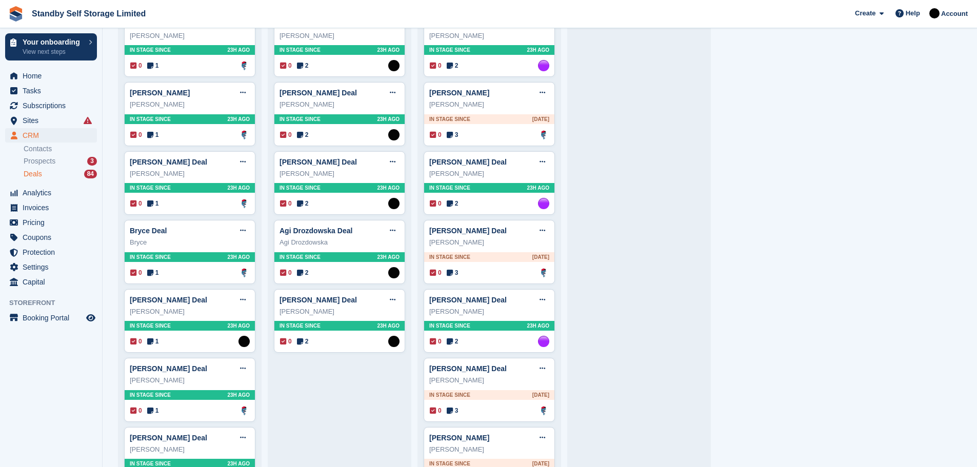
scroll to position [615, 0]
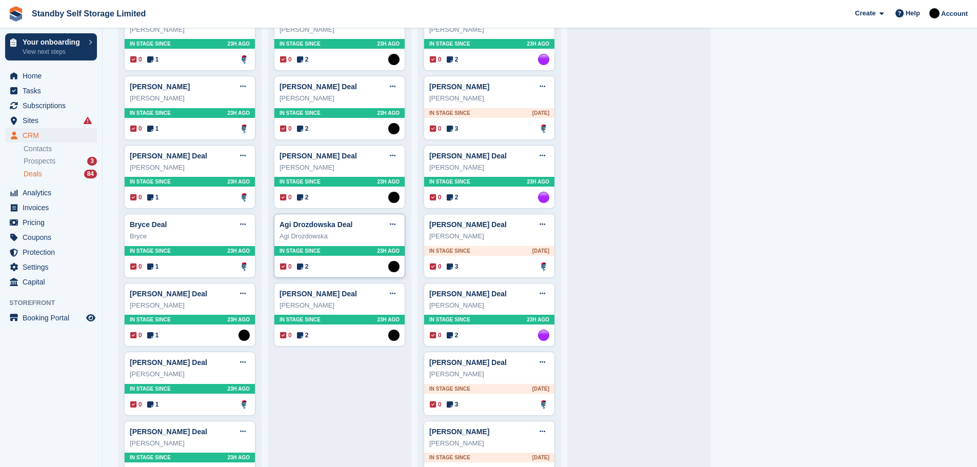
click at [333, 252] on div "In stage since 23H AGO" at bounding box center [339, 251] width 130 height 10
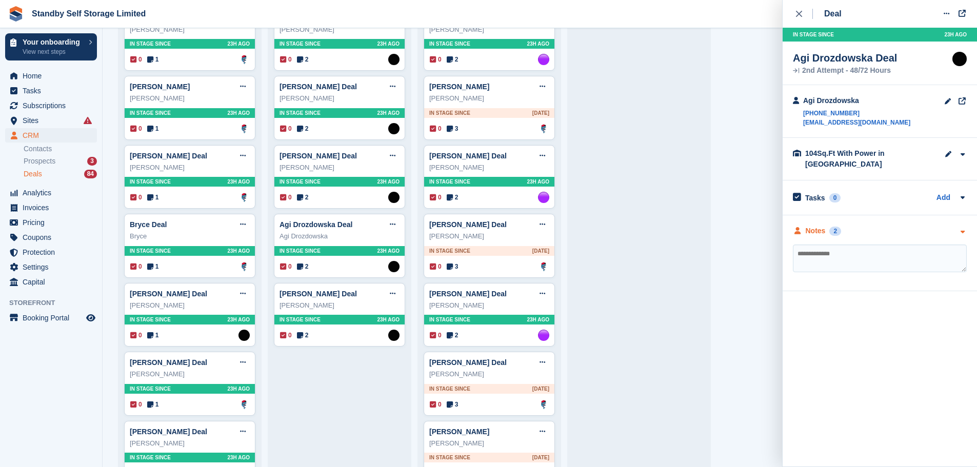
click at [833, 231] on div "2" at bounding box center [836, 231] width 12 height 9
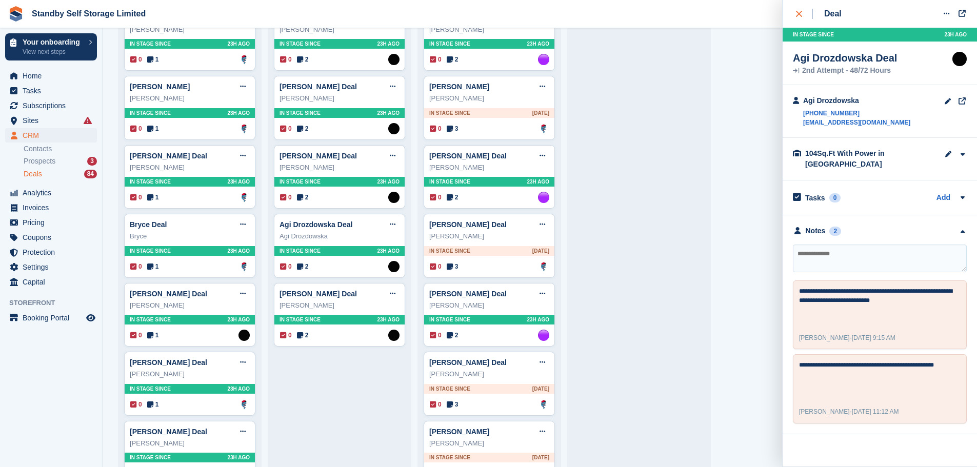
click at [798, 12] on icon "close" at bounding box center [799, 14] width 6 height 6
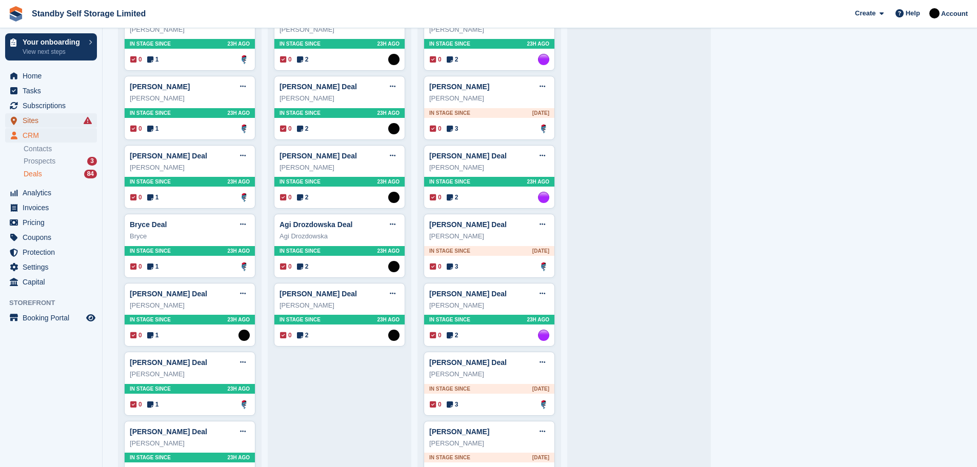
click at [41, 121] on span "Sites" at bounding box center [54, 120] width 62 height 14
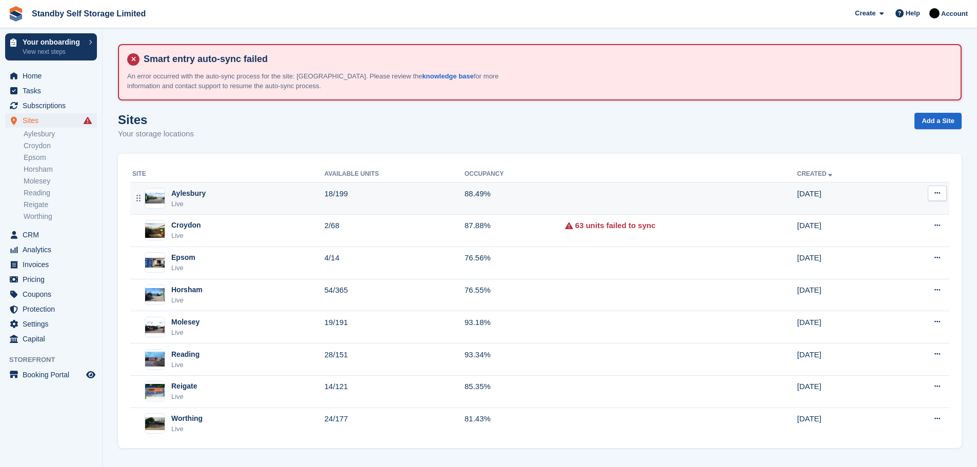
click at [489, 192] on td "88.49%" at bounding box center [515, 199] width 101 height 32
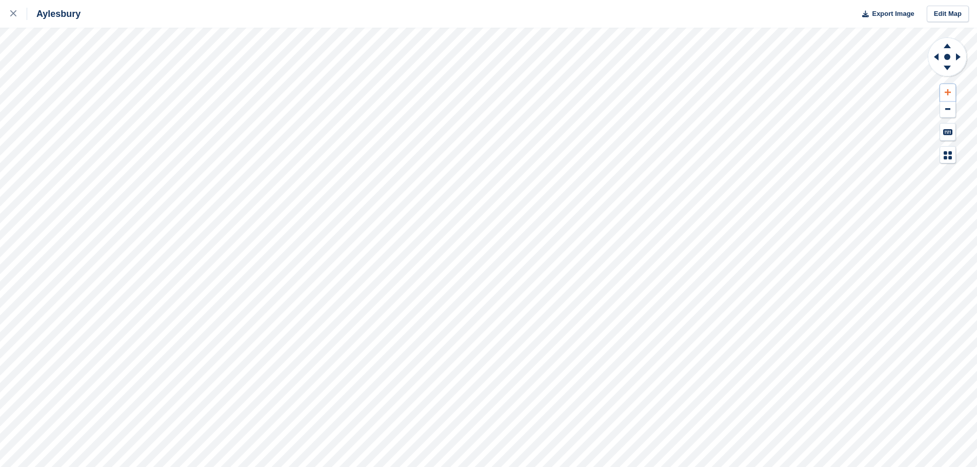
click at [947, 89] on icon at bounding box center [948, 92] width 6 height 7
click at [947, 43] on icon at bounding box center [947, 44] width 27 height 13
click at [949, 88] on button at bounding box center [947, 92] width 15 height 17
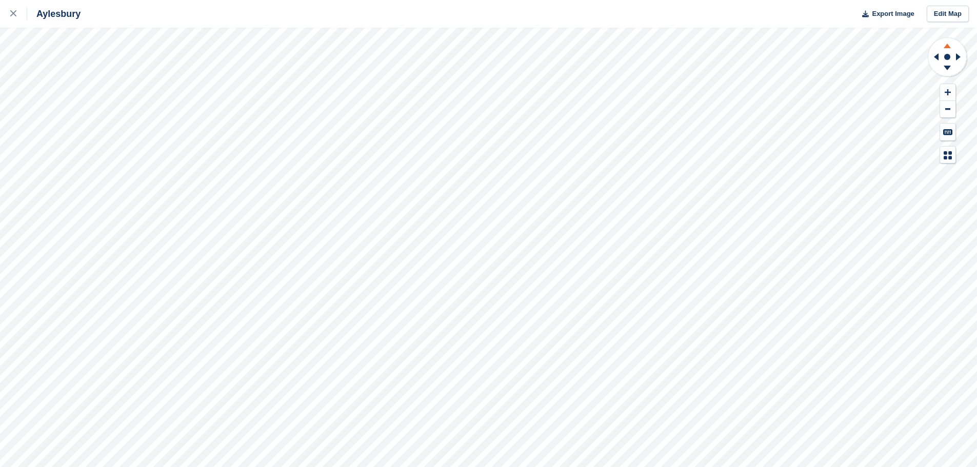
click at [948, 45] on icon at bounding box center [947, 46] width 7 height 5
click at [948, 88] on button at bounding box center [947, 92] width 15 height 17
click at [946, 46] on icon at bounding box center [947, 46] width 7 height 5
click at [936, 57] on icon at bounding box center [936, 56] width 5 height 7
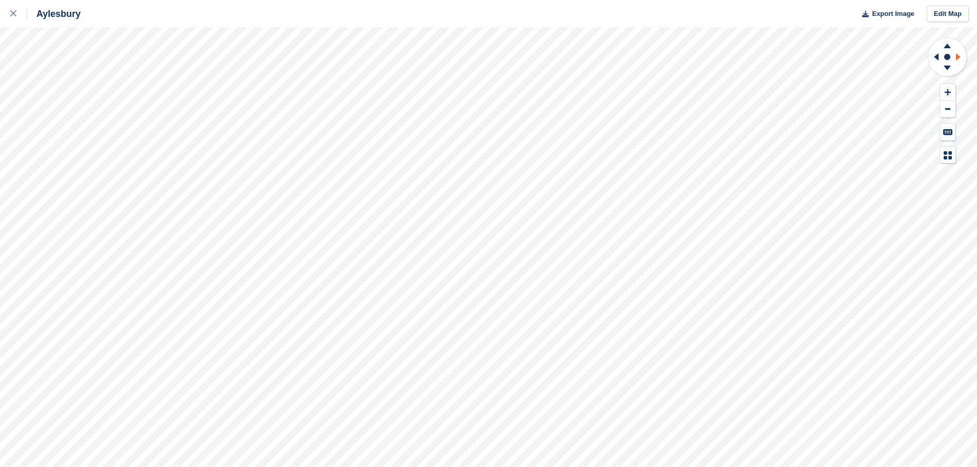
click at [958, 55] on icon at bounding box center [958, 56] width 5 height 7
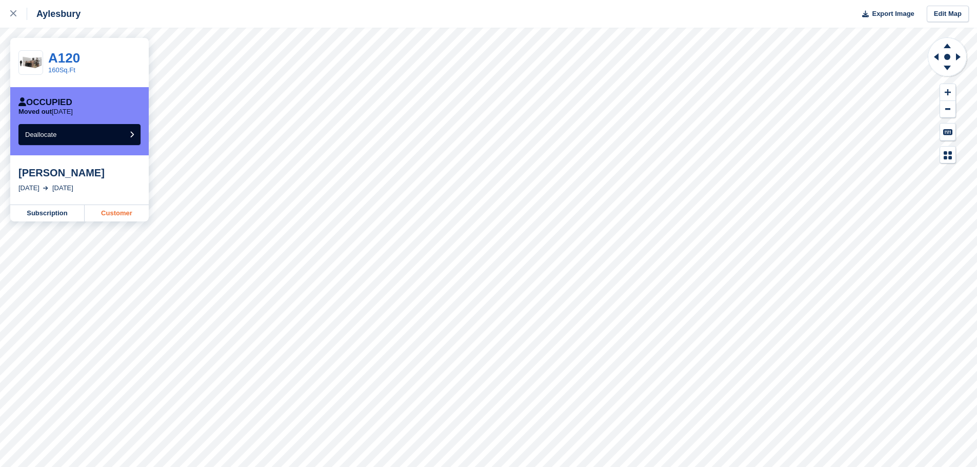
click at [125, 215] on link "Customer" at bounding box center [117, 213] width 64 height 16
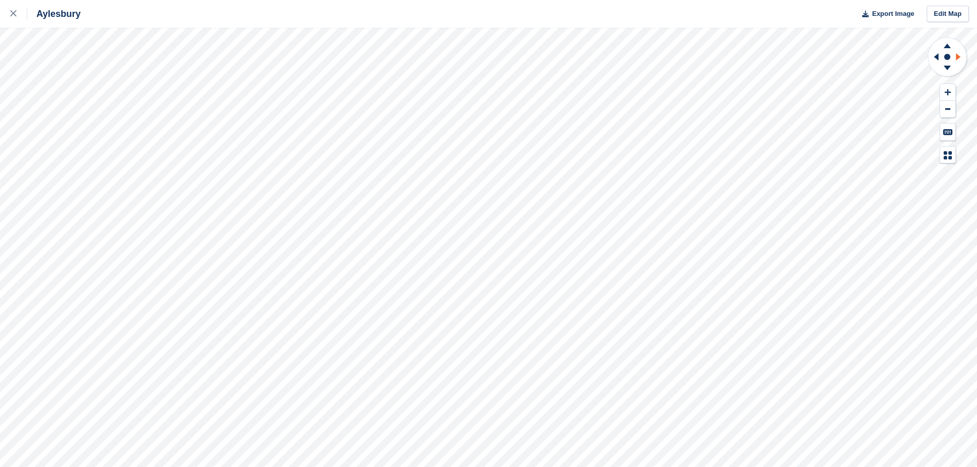
click at [958, 56] on icon at bounding box center [958, 56] width 5 height 7
